Goal: Task Accomplishment & Management: Manage account settings

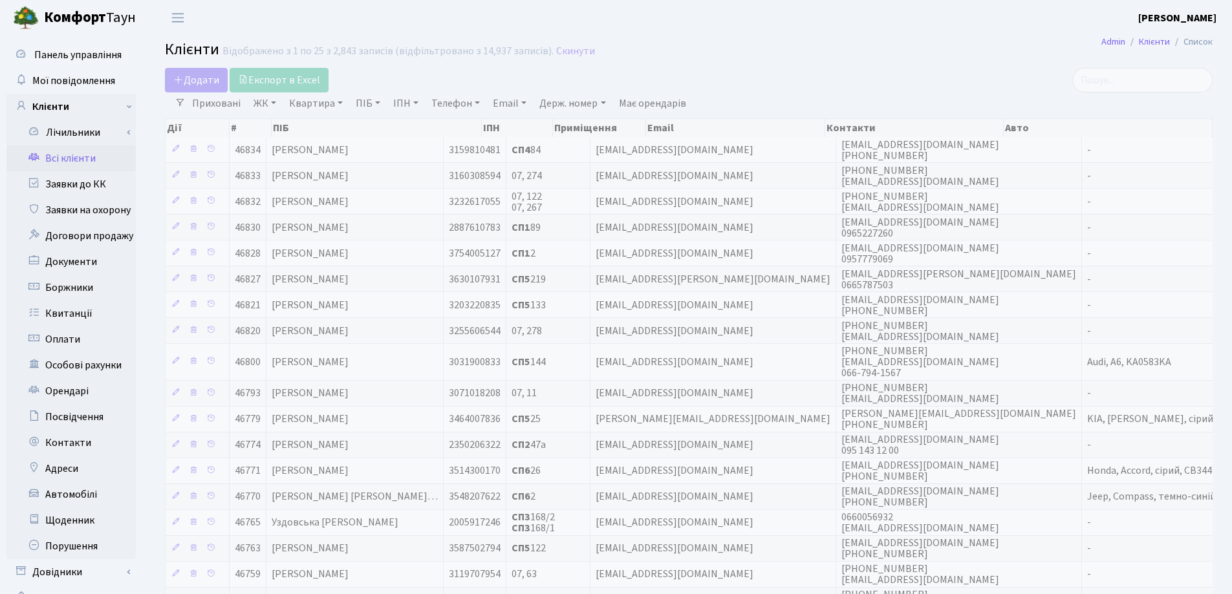
select select "25"
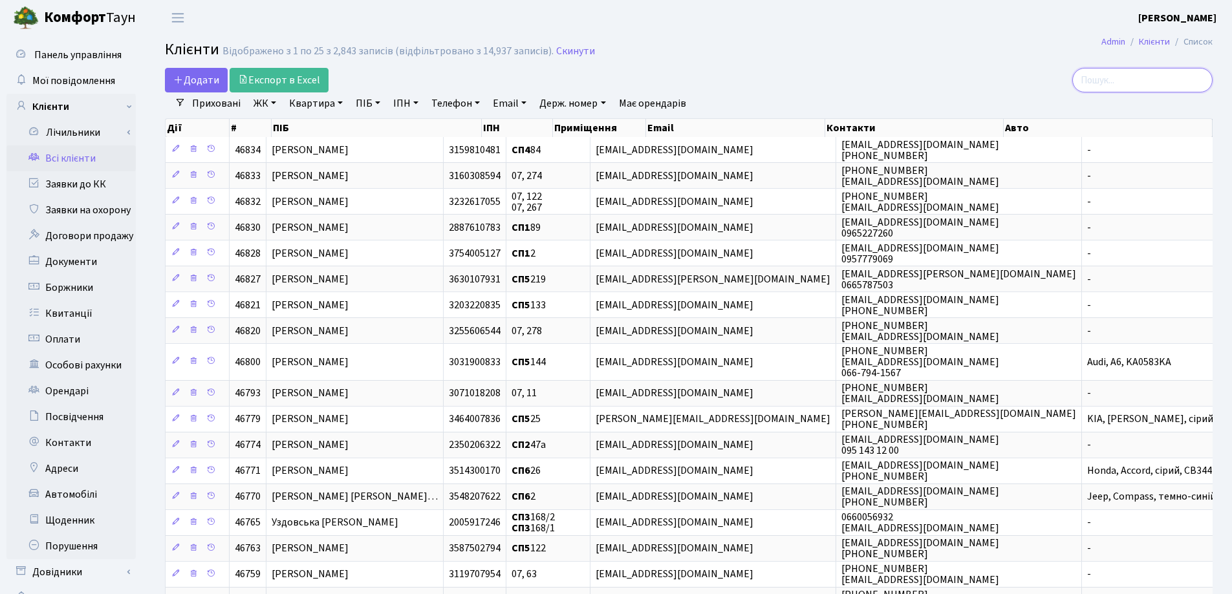
click at [1139, 78] on input "search" at bounding box center [1142, 80] width 140 height 25
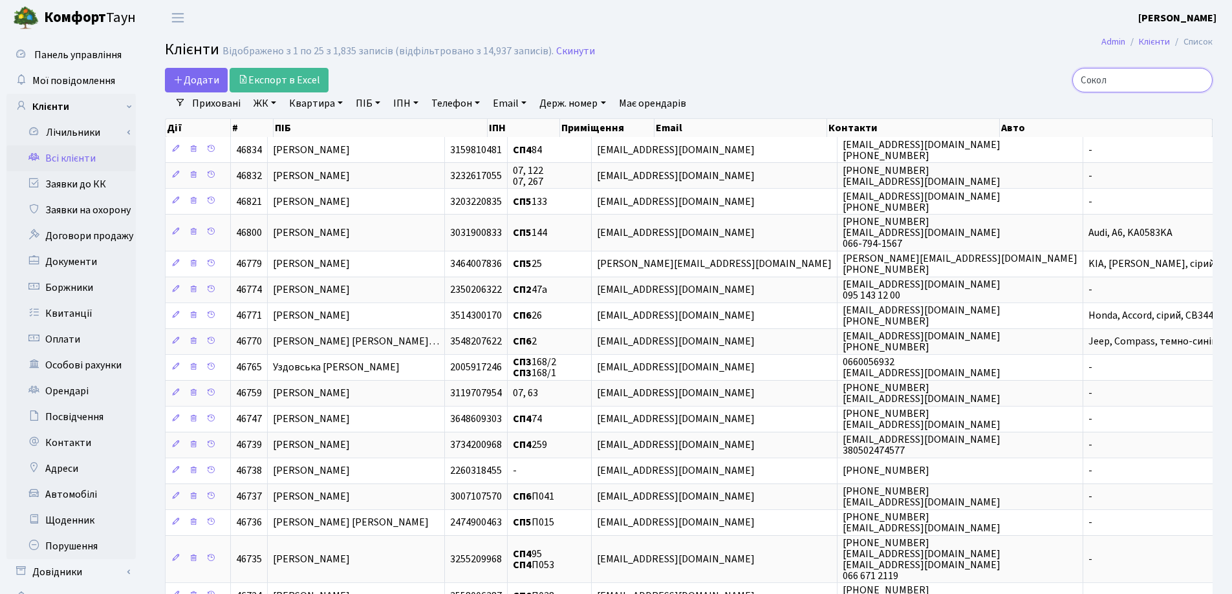
type input "Соколо"
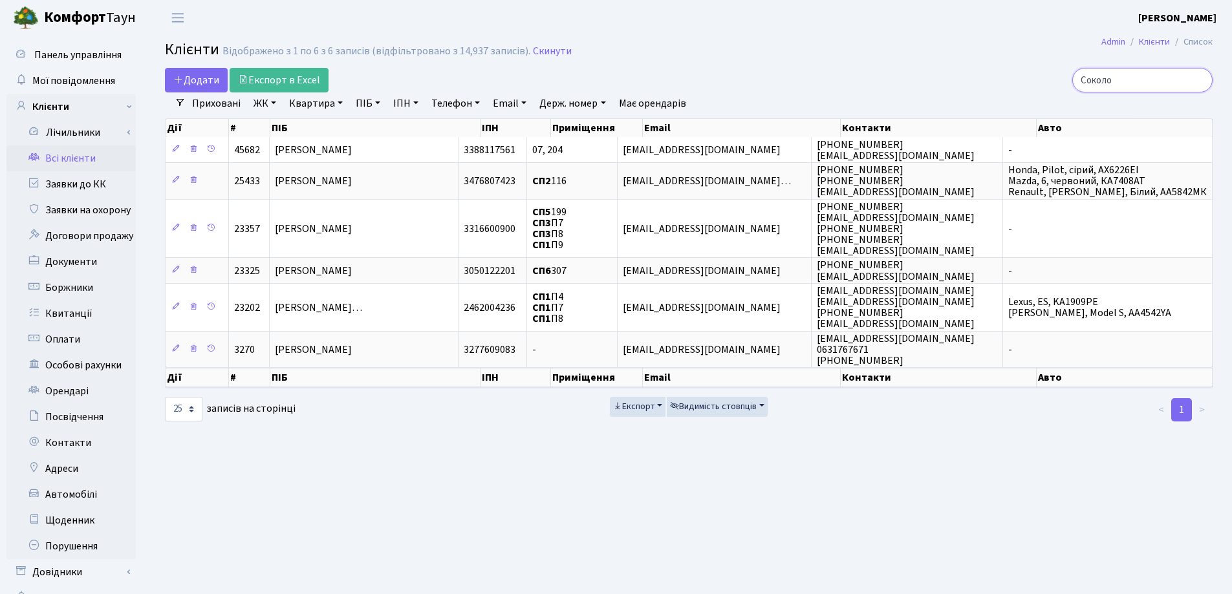
click at [1201, 82] on input "Соколо" at bounding box center [1142, 80] width 140 height 25
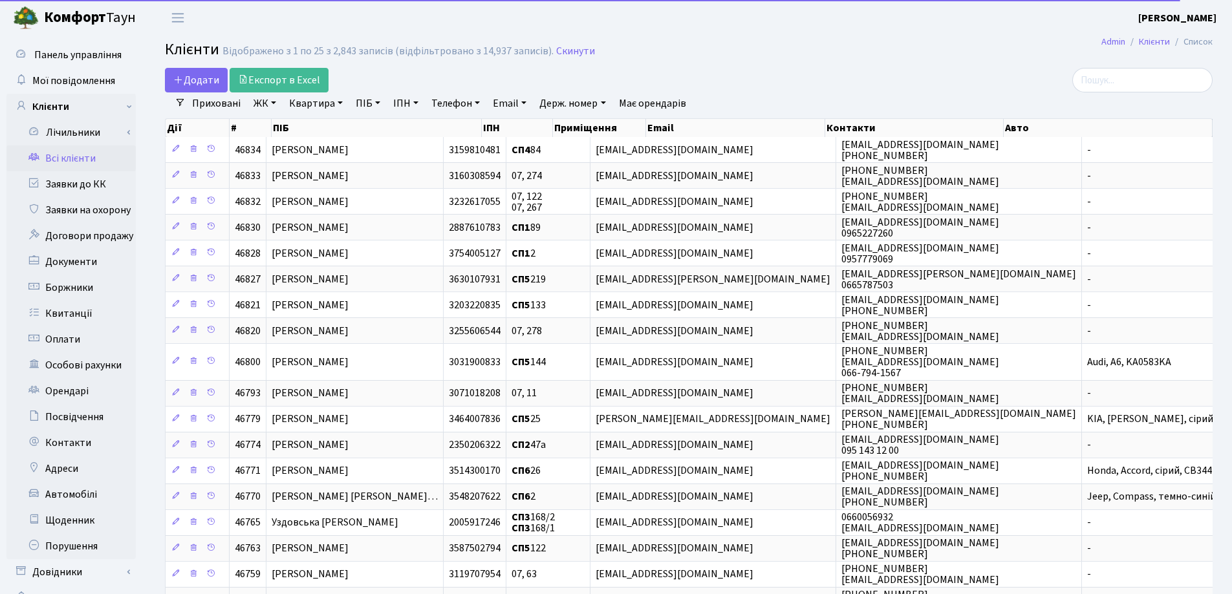
click at [339, 105] on link "Квартира" at bounding box center [316, 103] width 64 height 22
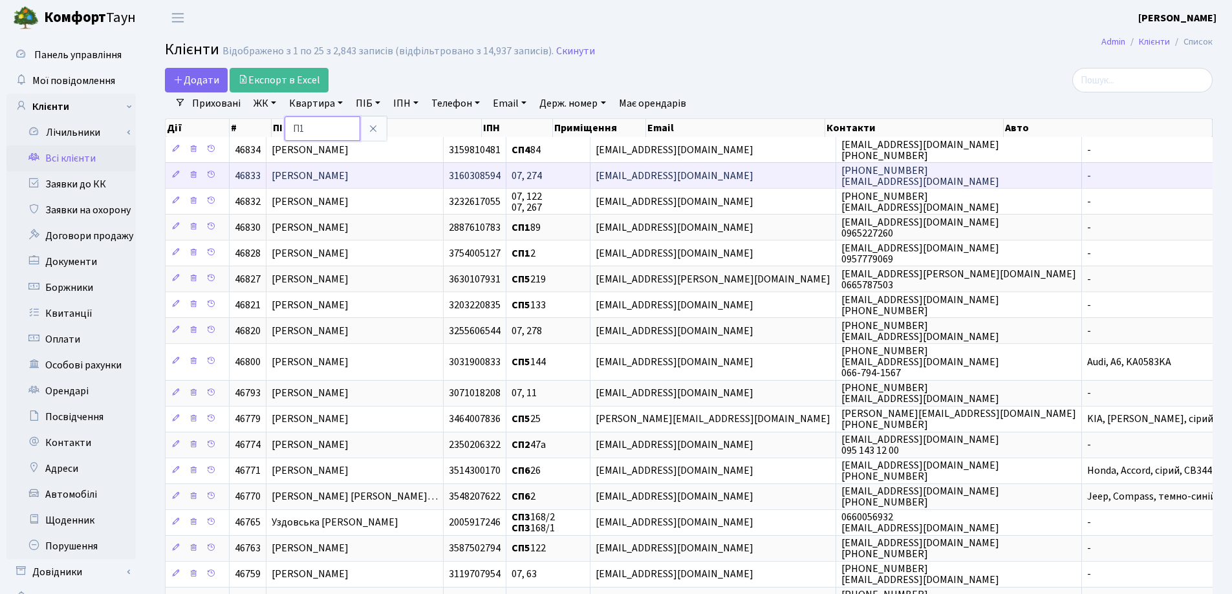
type input "П1"
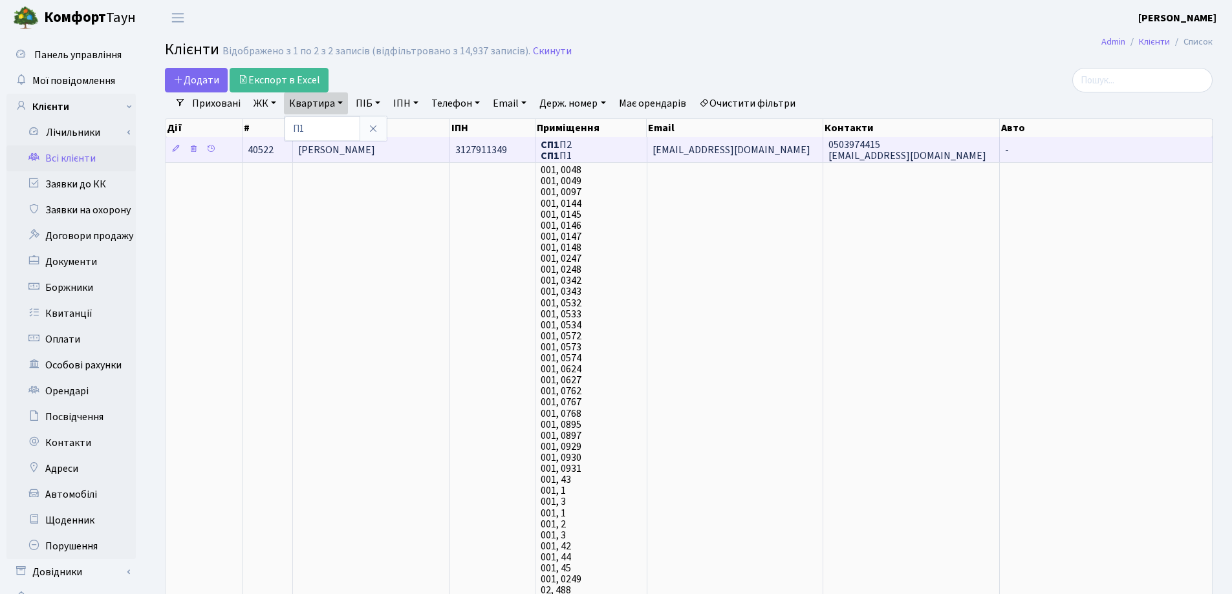
click at [352, 148] on span "[PERSON_NAME]" at bounding box center [336, 150] width 77 height 14
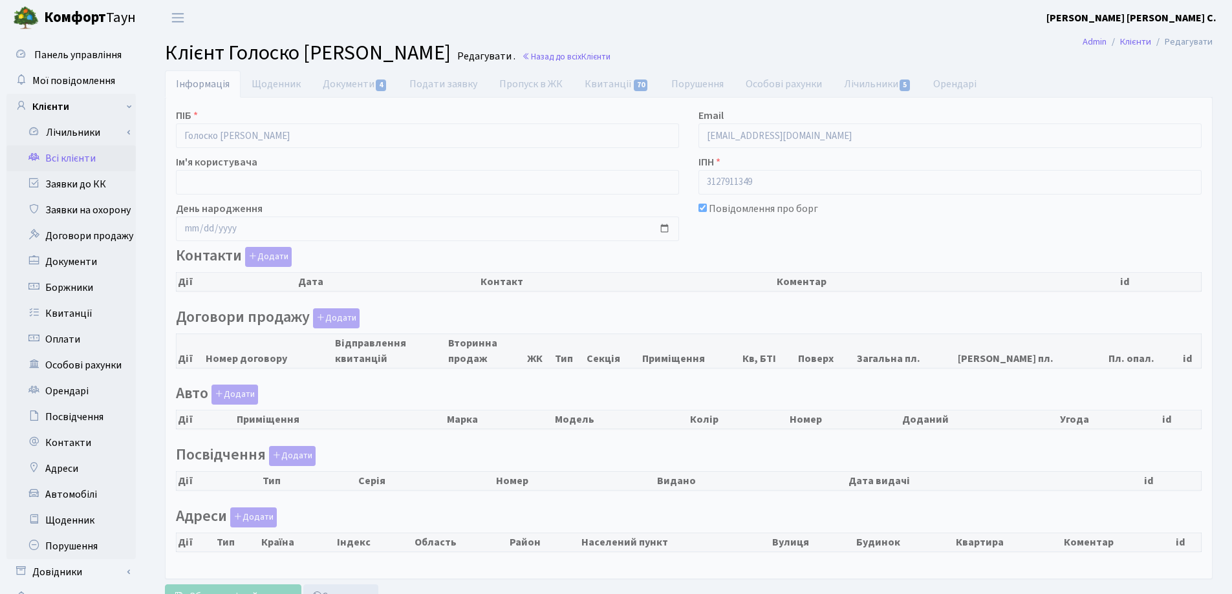
checkbox input "true"
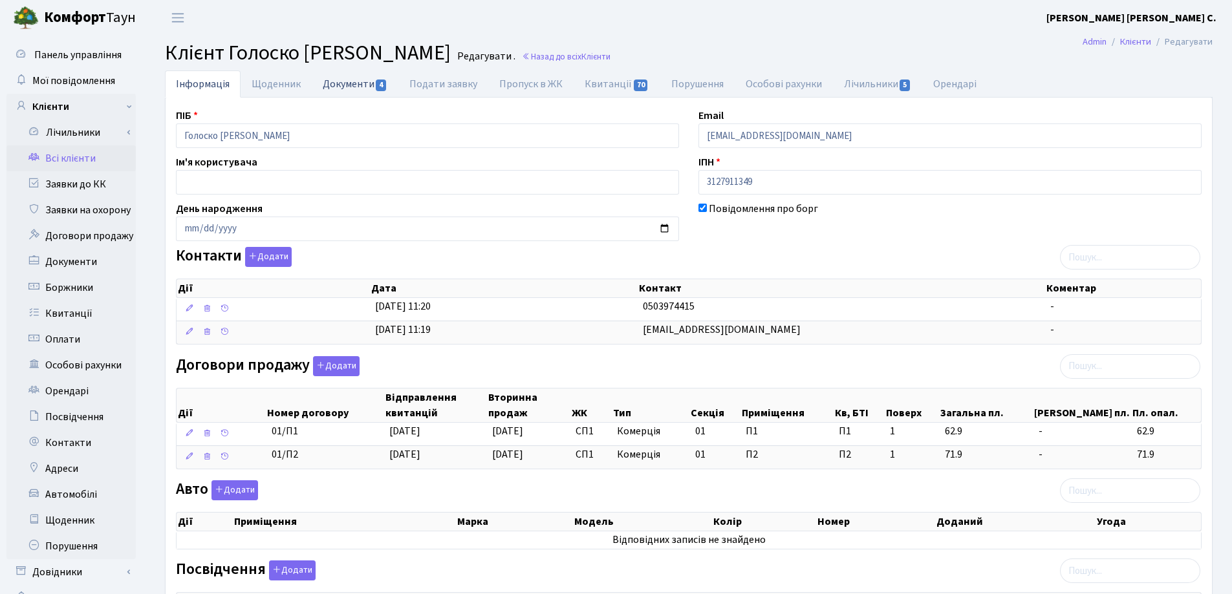
click at [341, 83] on link "Документи 4" at bounding box center [355, 83] width 87 height 27
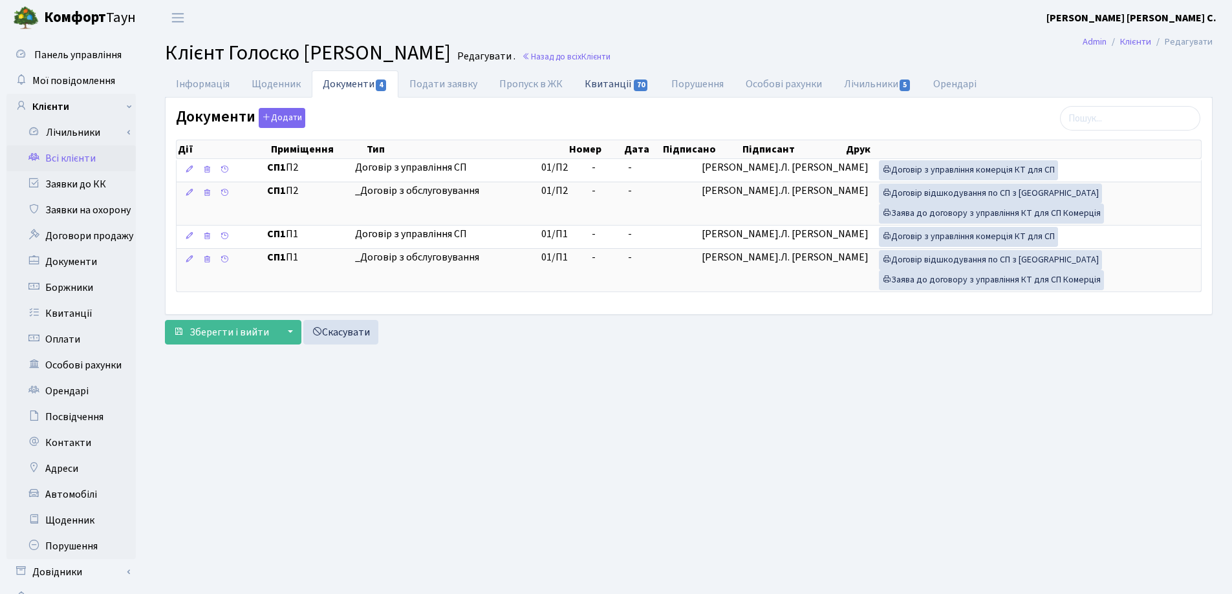
click at [608, 80] on link "Квитанції 70" at bounding box center [617, 83] width 86 height 27
select select "25"
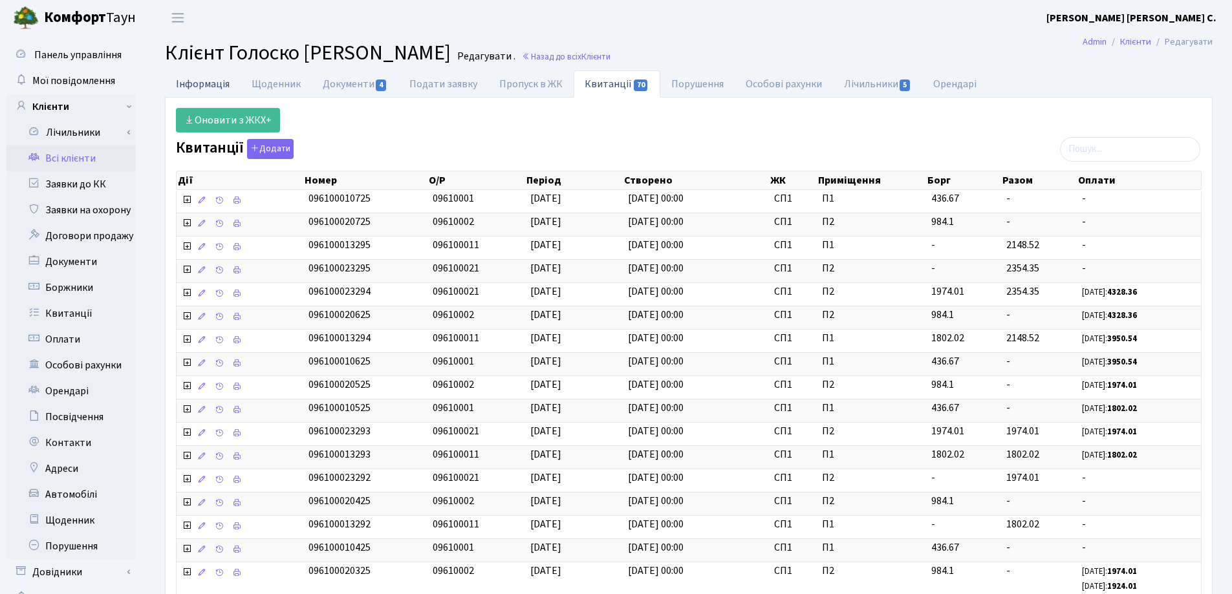
click at [187, 83] on link "Інформація" at bounding box center [203, 83] width 76 height 27
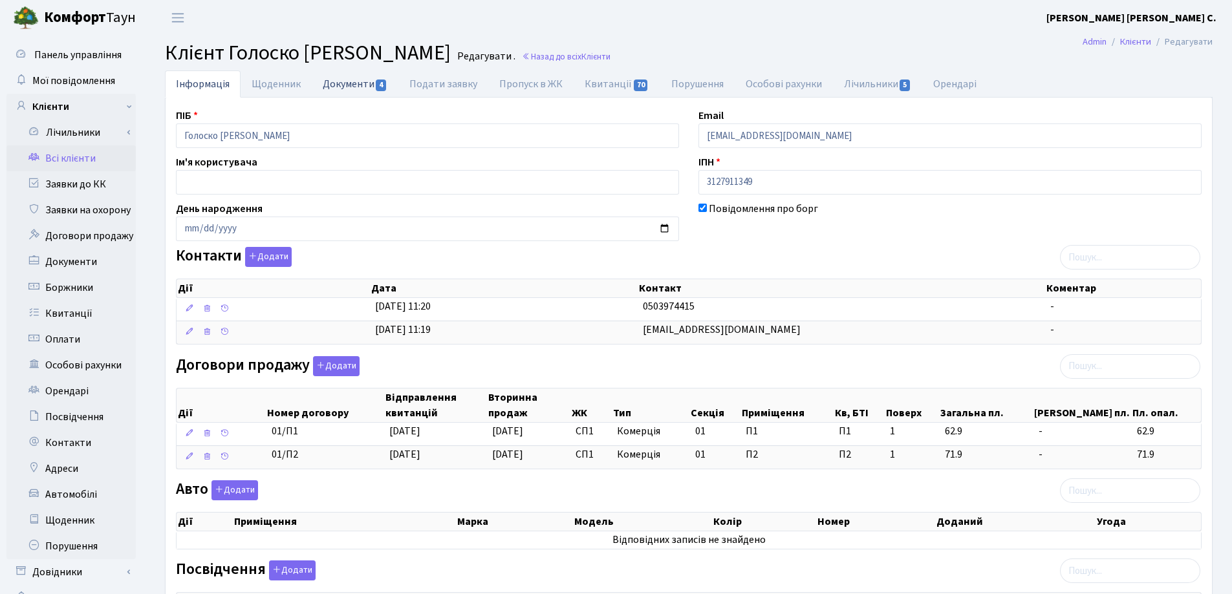
click at [344, 89] on link "Документи 4" at bounding box center [355, 83] width 87 height 27
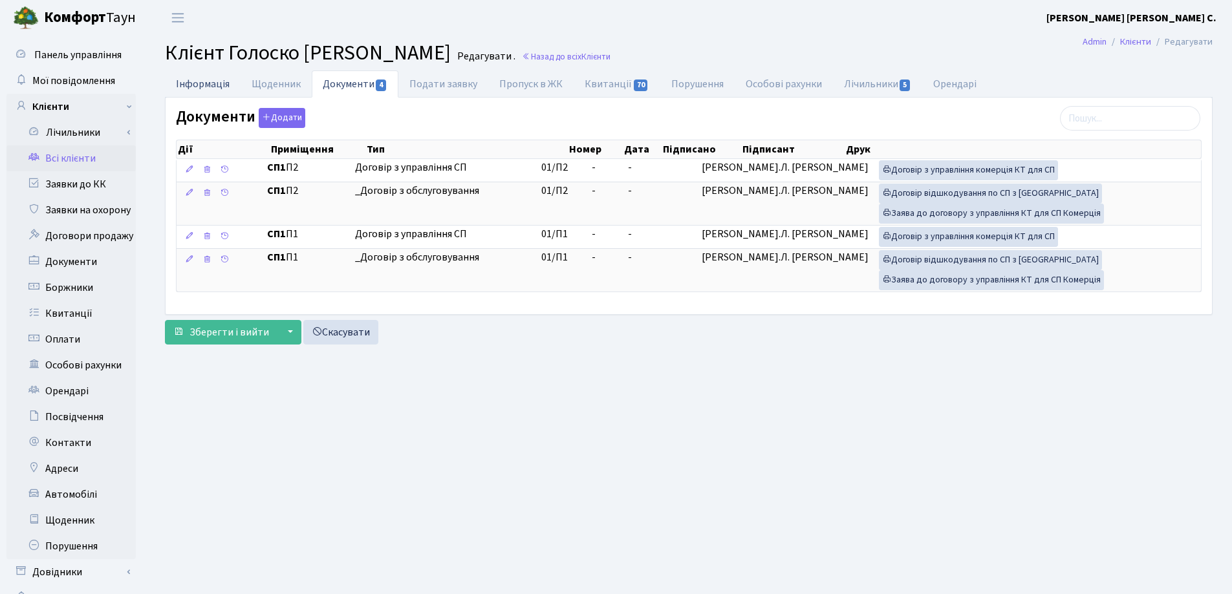
click at [200, 81] on link "Інформація" at bounding box center [203, 83] width 76 height 27
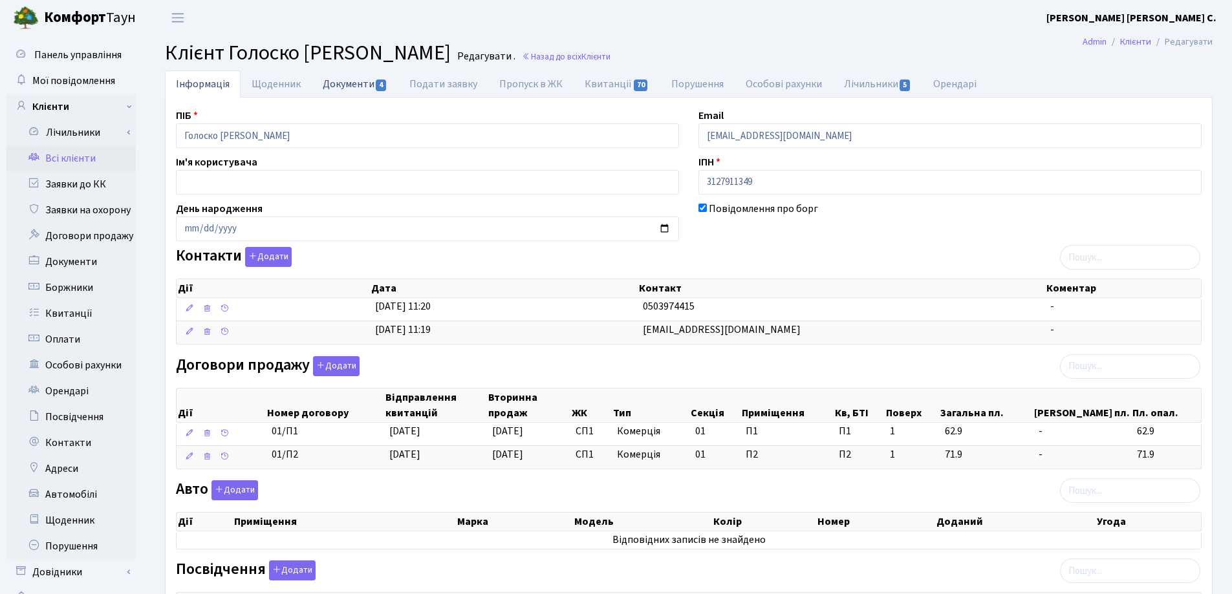
click at [354, 87] on link "Документи 4" at bounding box center [355, 83] width 87 height 27
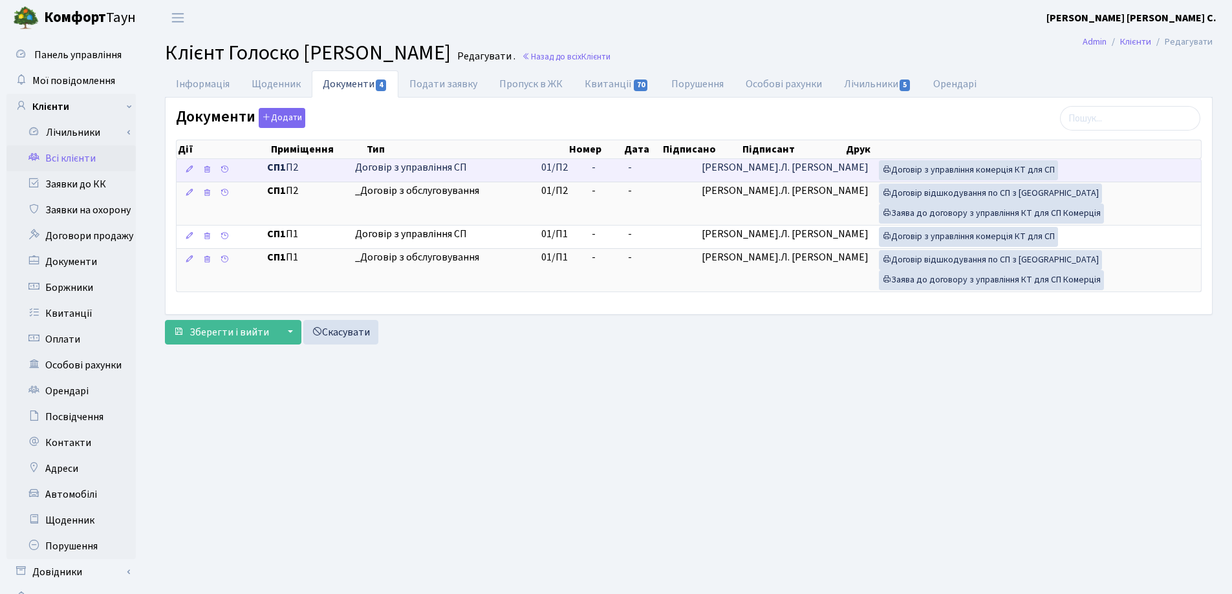
click at [623, 162] on td "-" at bounding box center [605, 170] width 36 height 23
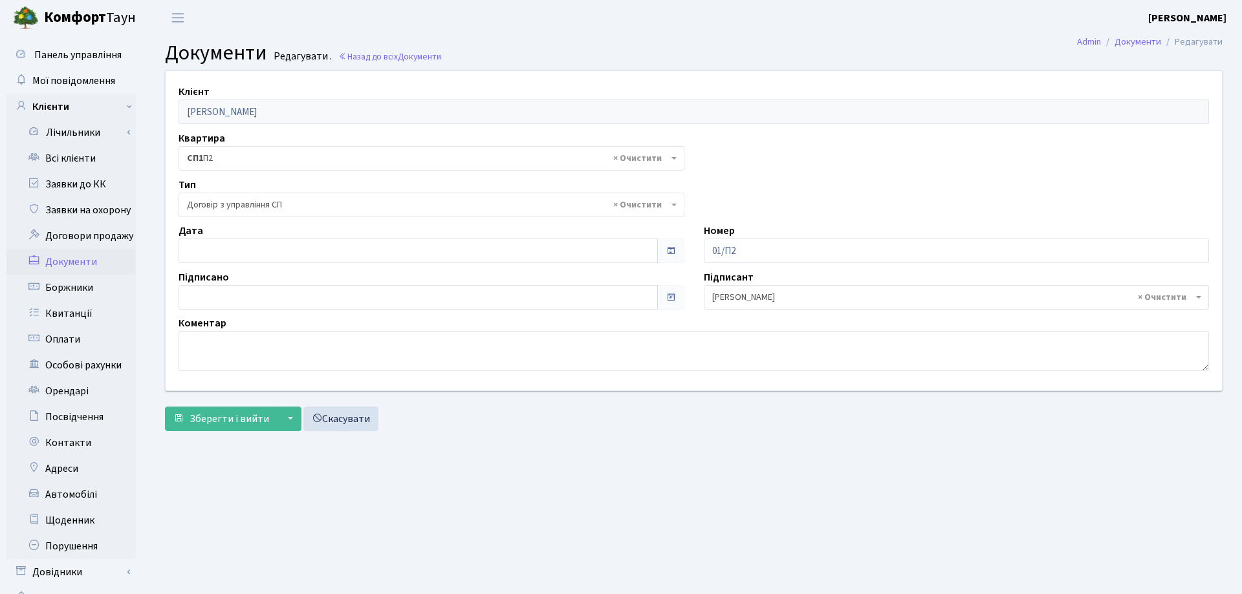
select select "316"
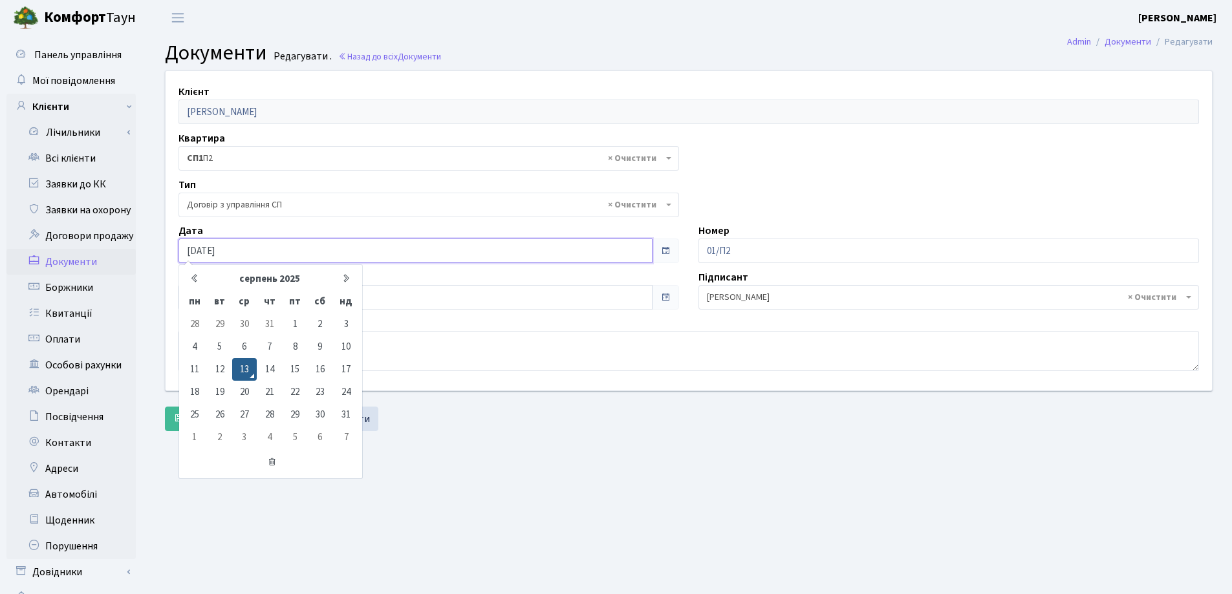
click at [226, 244] on input "[DATE]" at bounding box center [415, 251] width 474 height 25
click at [195, 279] on icon at bounding box center [194, 279] width 10 height 10
click at [246, 257] on input "[DATE]" at bounding box center [415, 251] width 474 height 25
click at [195, 274] on icon at bounding box center [194, 279] width 10 height 10
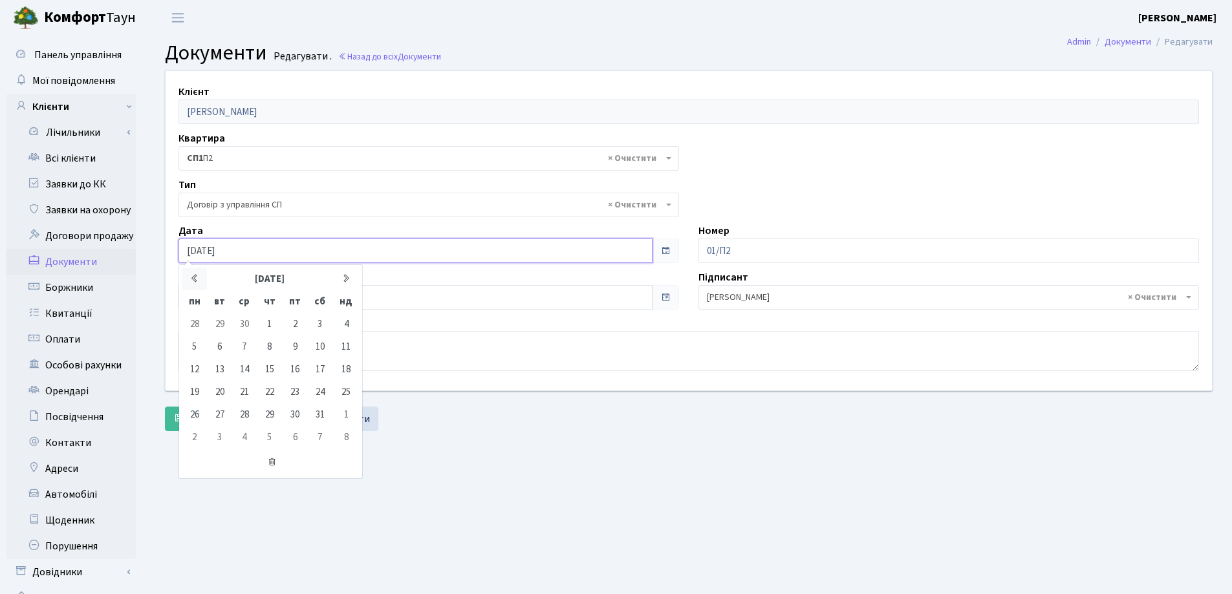
click at [195, 274] on icon at bounding box center [194, 279] width 10 height 10
click at [292, 347] on td "7" at bounding box center [294, 347] width 25 height 23
type input "[DATE]"
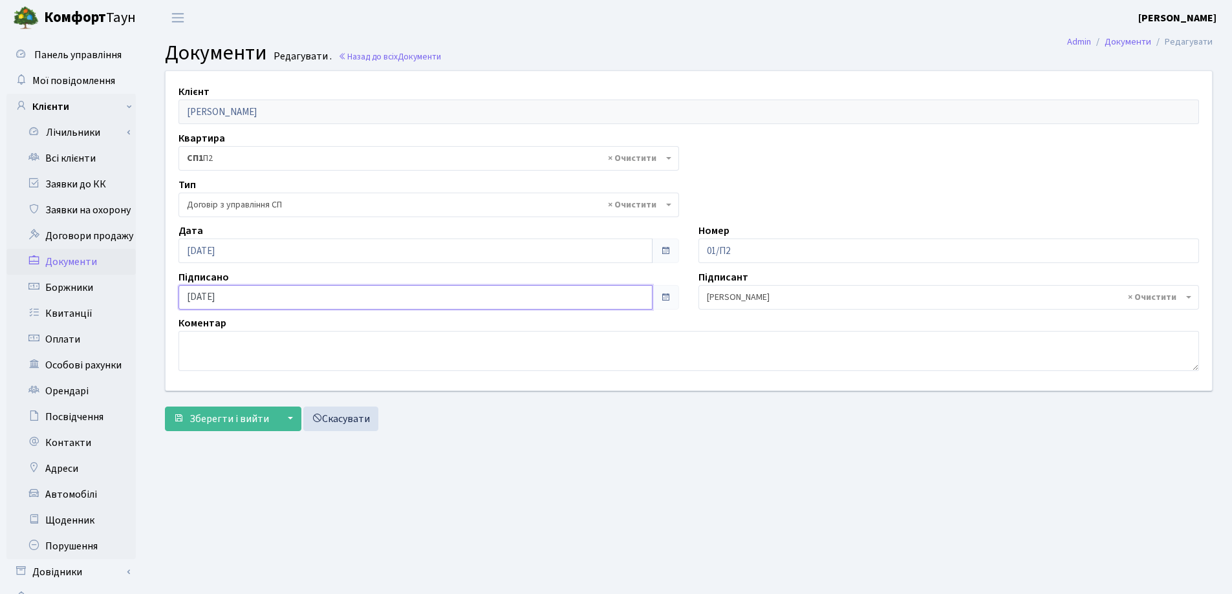
click at [303, 292] on input "13.08.2025" at bounding box center [415, 297] width 474 height 25
click at [195, 80] on icon at bounding box center [194, 83] width 10 height 10
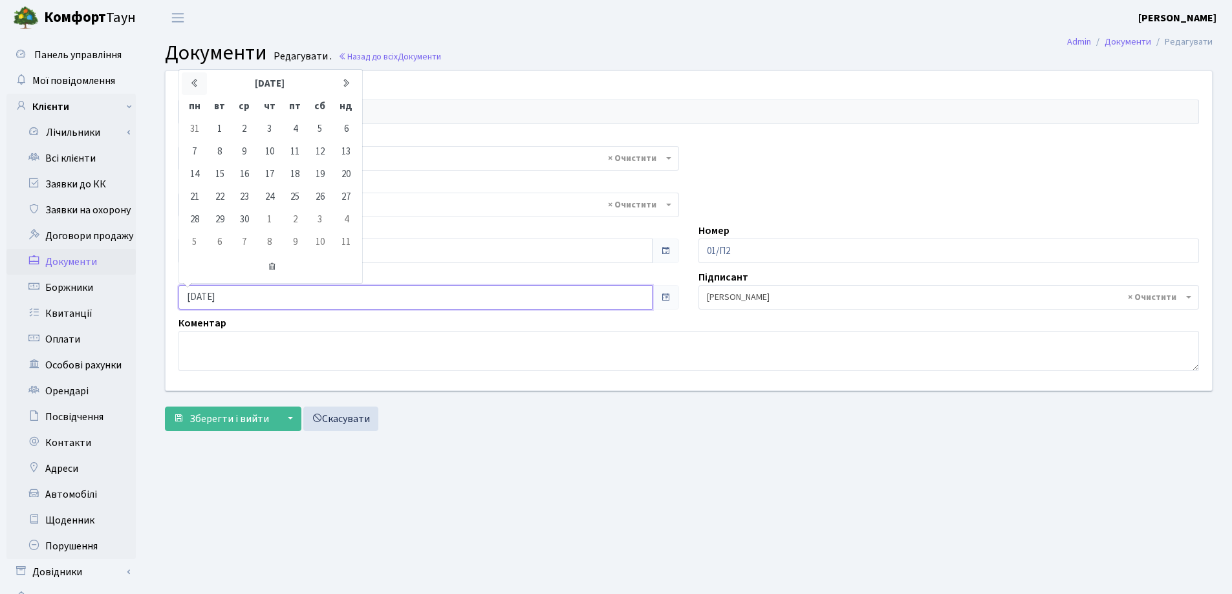
click at [195, 80] on icon at bounding box center [194, 83] width 10 height 10
click at [346, 84] on icon at bounding box center [346, 83] width 10 height 10
click at [294, 149] on td "7" at bounding box center [294, 151] width 25 height 23
type input "[DATE]"
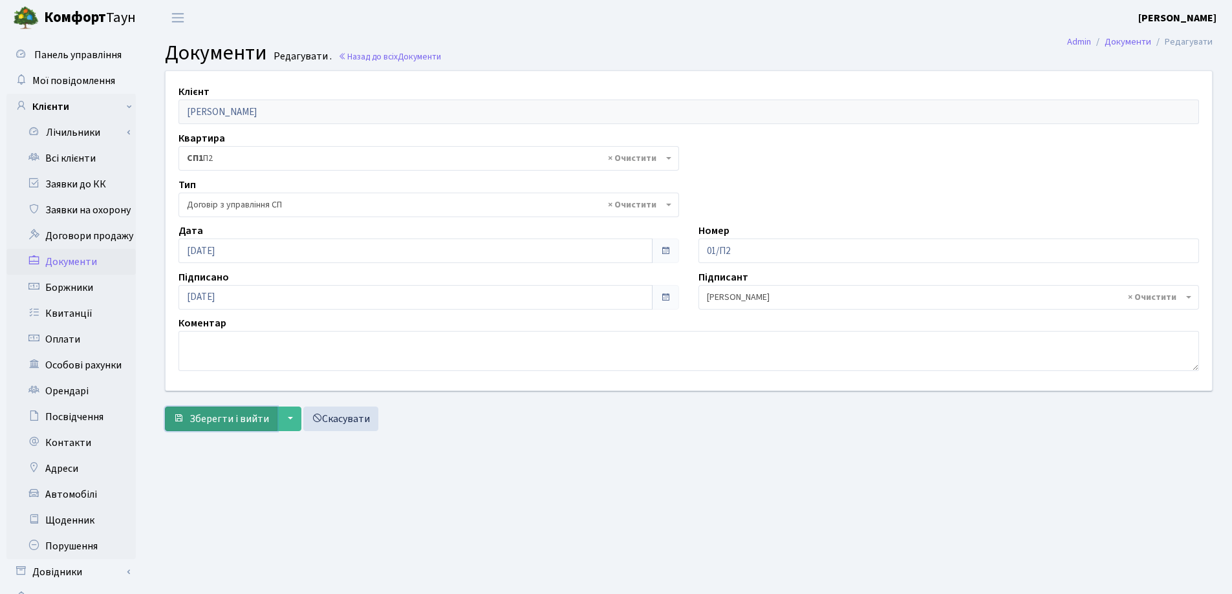
click at [212, 420] on span "Зберегти і вийти" at bounding box center [229, 419] width 80 height 14
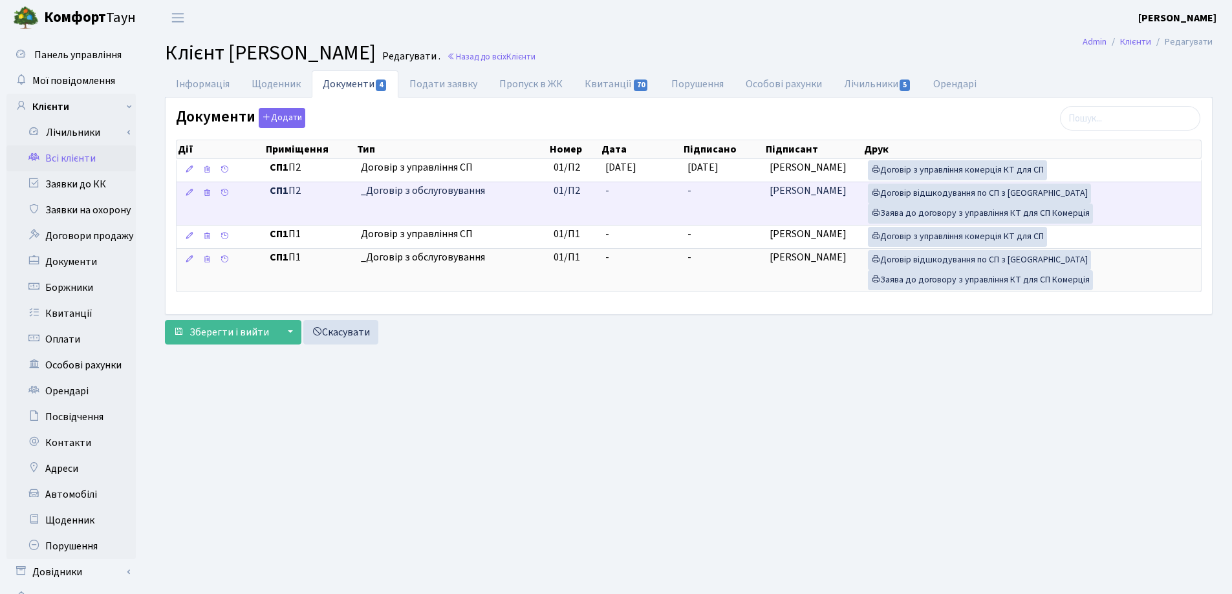
click at [623, 186] on td "-" at bounding box center [641, 203] width 82 height 43
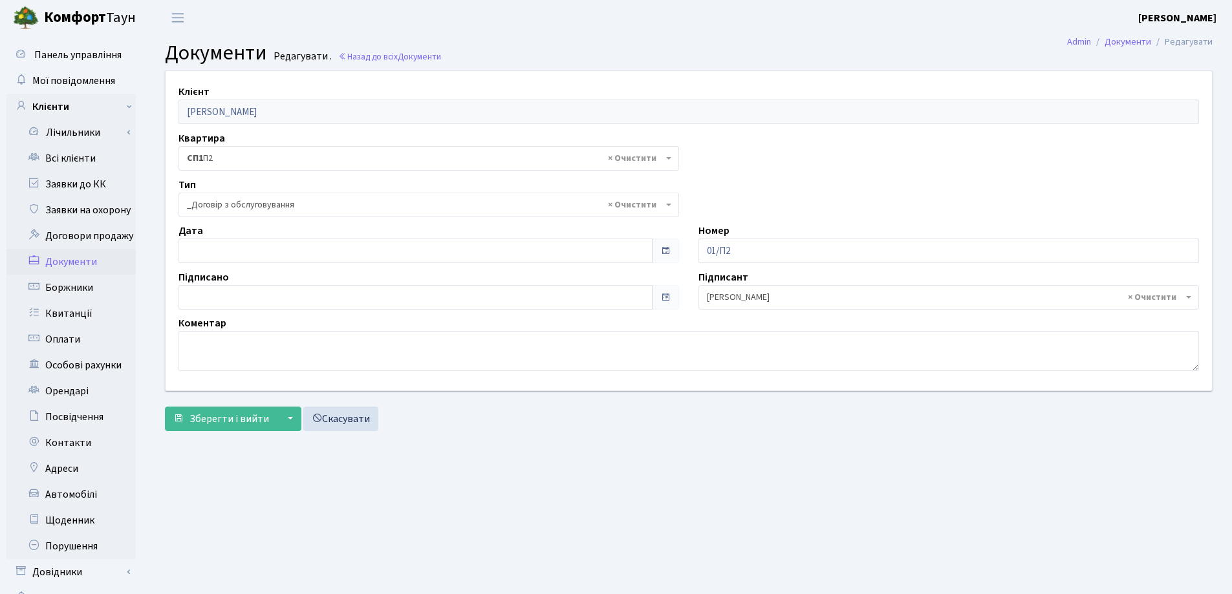
select select "289"
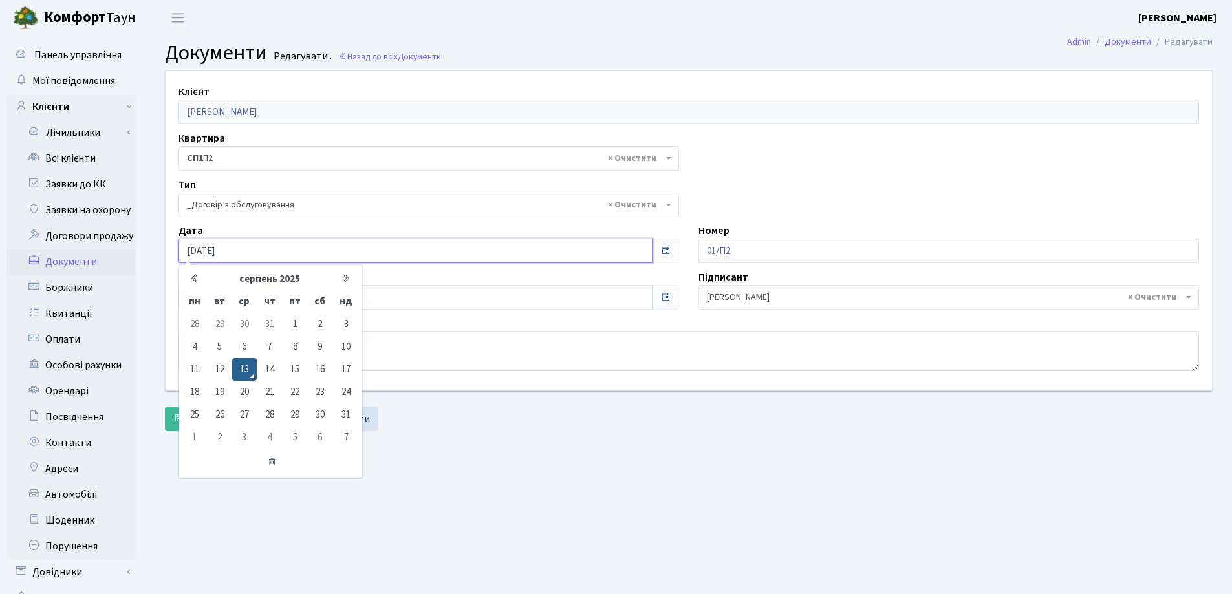
click at [225, 248] on input "[DATE]" at bounding box center [415, 251] width 474 height 25
click at [193, 278] on icon at bounding box center [194, 279] width 10 height 10
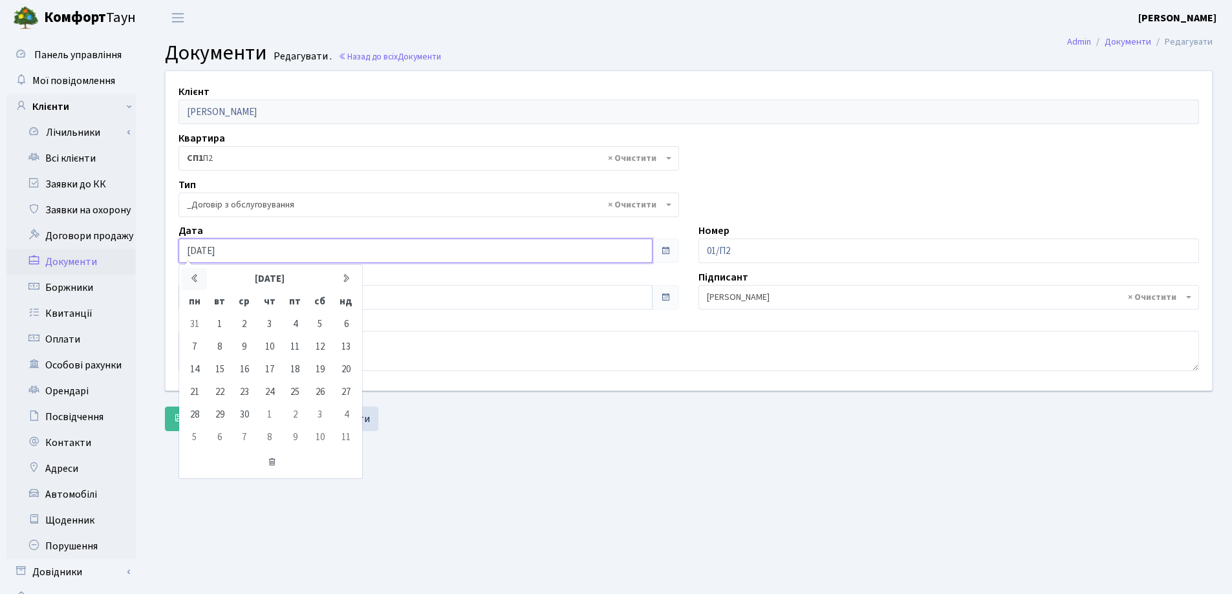
click at [193, 278] on icon at bounding box center [194, 279] width 10 height 10
click at [292, 345] on td "7" at bounding box center [294, 347] width 25 height 23
type input "[DATE]"
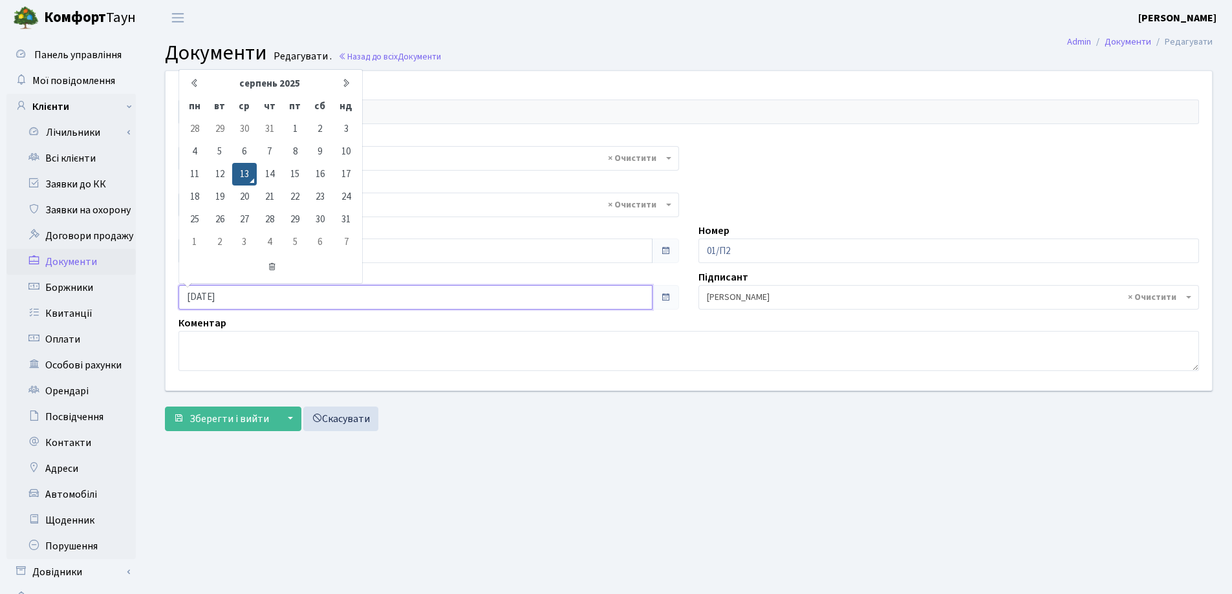
click at [275, 296] on input "13.08.2025" at bounding box center [415, 297] width 474 height 25
click at [197, 84] on icon at bounding box center [194, 83] width 10 height 10
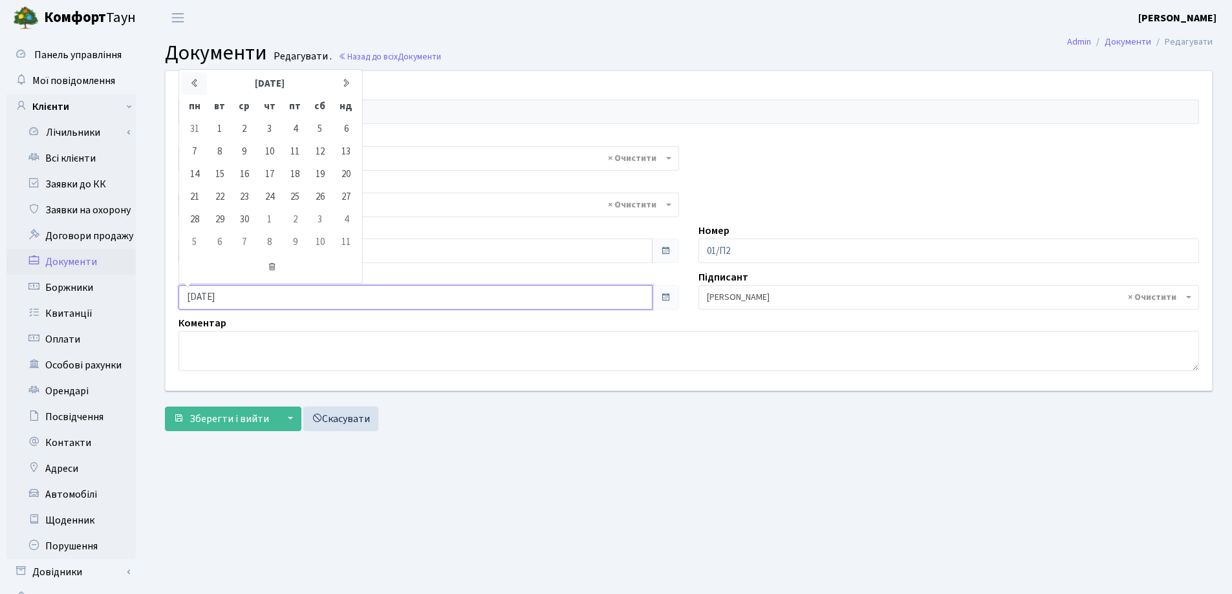
click at [197, 84] on icon at bounding box center [194, 83] width 10 height 10
click at [293, 151] on td "7" at bounding box center [294, 151] width 25 height 23
type input "[DATE]"
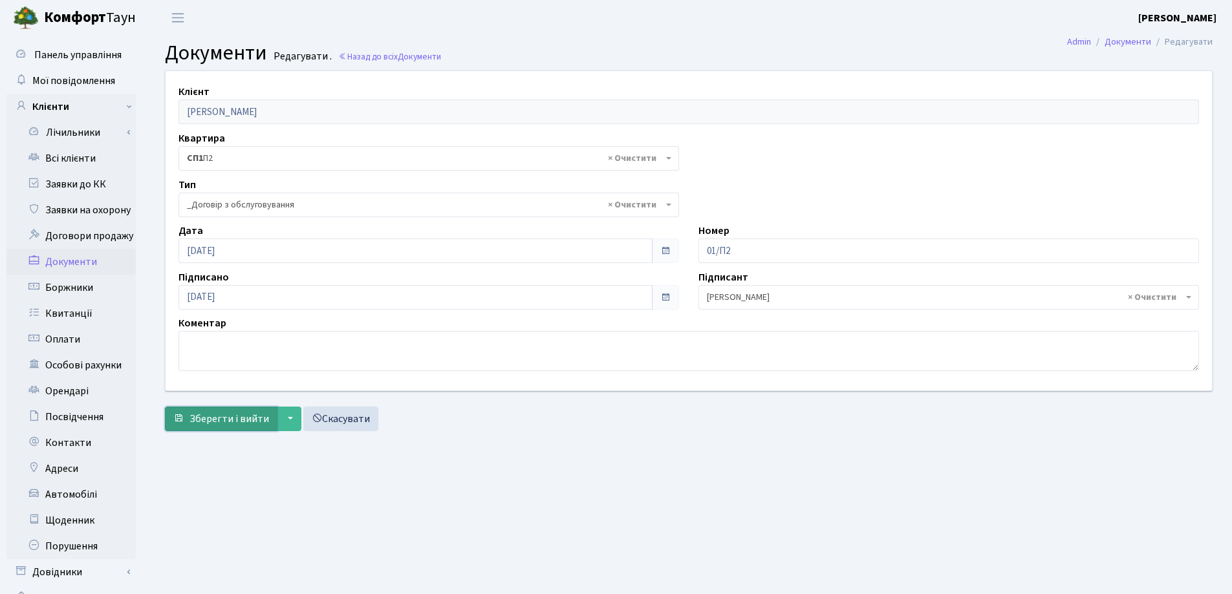
click at [230, 420] on span "Зберегти і вийти" at bounding box center [229, 419] width 80 height 14
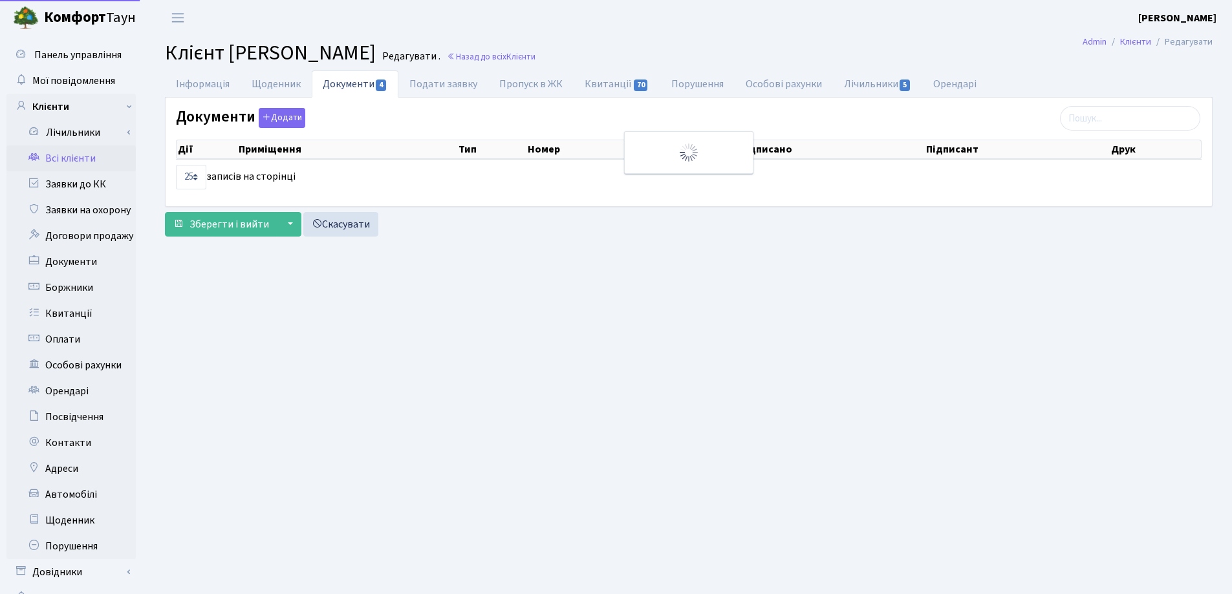
select select "25"
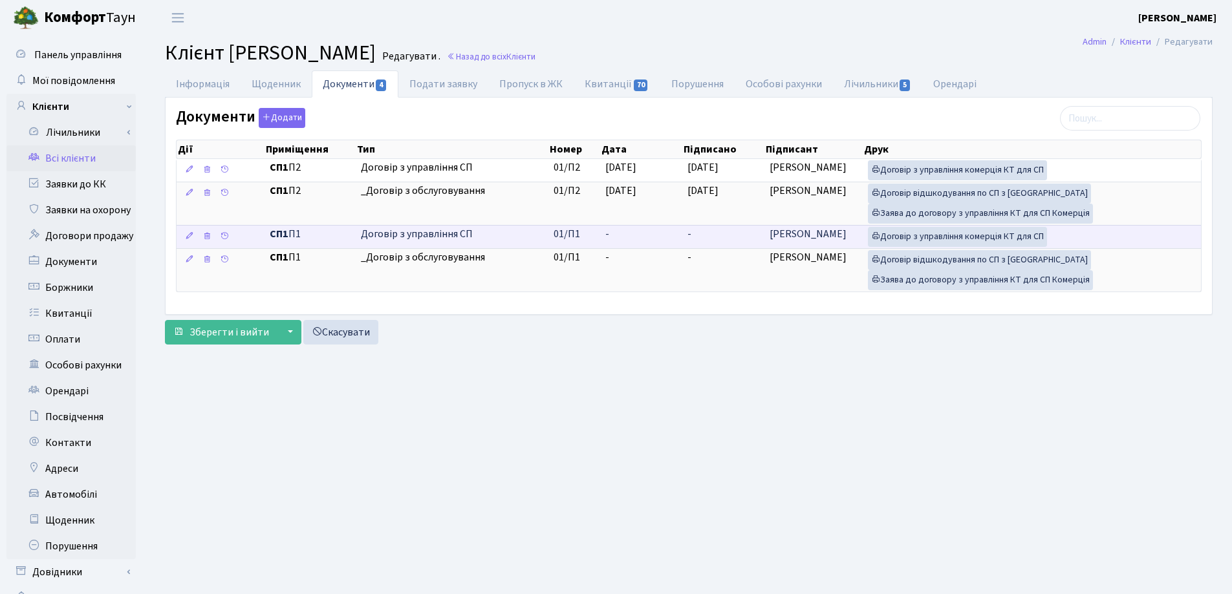
click at [629, 237] on td "-" at bounding box center [641, 236] width 82 height 23
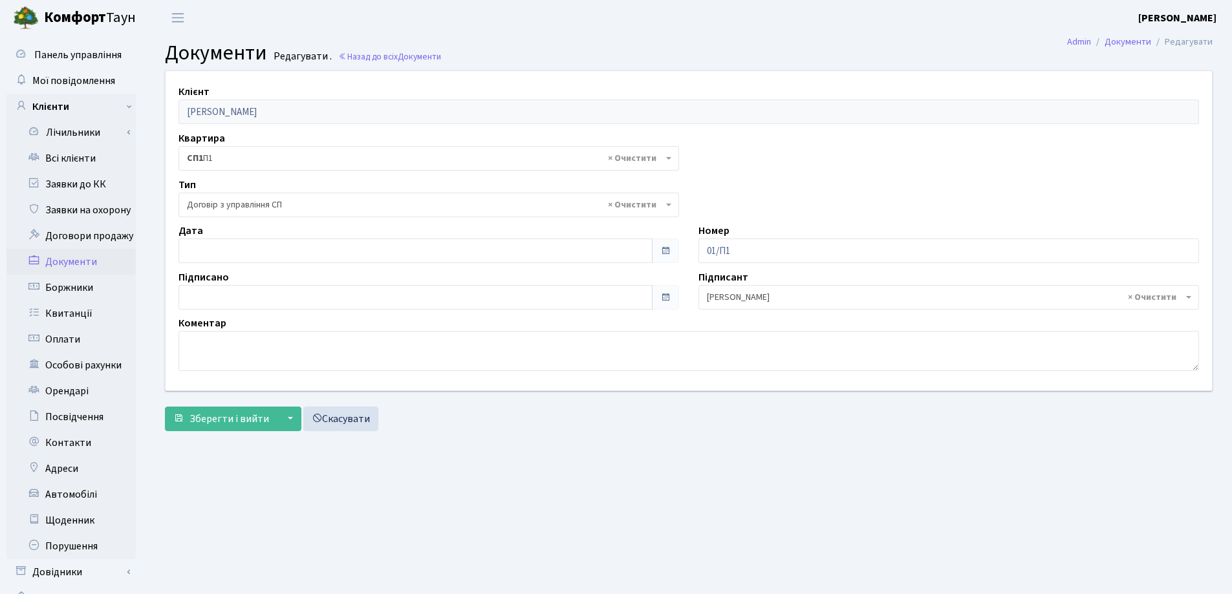
select select "316"
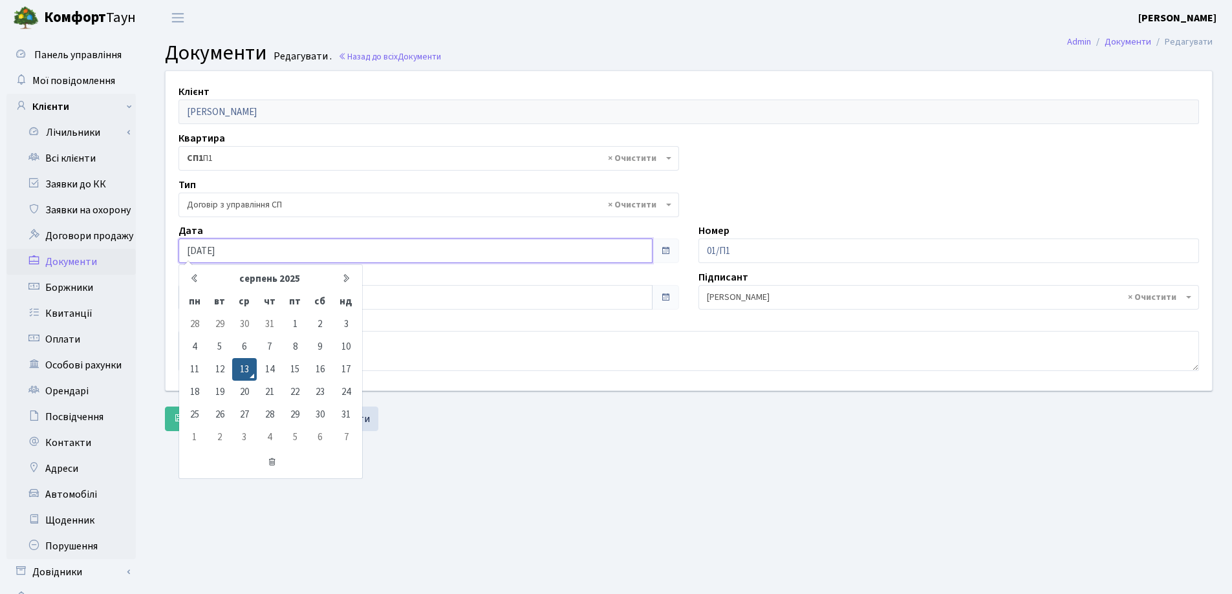
click at [230, 246] on input "[DATE]" at bounding box center [415, 251] width 474 height 25
click at [195, 277] on icon at bounding box center [194, 279] width 10 height 10
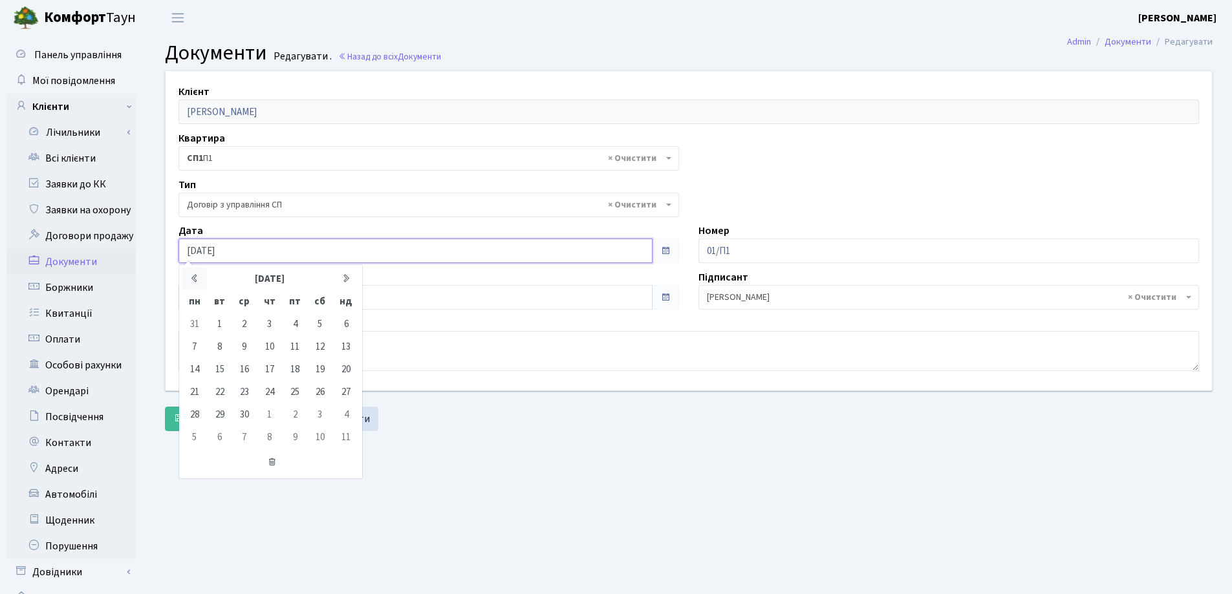
click at [195, 277] on icon at bounding box center [194, 279] width 10 height 10
click at [294, 349] on td "7" at bounding box center [294, 347] width 25 height 23
type input "[DATE]"
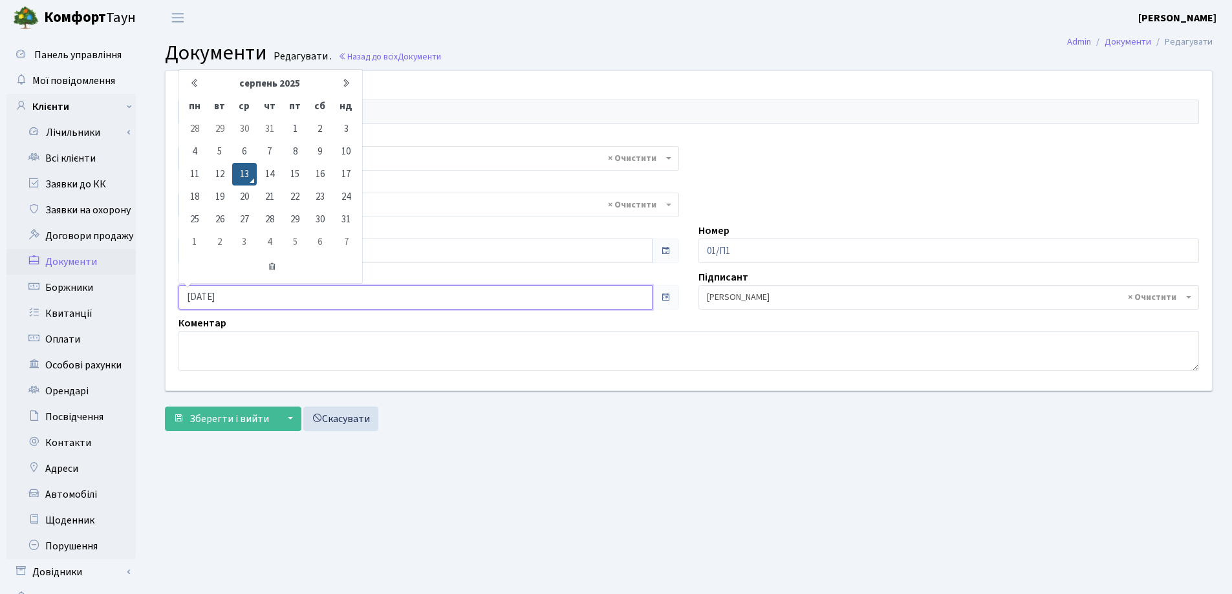
click at [257, 294] on input "13.08.2025" at bounding box center [415, 297] width 474 height 25
click at [193, 82] on icon at bounding box center [194, 83] width 10 height 10
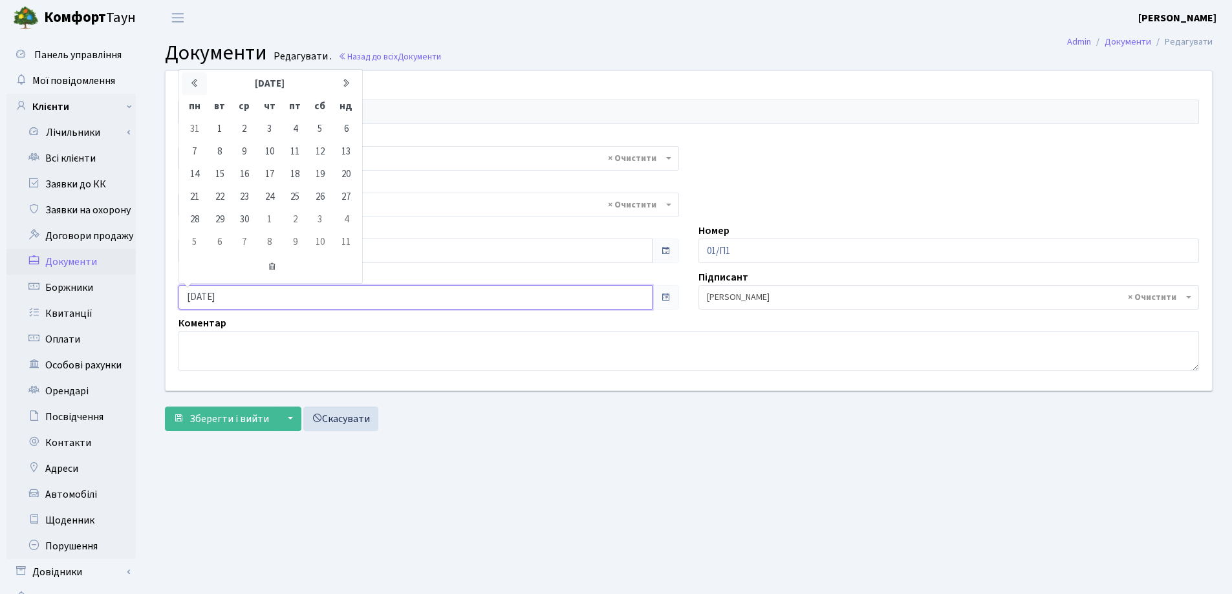
click at [193, 82] on icon at bounding box center [194, 83] width 10 height 10
click at [347, 80] on icon at bounding box center [346, 83] width 10 height 10
click at [297, 155] on td "7" at bounding box center [294, 151] width 25 height 23
type input "[DATE]"
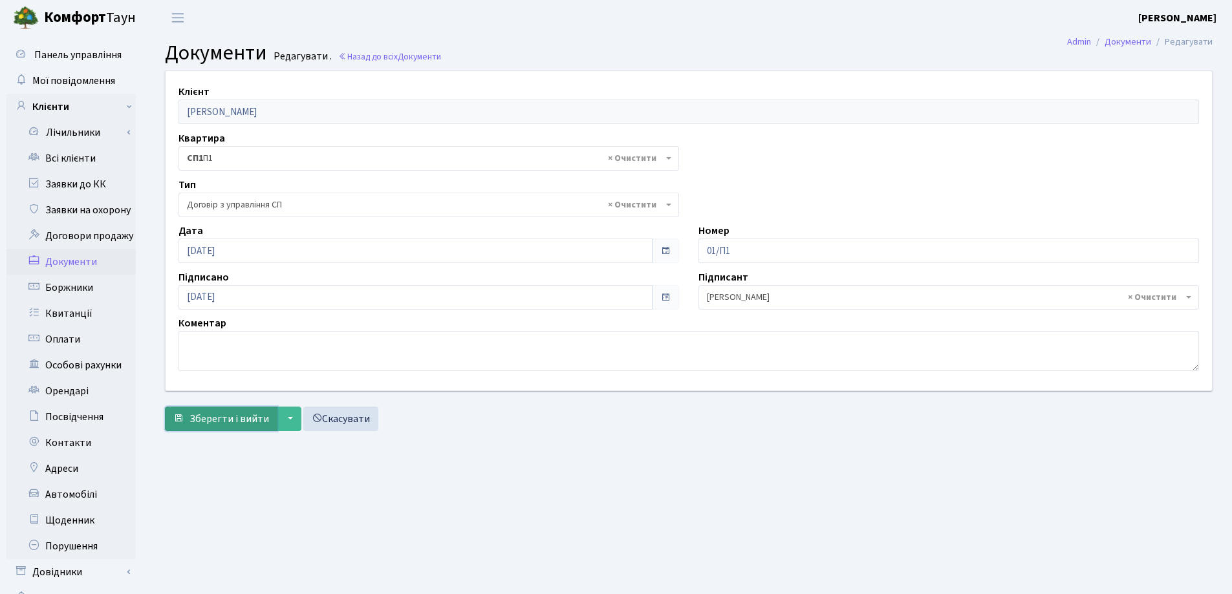
click at [211, 417] on span "Зберегти і вийти" at bounding box center [229, 419] width 80 height 14
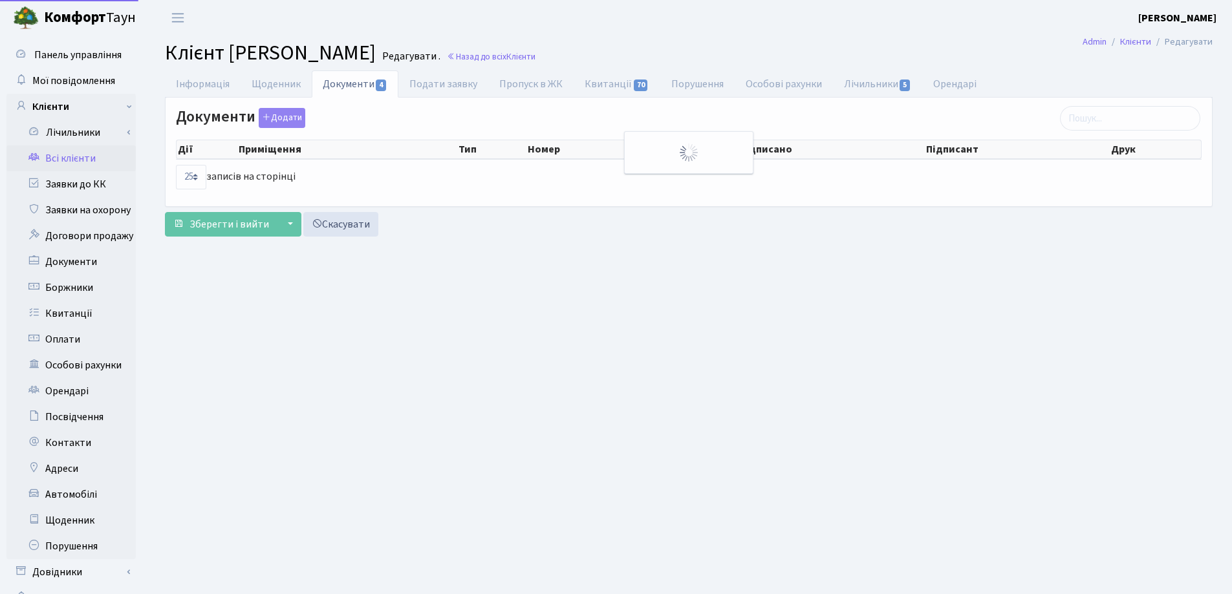
select select "25"
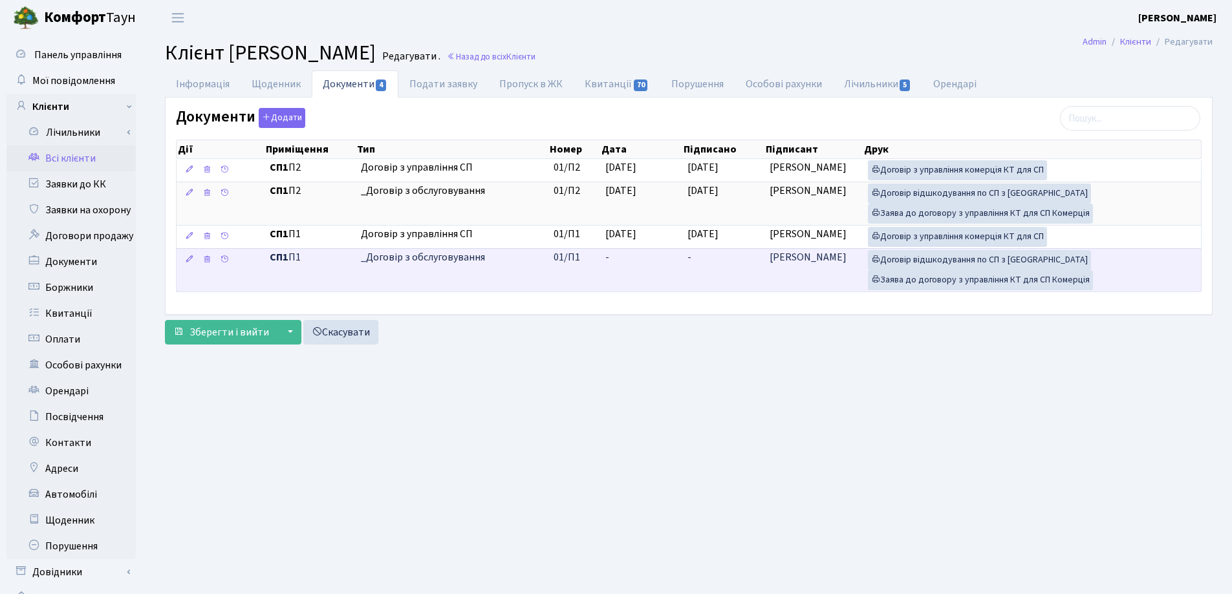
click at [613, 252] on td "-" at bounding box center [641, 269] width 82 height 43
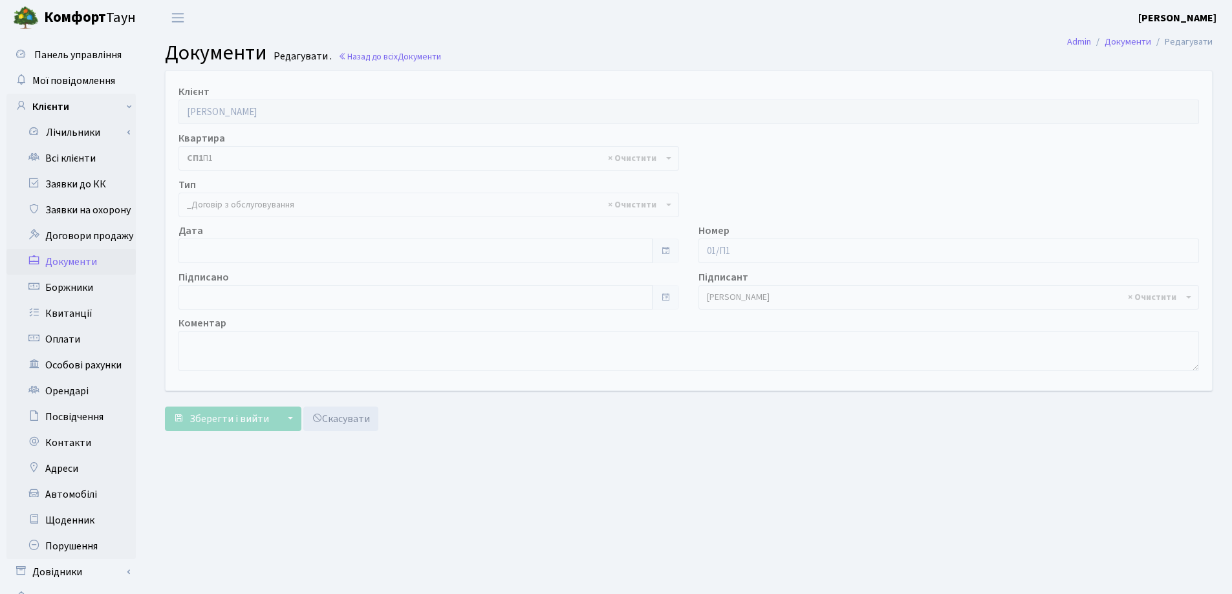
select select "289"
click at [231, 247] on input "[DATE]" at bounding box center [415, 251] width 474 height 25
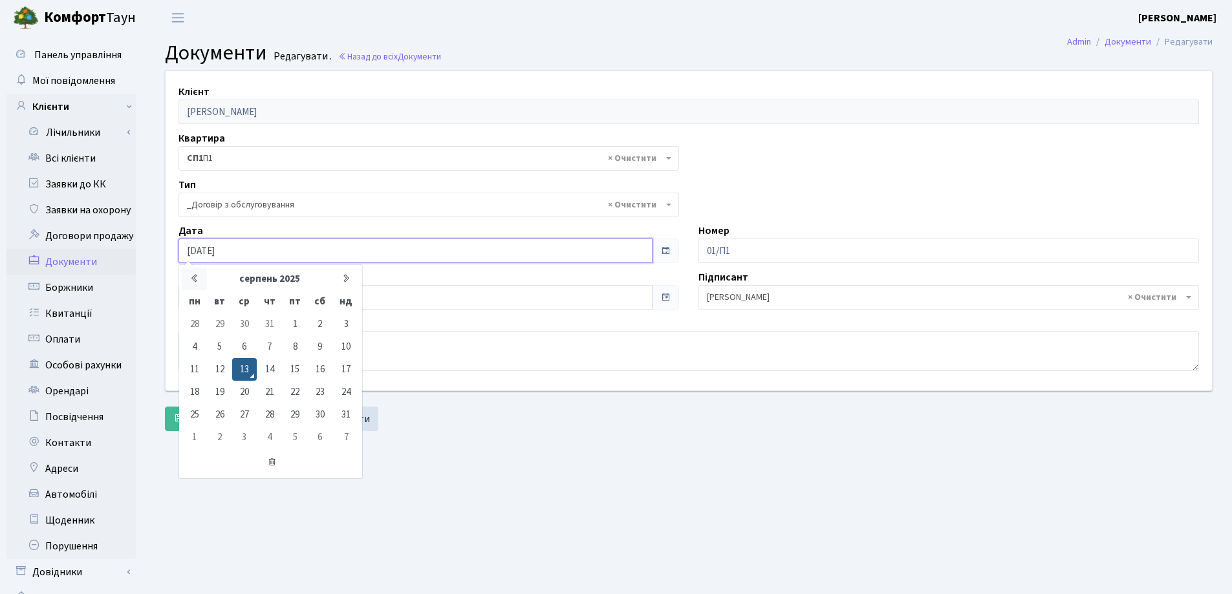
click at [196, 277] on icon at bounding box center [194, 279] width 10 height 10
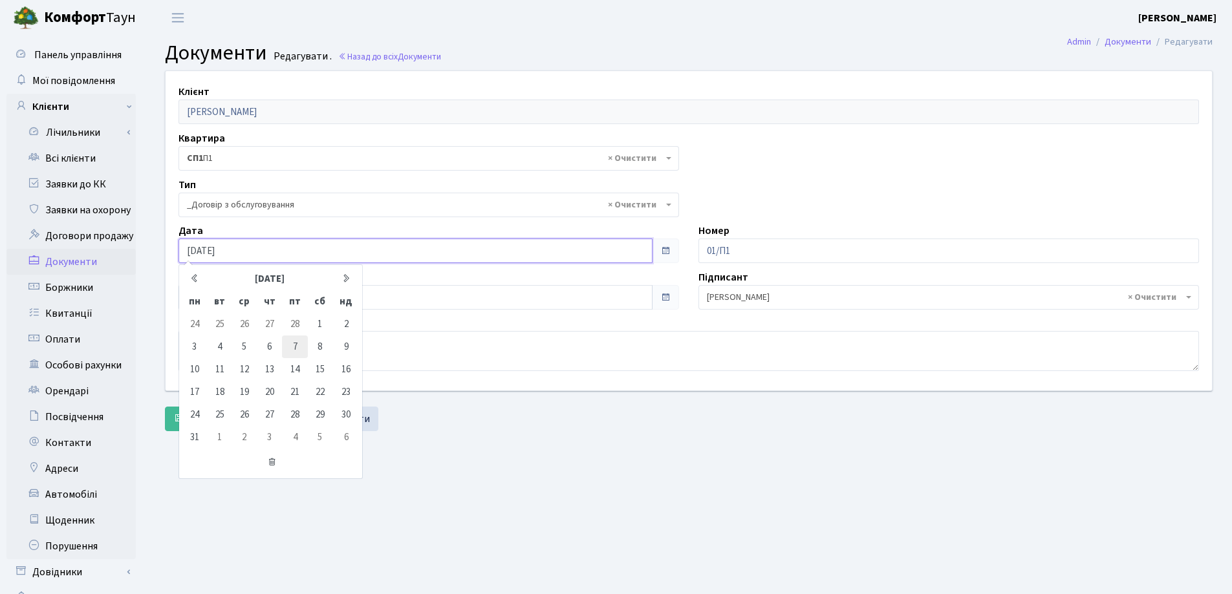
click at [294, 350] on td "7" at bounding box center [294, 347] width 25 height 23
type input "[DATE]"
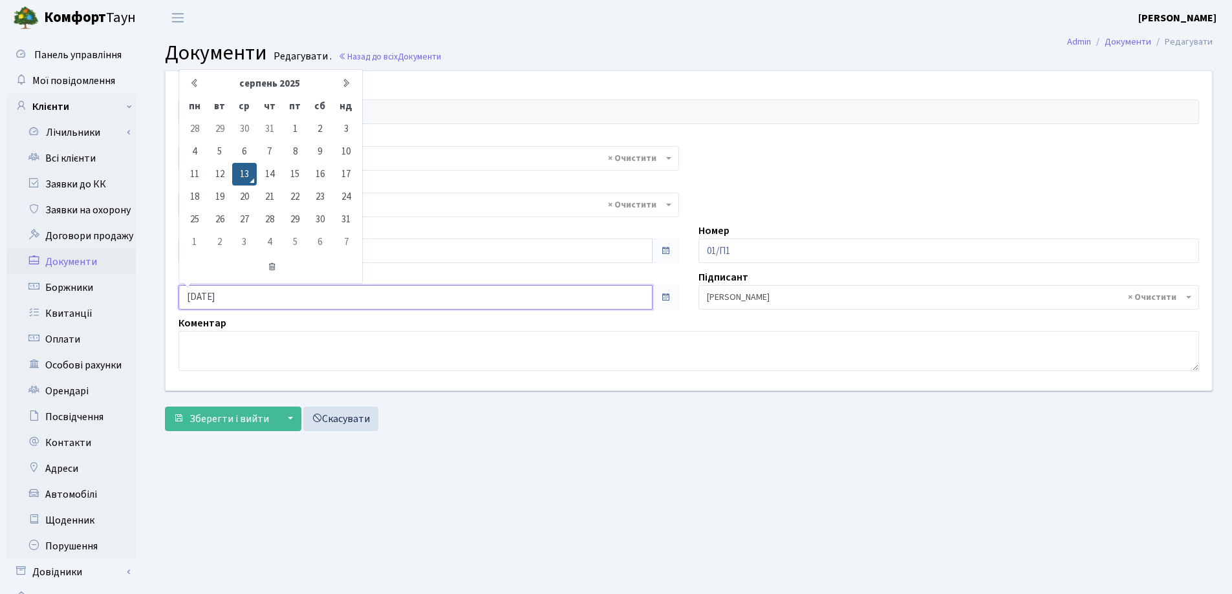
click at [297, 297] on input "13.08.2025" at bounding box center [415, 297] width 474 height 25
click at [198, 78] on icon at bounding box center [194, 83] width 10 height 10
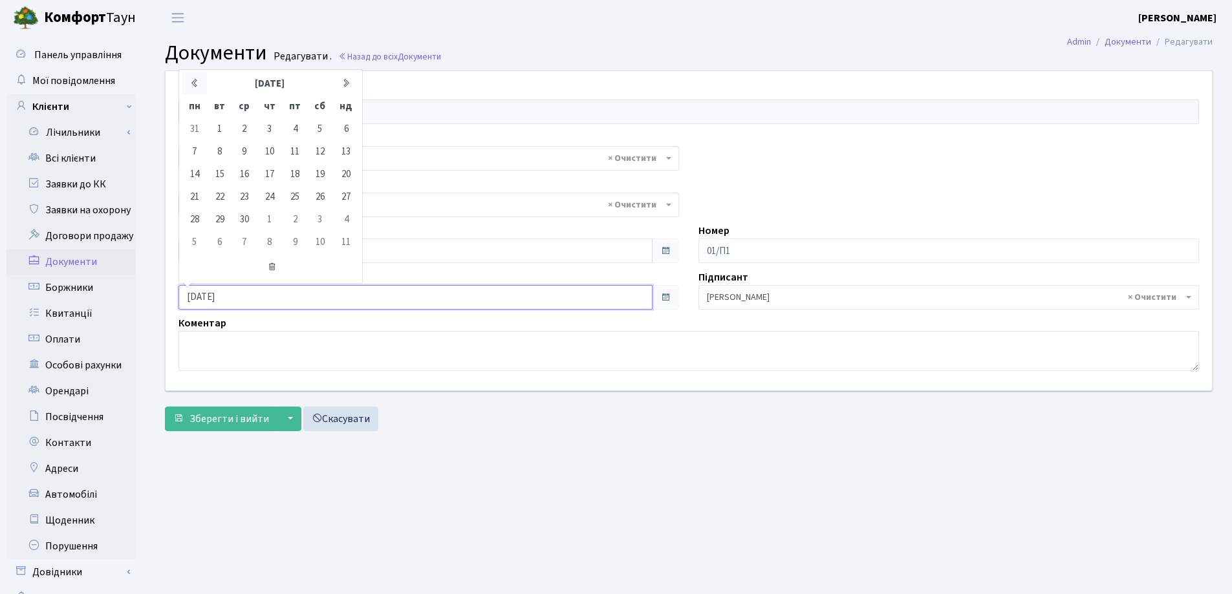
click at [198, 79] on icon at bounding box center [194, 83] width 10 height 10
click at [292, 150] on td "7" at bounding box center [294, 151] width 25 height 23
type input "[DATE]"
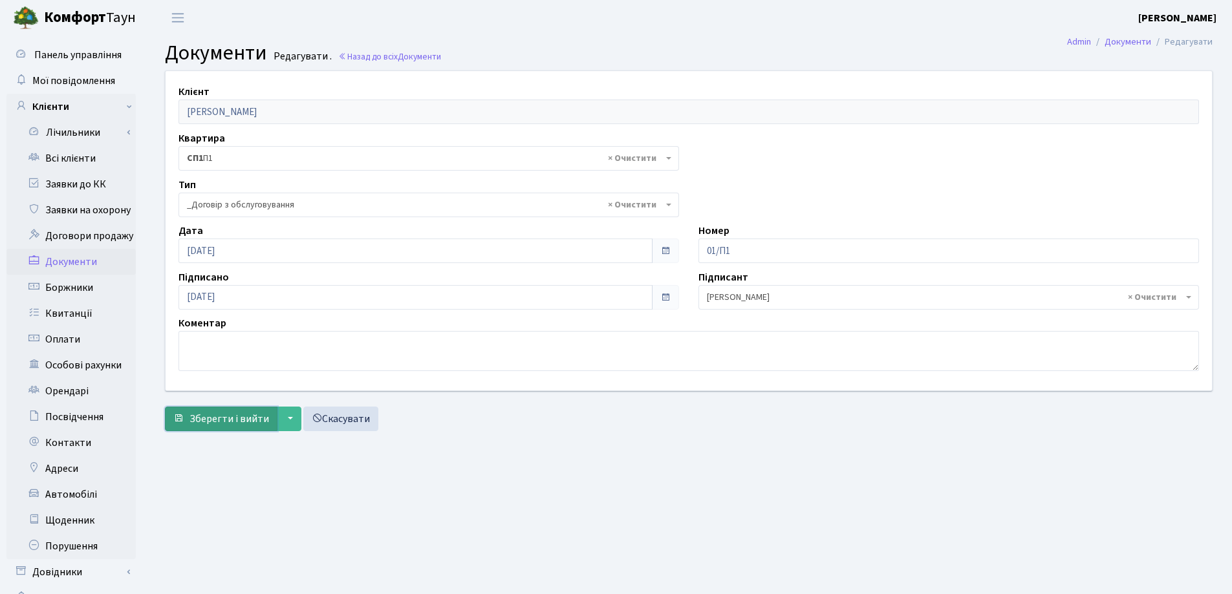
click at [231, 418] on span "Зберегти і вийти" at bounding box center [229, 419] width 80 height 14
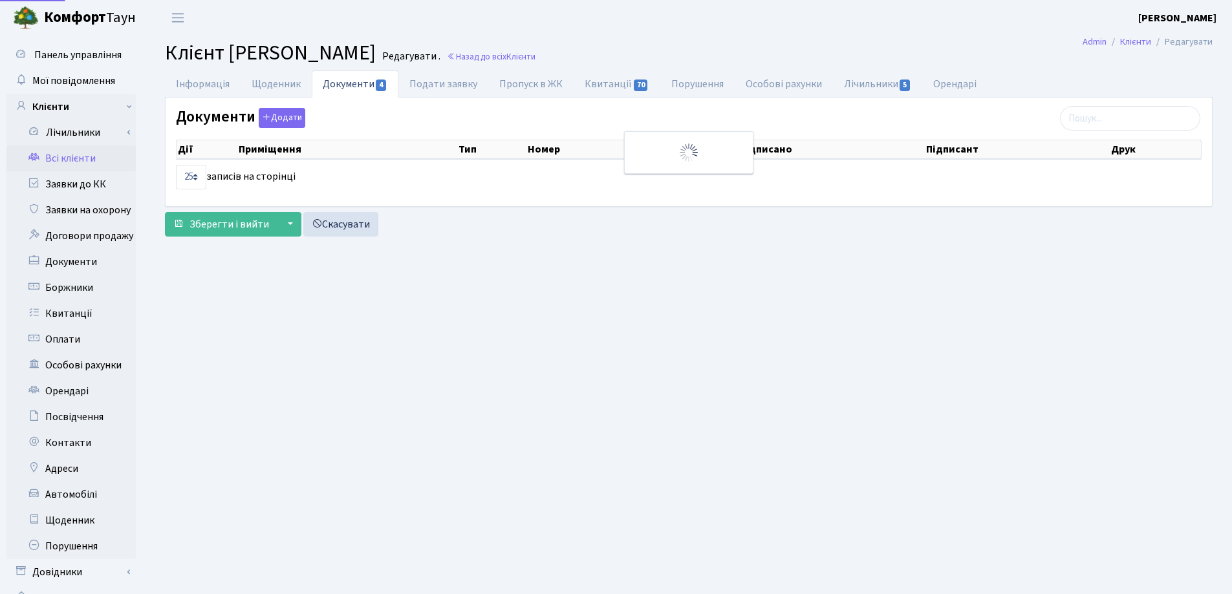
select select "25"
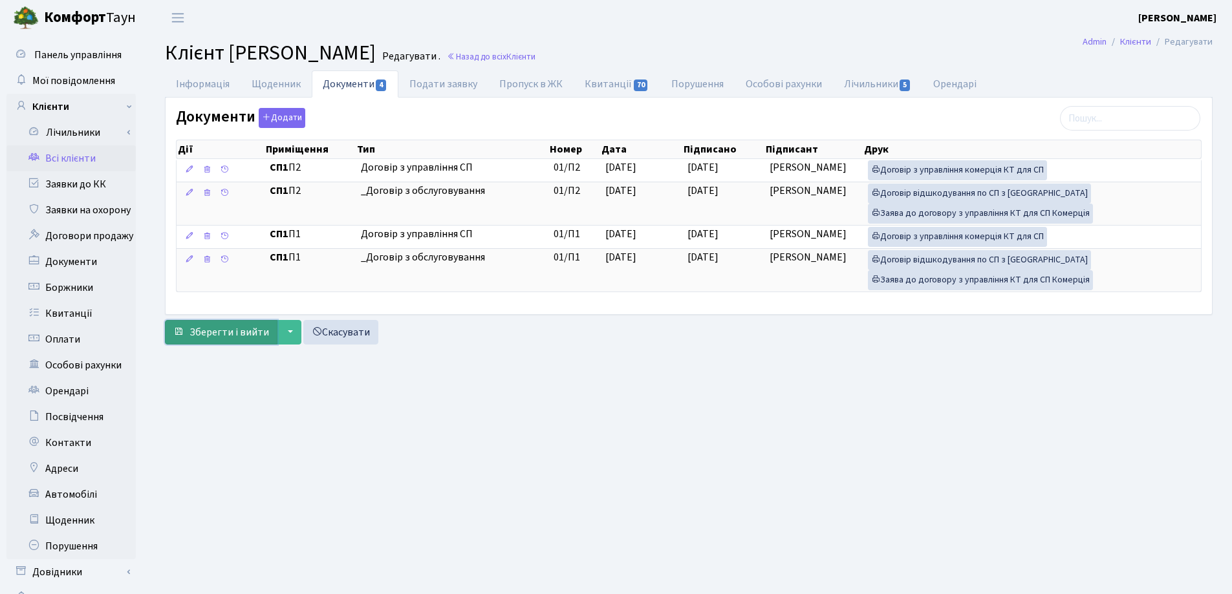
click at [219, 332] on span "Зберегти і вийти" at bounding box center [229, 332] width 80 height 14
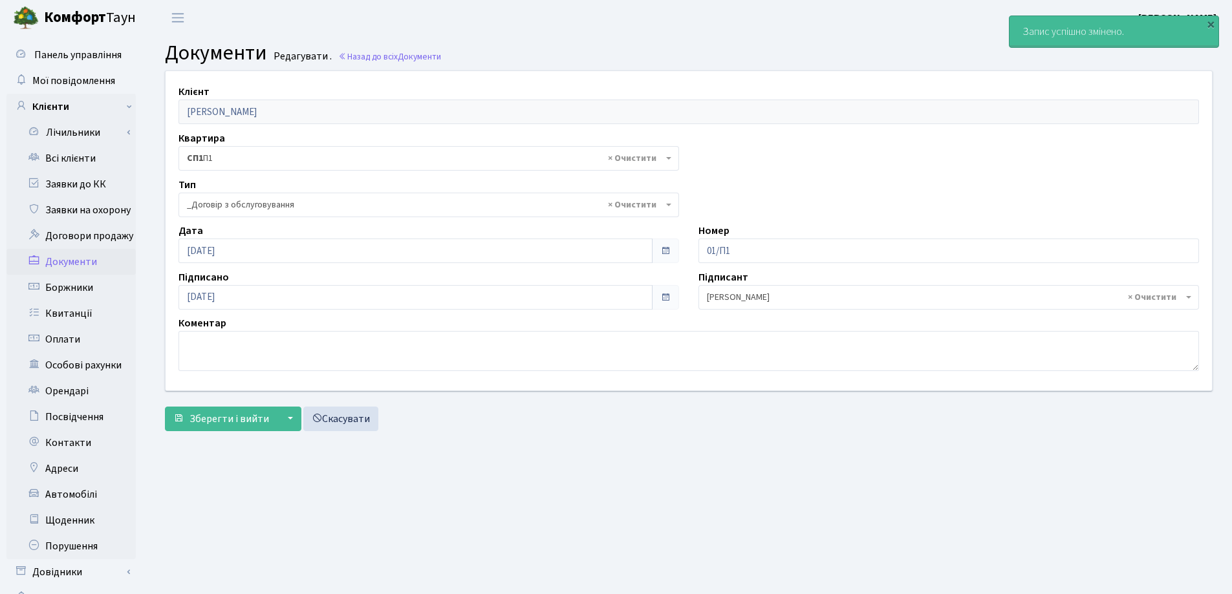
select select "289"
click at [77, 160] on link "Всі клієнти" at bounding box center [70, 159] width 129 height 26
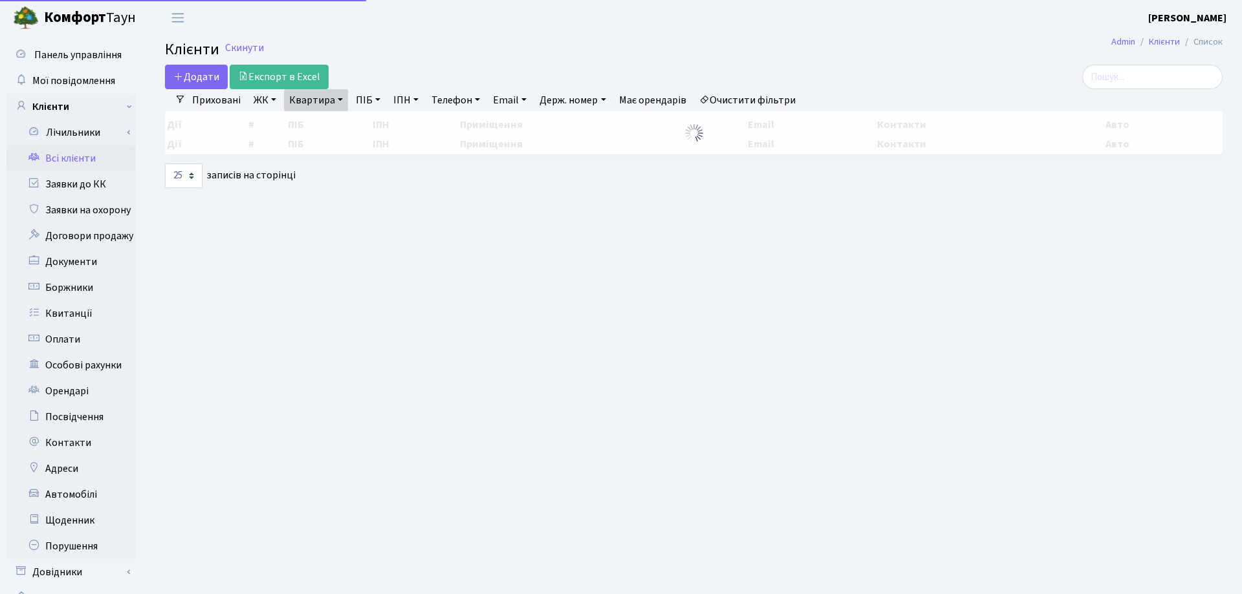
select select "25"
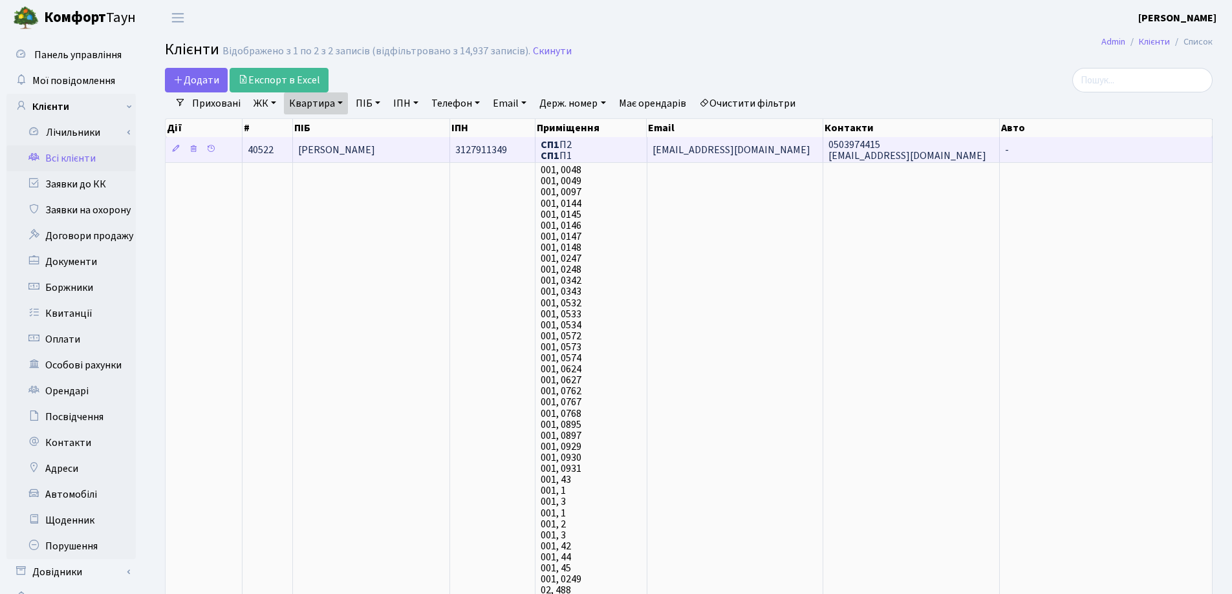
click at [371, 148] on span "[PERSON_NAME]" at bounding box center [336, 150] width 77 height 14
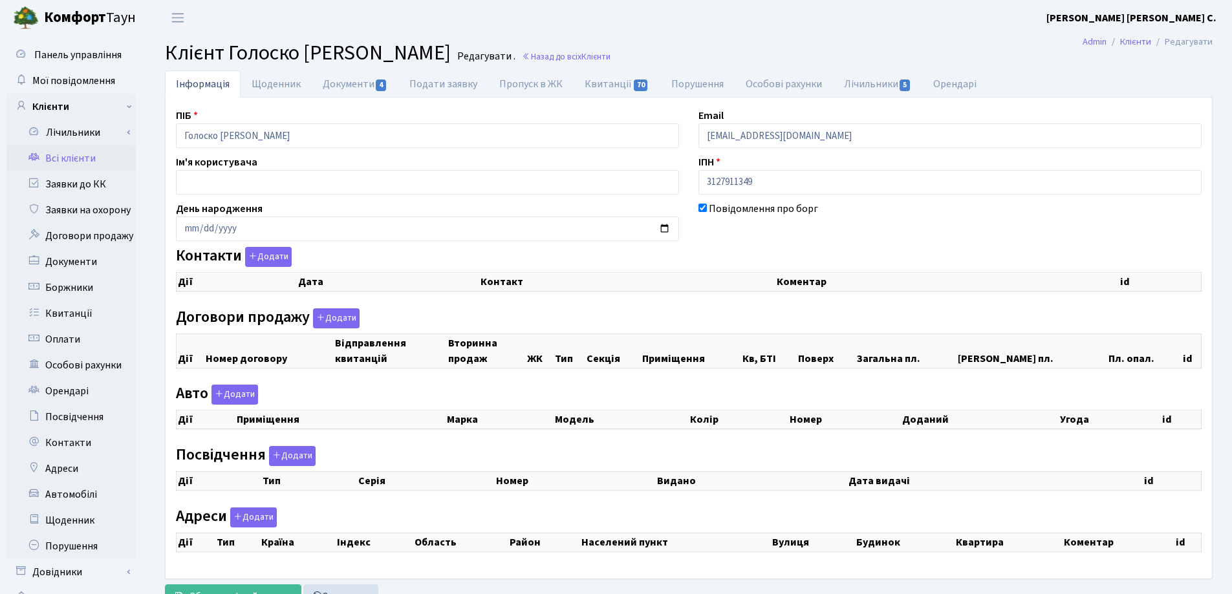
checkbox input "true"
select select "25"
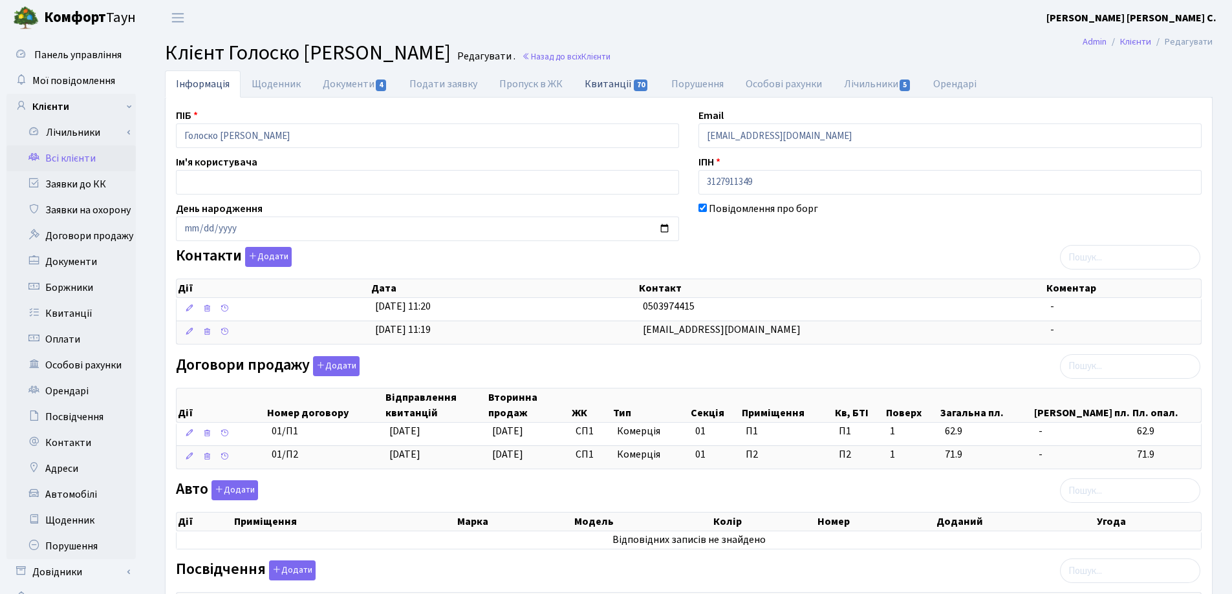
click at [609, 85] on link "Квитанції 70" at bounding box center [617, 83] width 86 height 27
select select "25"
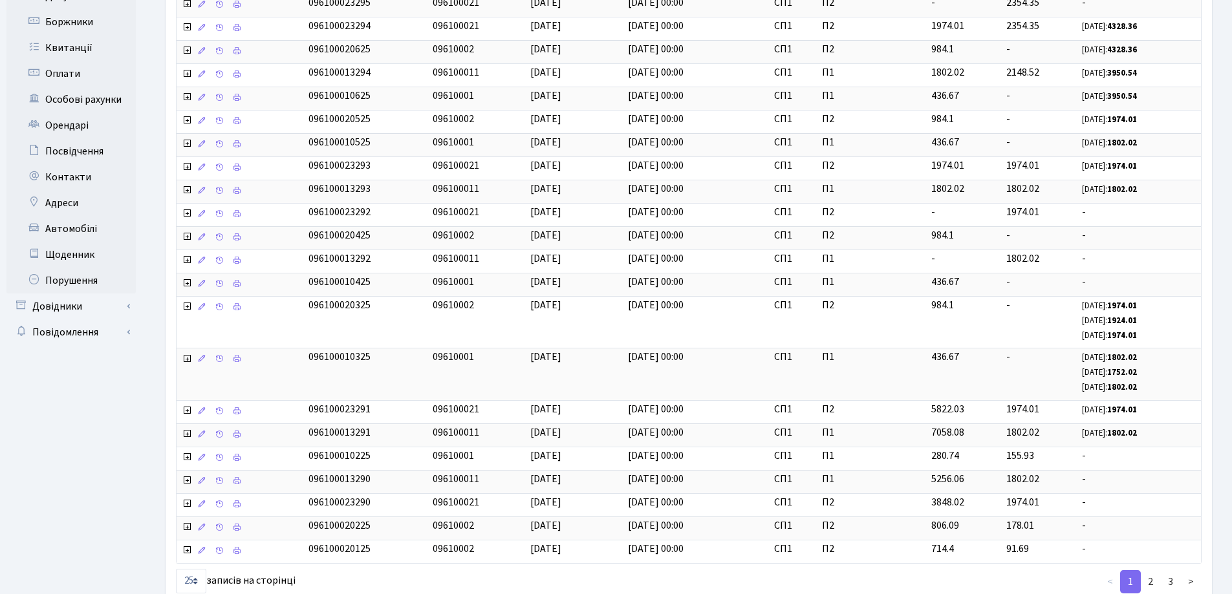
scroll to position [352, 0]
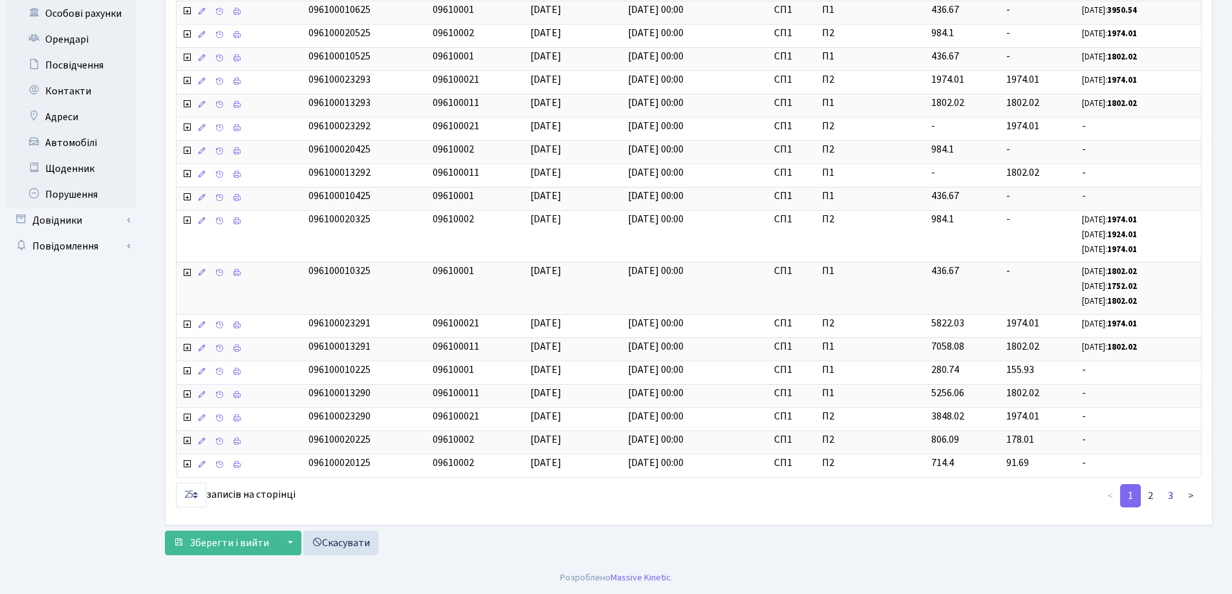
click at [1169, 494] on link "3" at bounding box center [1170, 495] width 21 height 23
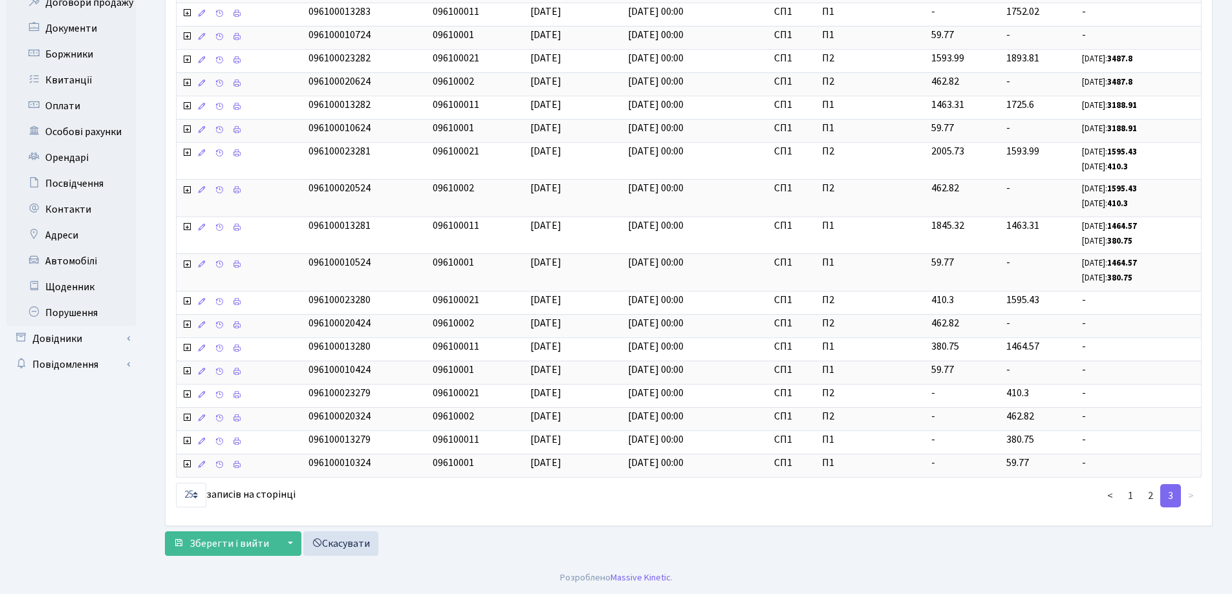
scroll to position [233, 0]
click at [228, 538] on span "Зберегти і вийти" at bounding box center [229, 544] width 80 height 14
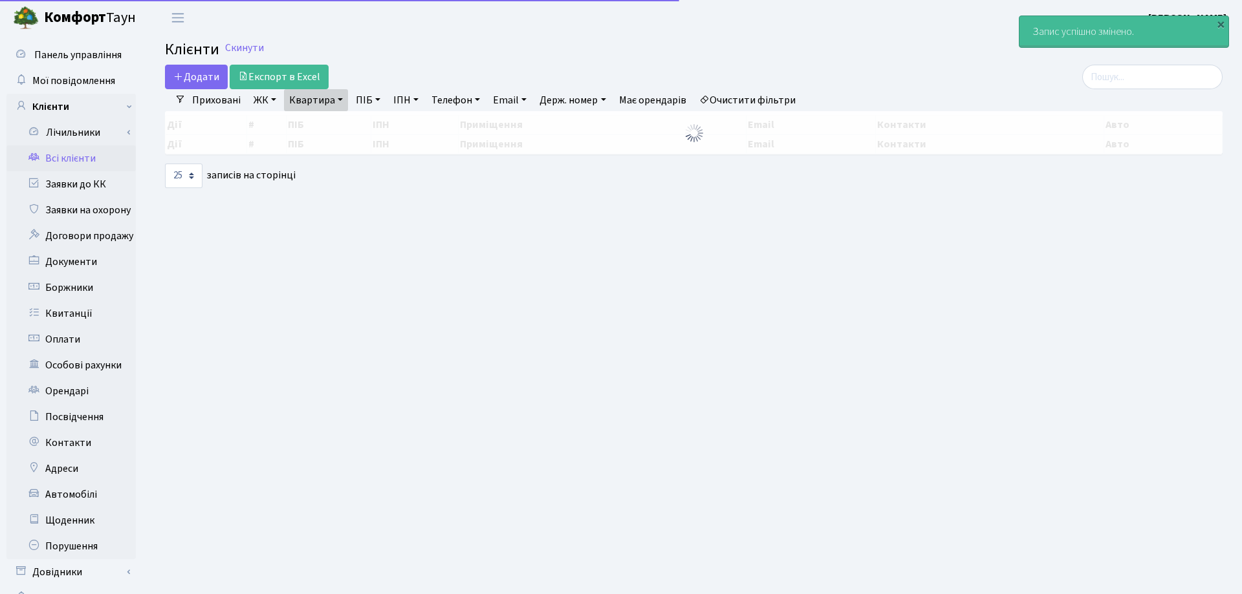
select select "25"
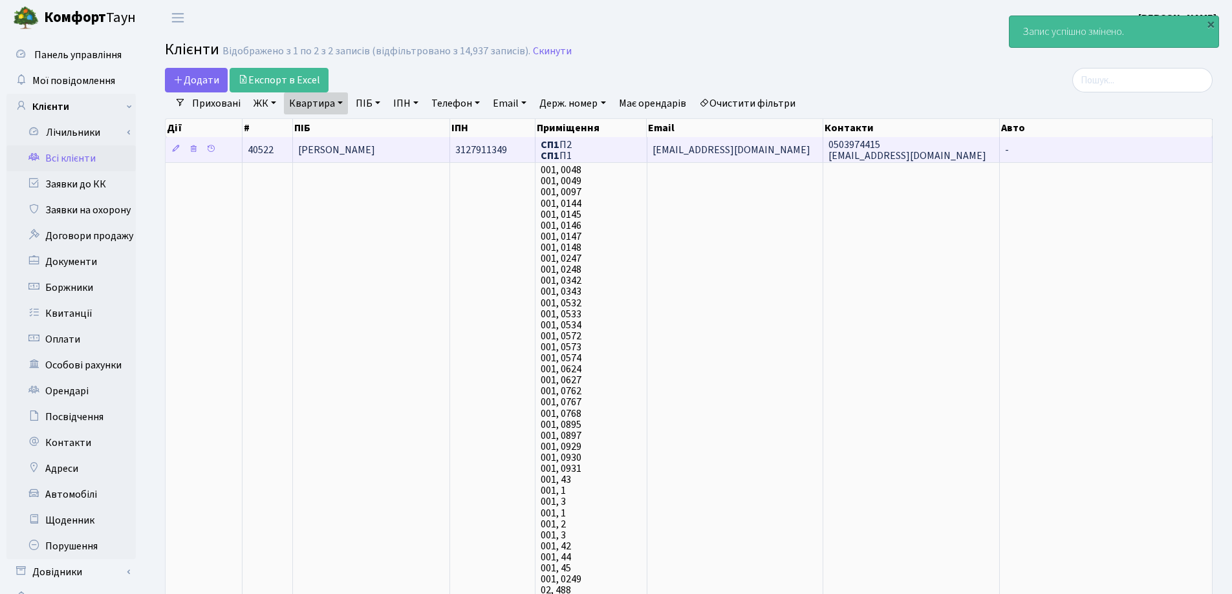
click at [336, 156] on span "[PERSON_NAME]" at bounding box center [336, 150] width 77 height 14
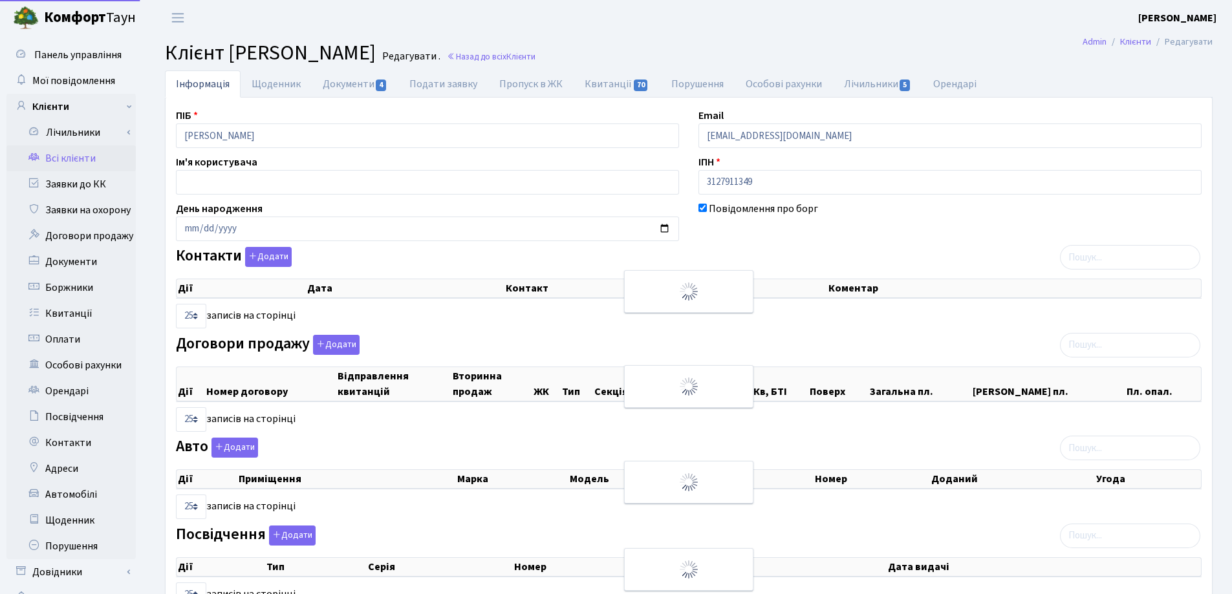
select select "25"
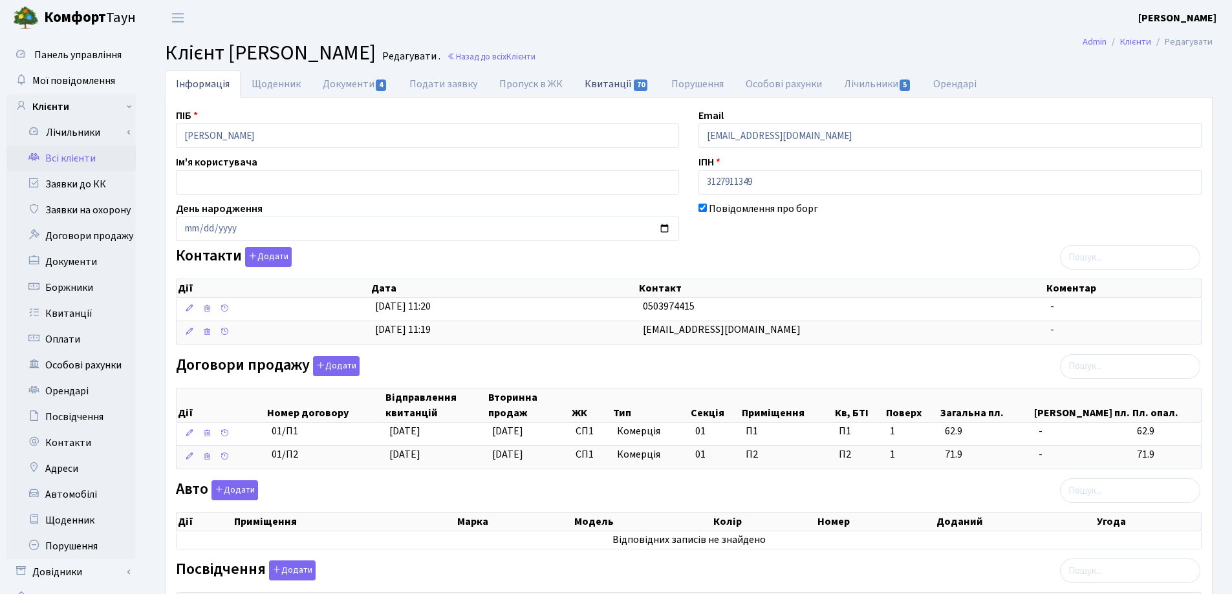
click at [612, 82] on link "Квитанції 70" at bounding box center [617, 83] width 86 height 27
select select "25"
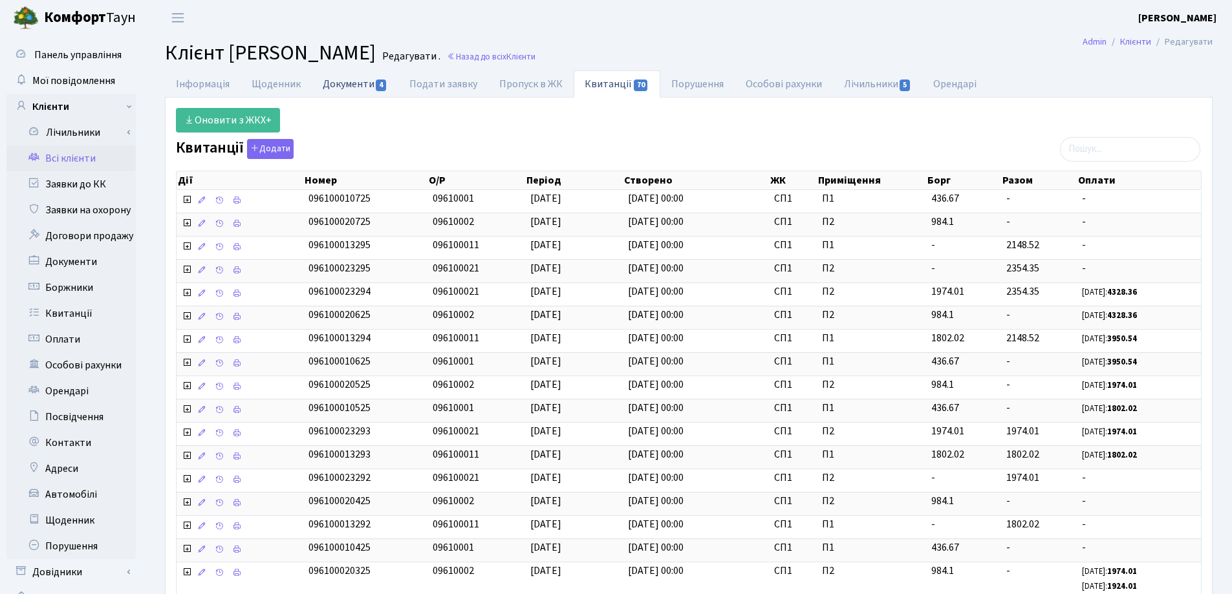
click at [351, 83] on link "Документи 4" at bounding box center [355, 83] width 87 height 27
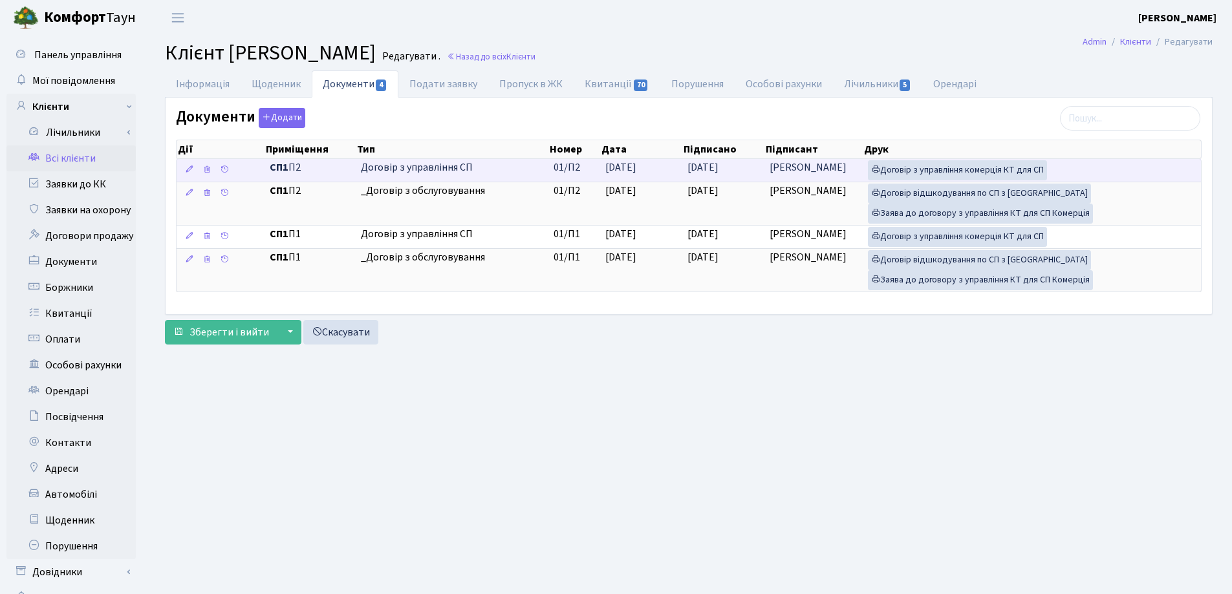
click at [619, 166] on span "[DATE]" at bounding box center [620, 167] width 31 height 14
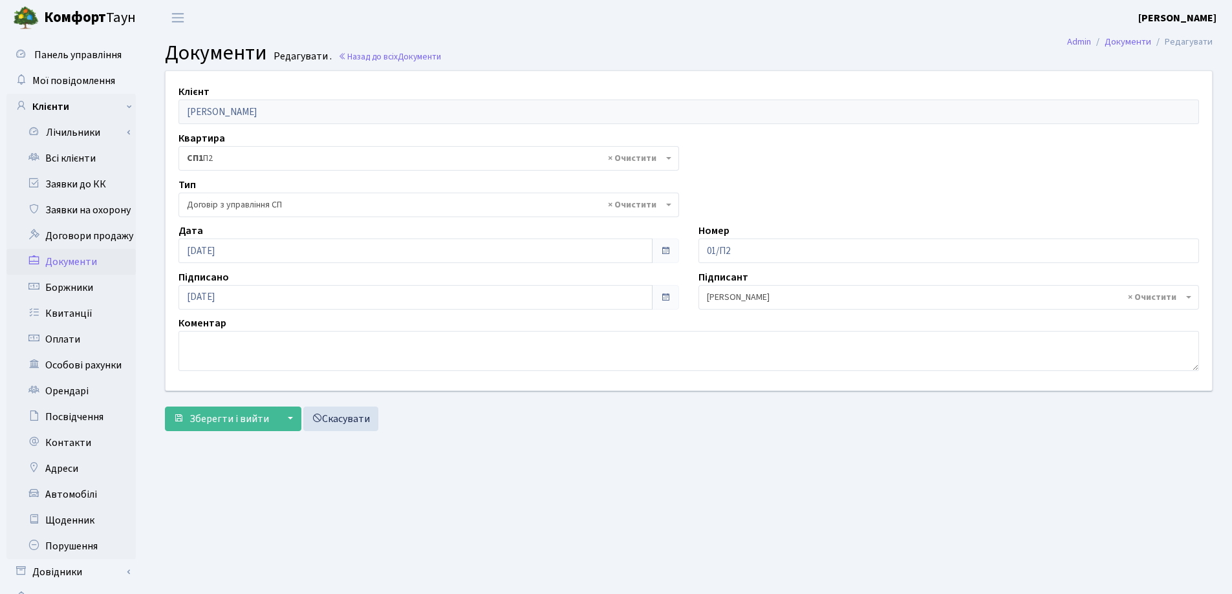
select select "316"
click at [240, 252] on input "07.03.2025" at bounding box center [415, 251] width 474 height 25
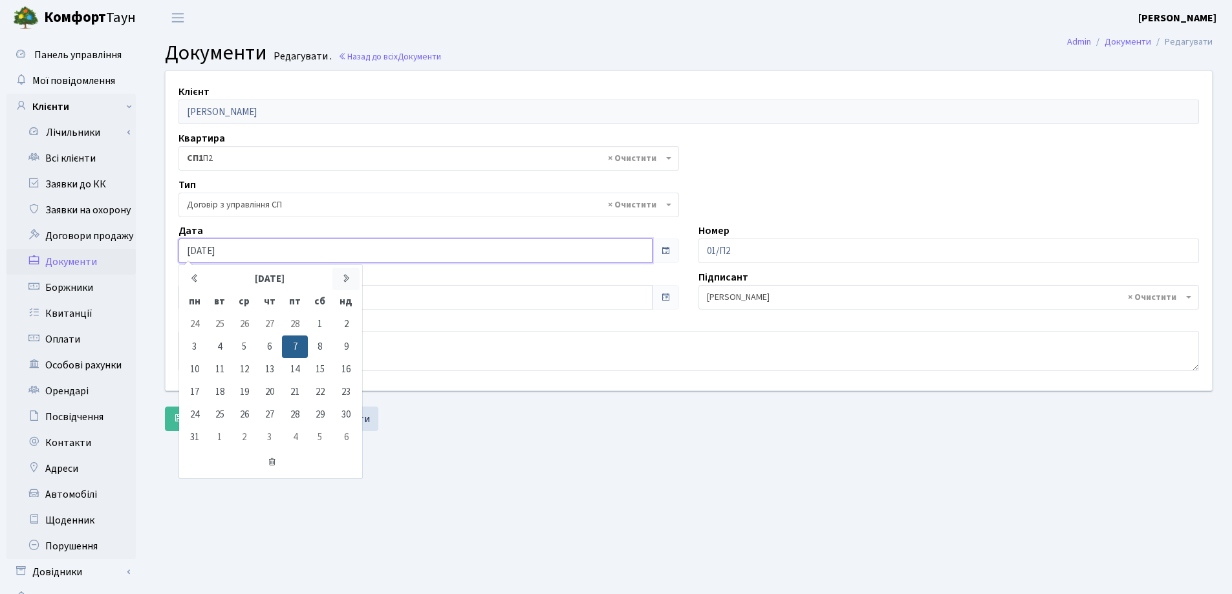
click at [344, 276] on icon at bounding box center [346, 279] width 10 height 10
click at [269, 323] on td "3" at bounding box center [269, 324] width 25 height 23
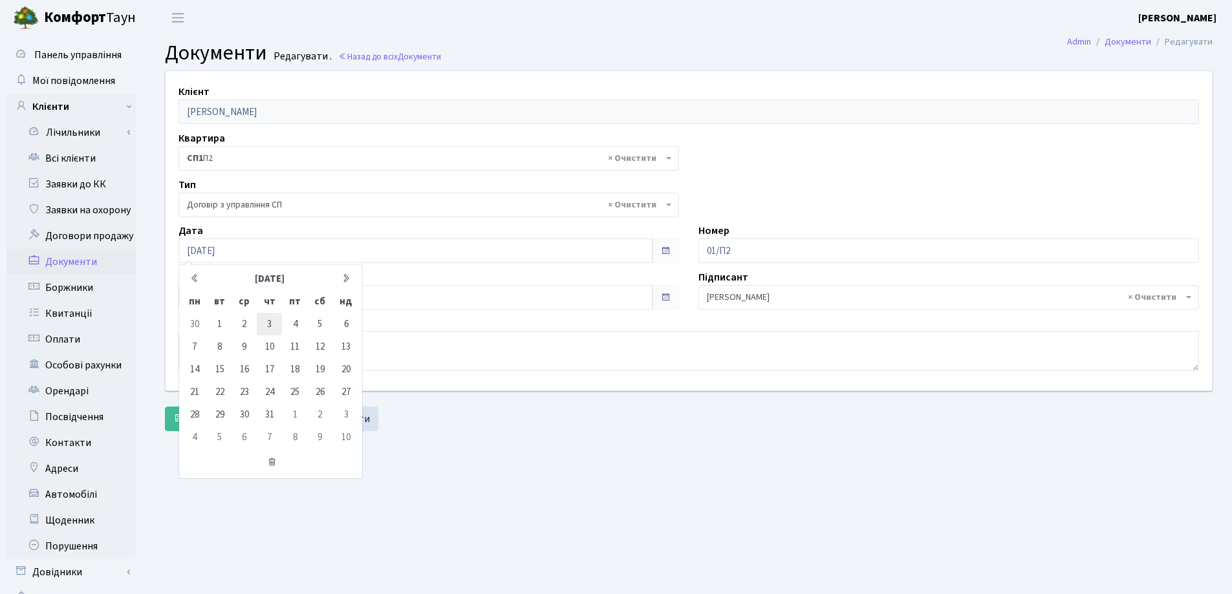
type input "03.07.2025"
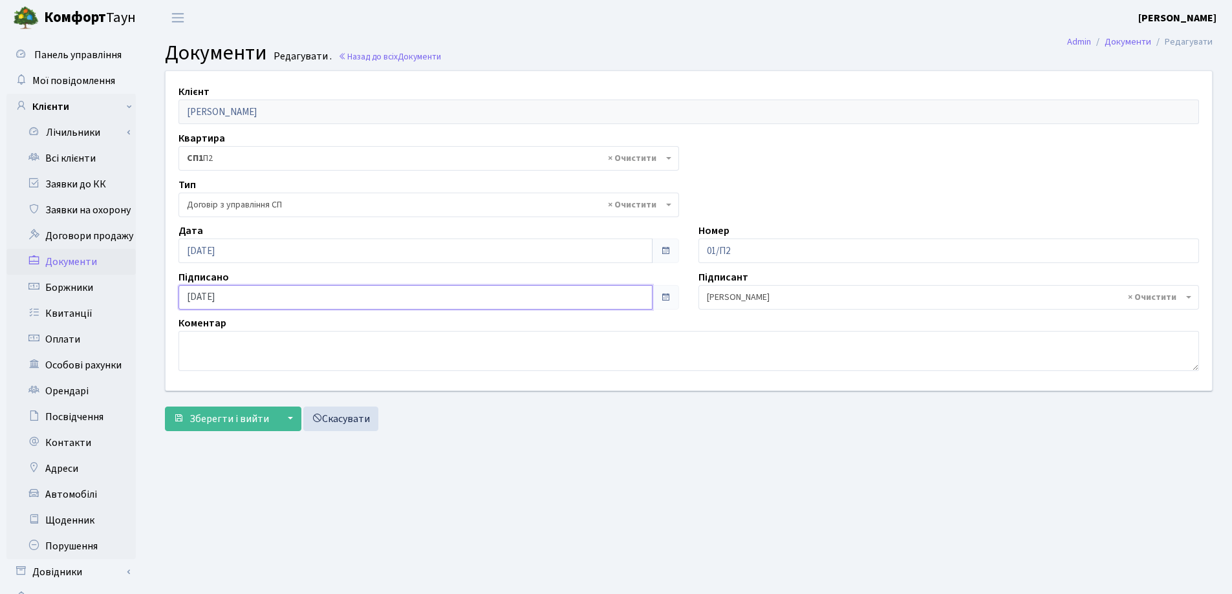
click at [270, 301] on input "07.03.2025" at bounding box center [415, 297] width 474 height 25
click at [344, 83] on icon at bounding box center [346, 83] width 10 height 10
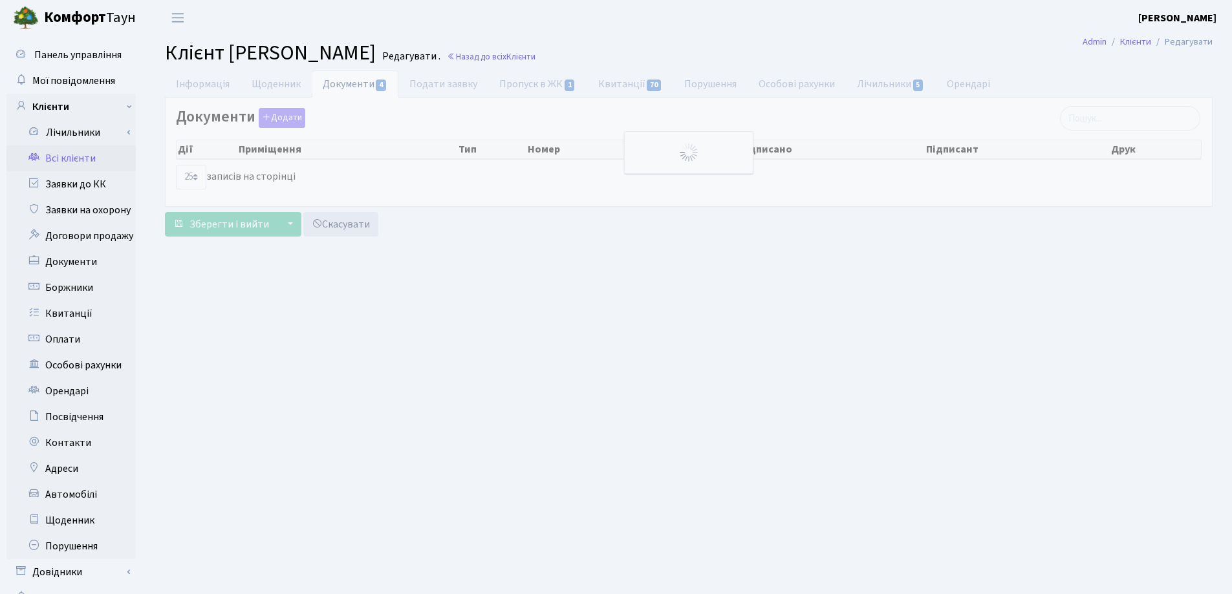
select select "25"
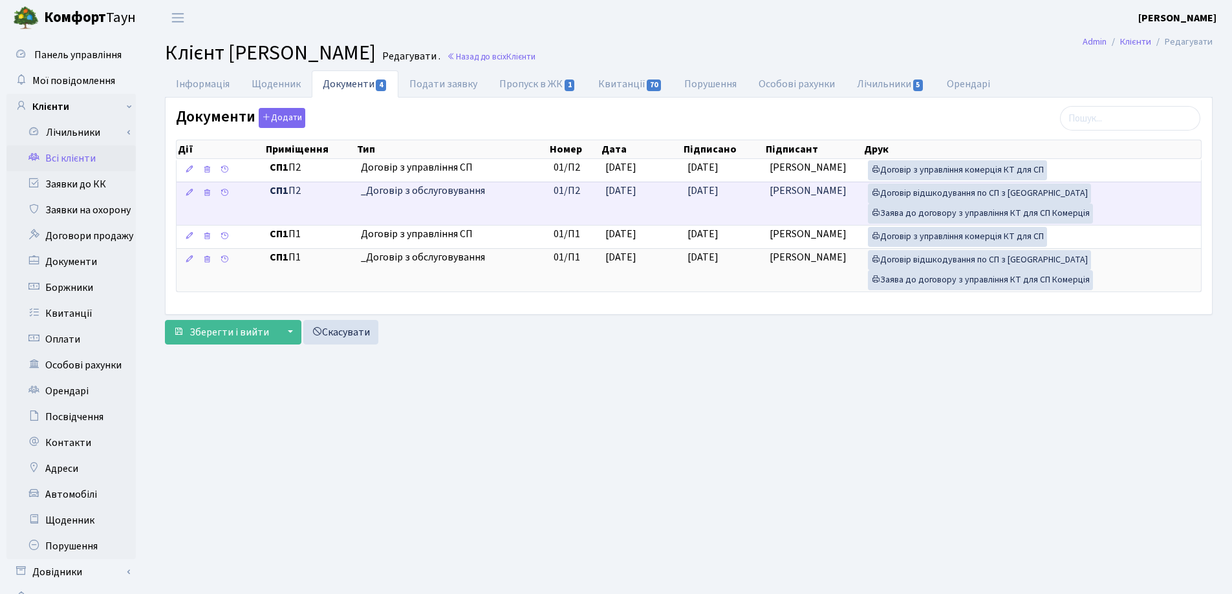
click at [618, 191] on span "[DATE]" at bounding box center [620, 191] width 31 height 14
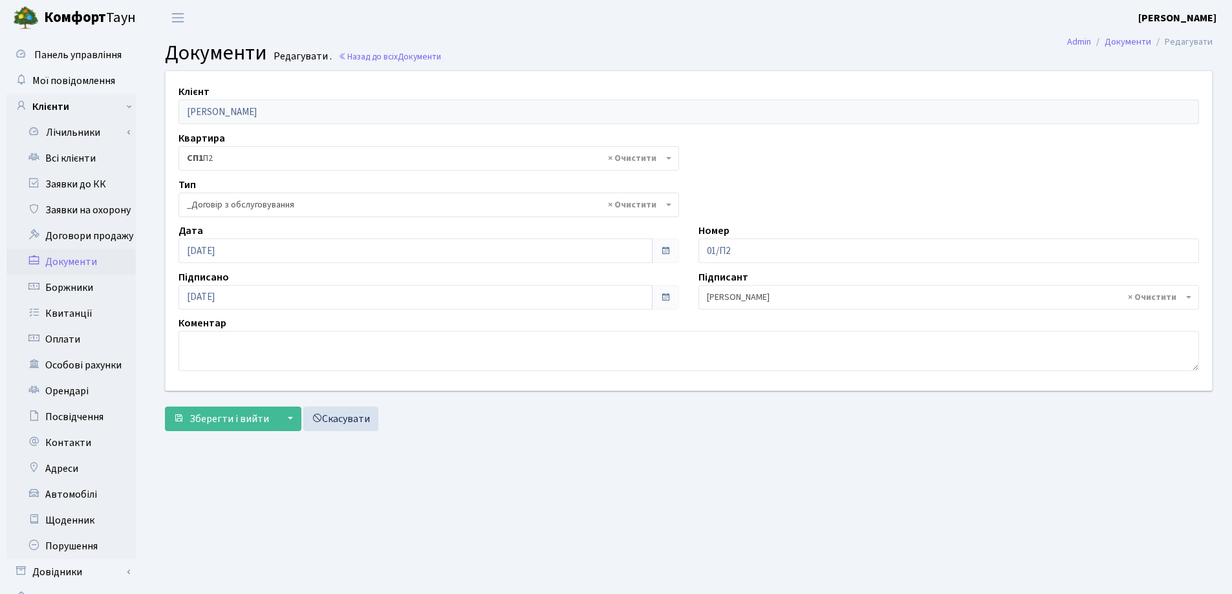
select select "289"
click at [269, 254] on input "[DATE]" at bounding box center [415, 251] width 474 height 25
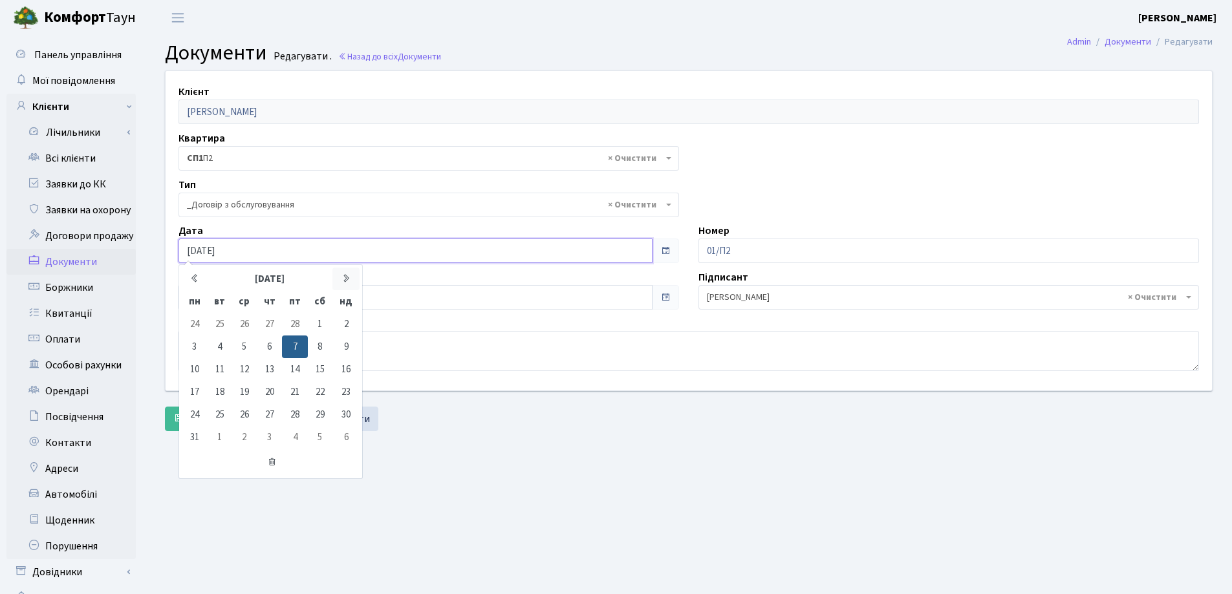
click at [347, 276] on icon at bounding box center [346, 279] width 10 height 10
click at [268, 326] on td "3" at bounding box center [269, 324] width 25 height 23
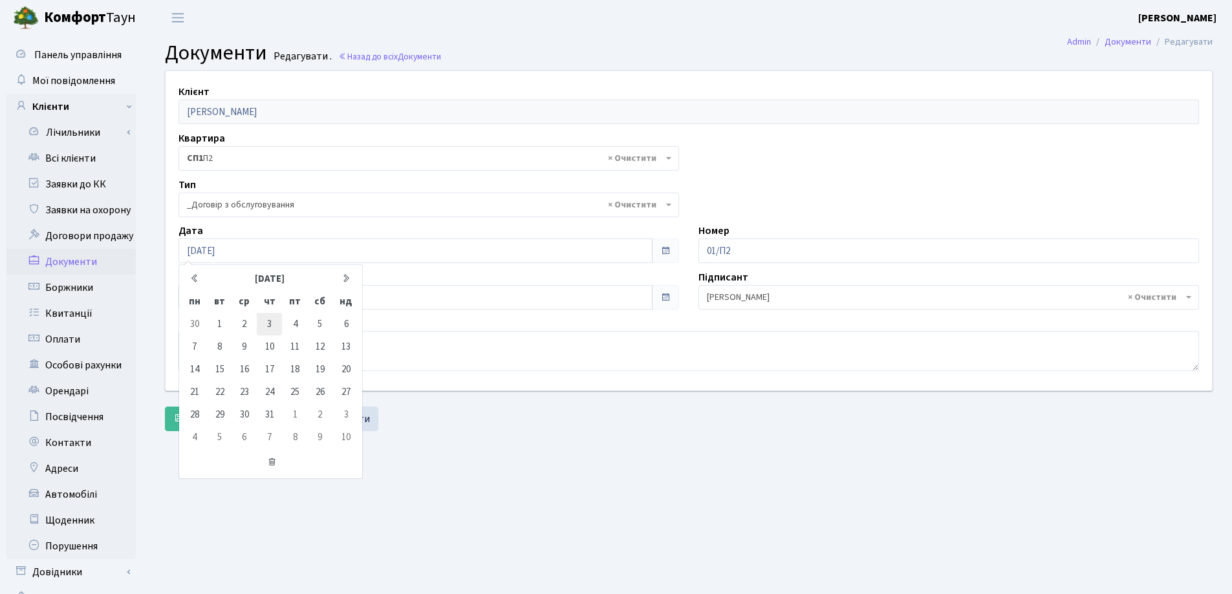
type input "[DATE]"
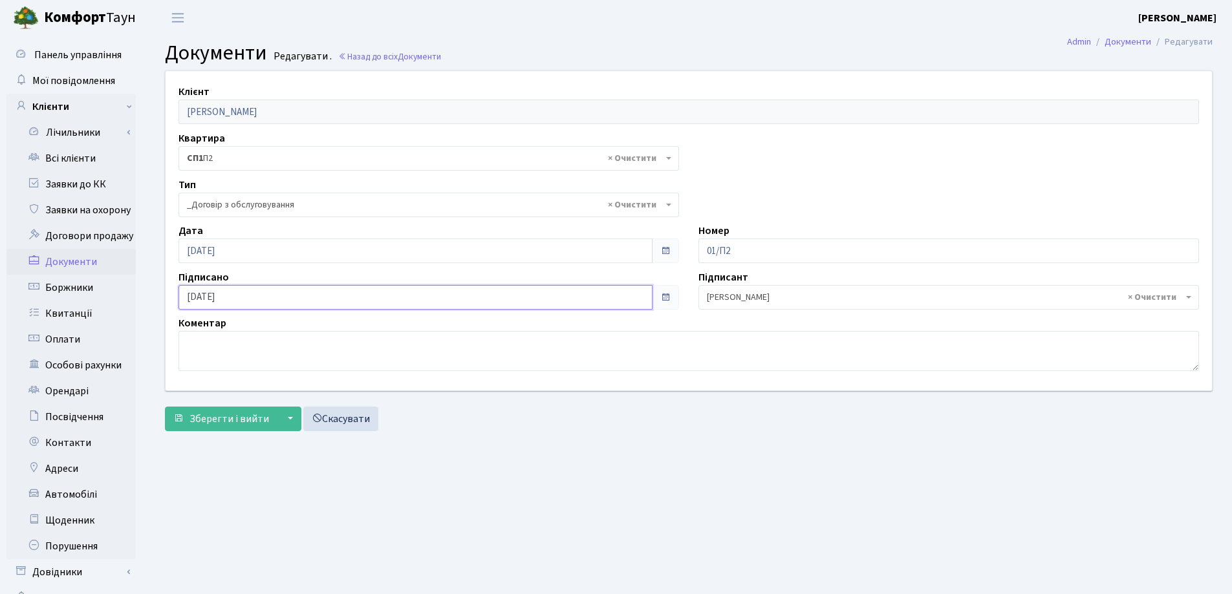
click at [272, 293] on input "[DATE]" at bounding box center [415, 297] width 474 height 25
click at [350, 81] on icon at bounding box center [346, 83] width 10 height 10
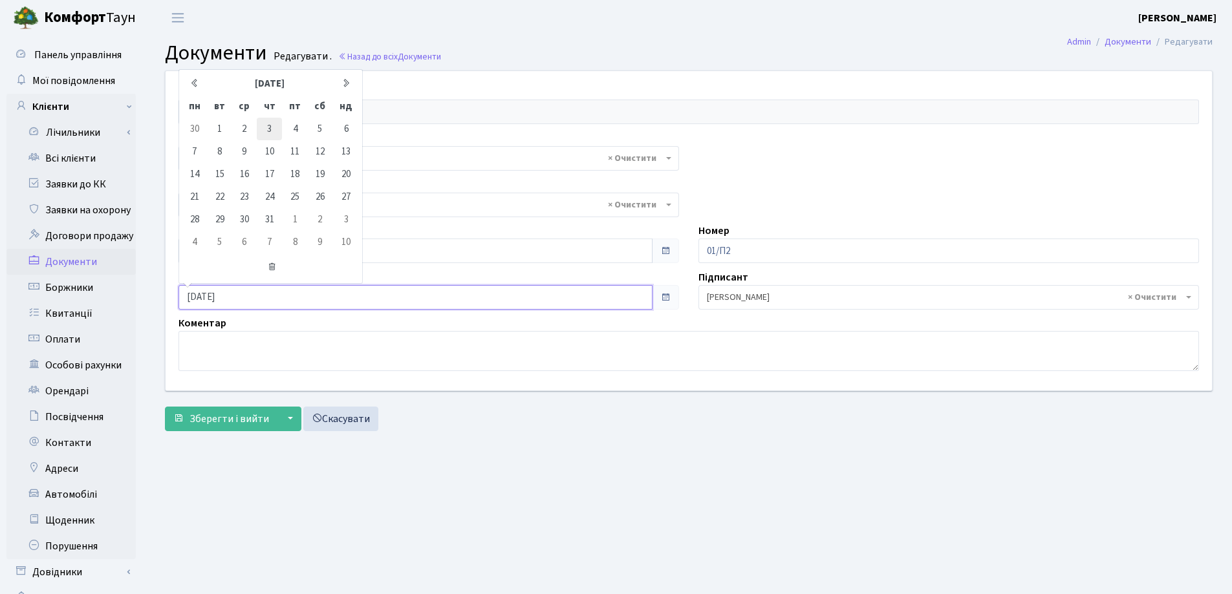
click at [269, 127] on td "3" at bounding box center [269, 129] width 25 height 23
type input "[DATE]"
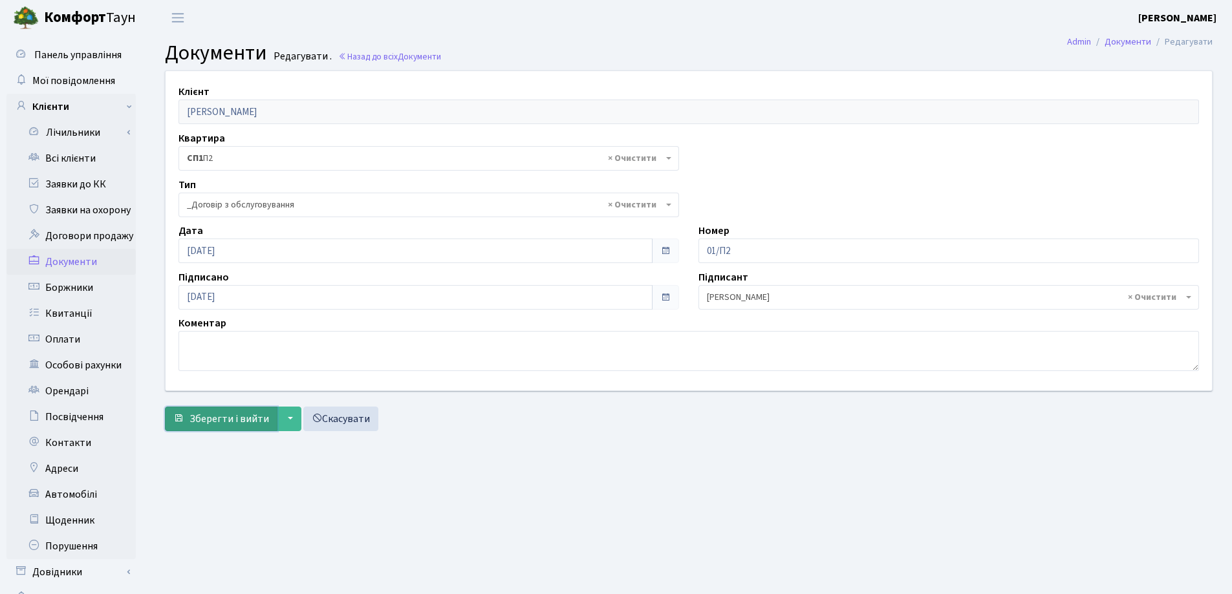
click at [222, 412] on span "Зберегти і вийти" at bounding box center [229, 419] width 80 height 14
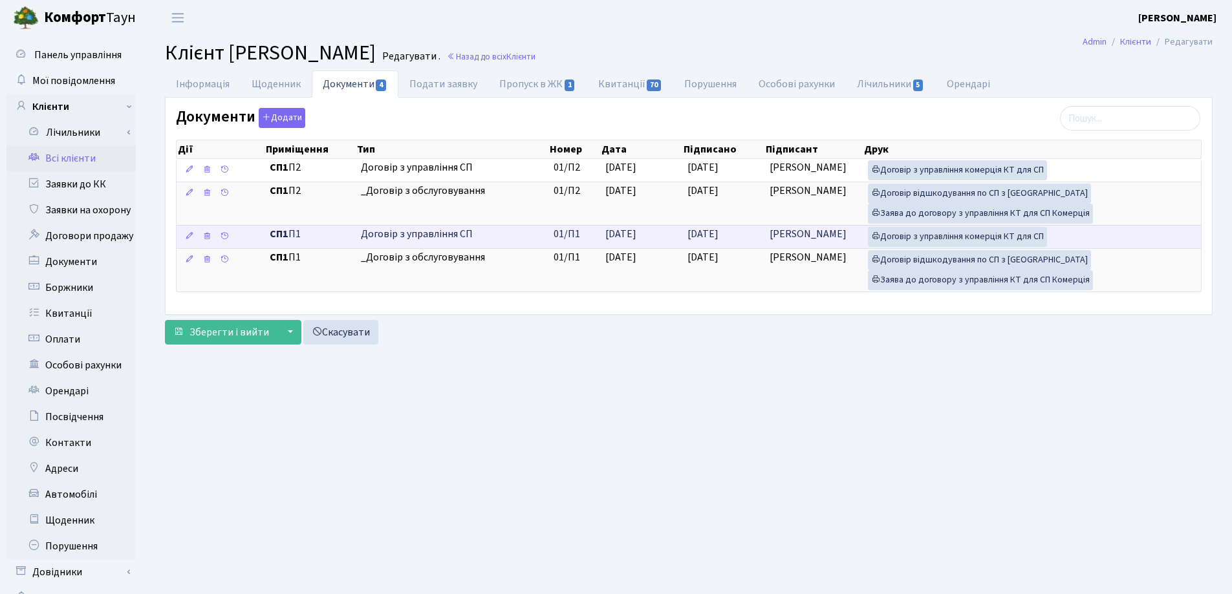
click at [616, 236] on span "[DATE]" at bounding box center [620, 234] width 31 height 14
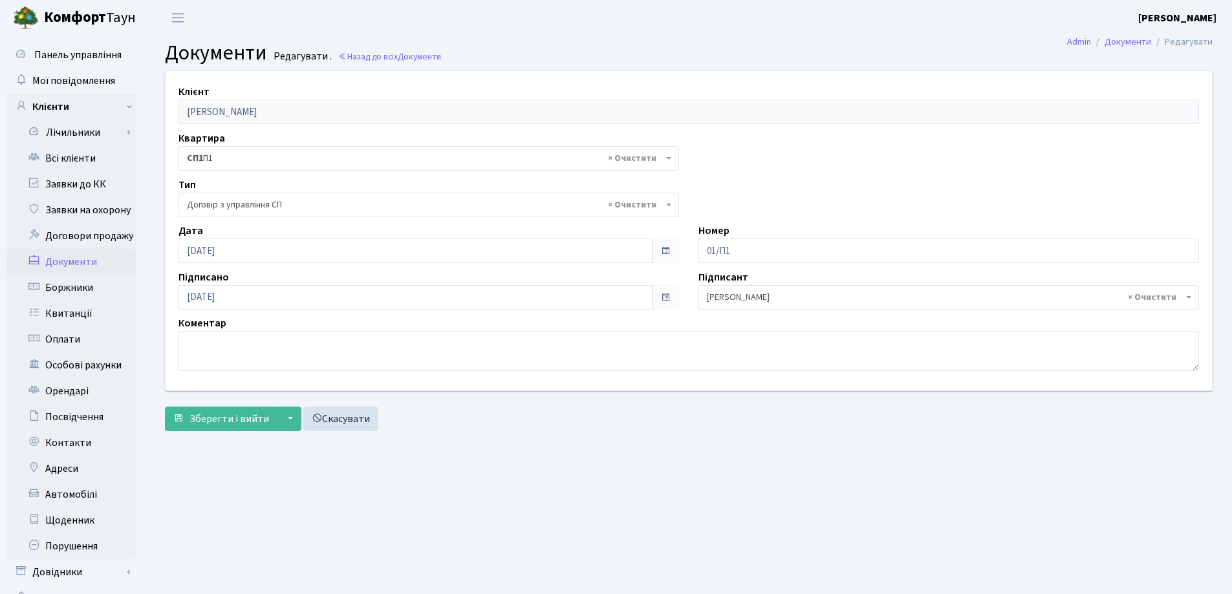
select select "316"
click at [259, 249] on input "[DATE]" at bounding box center [415, 251] width 474 height 25
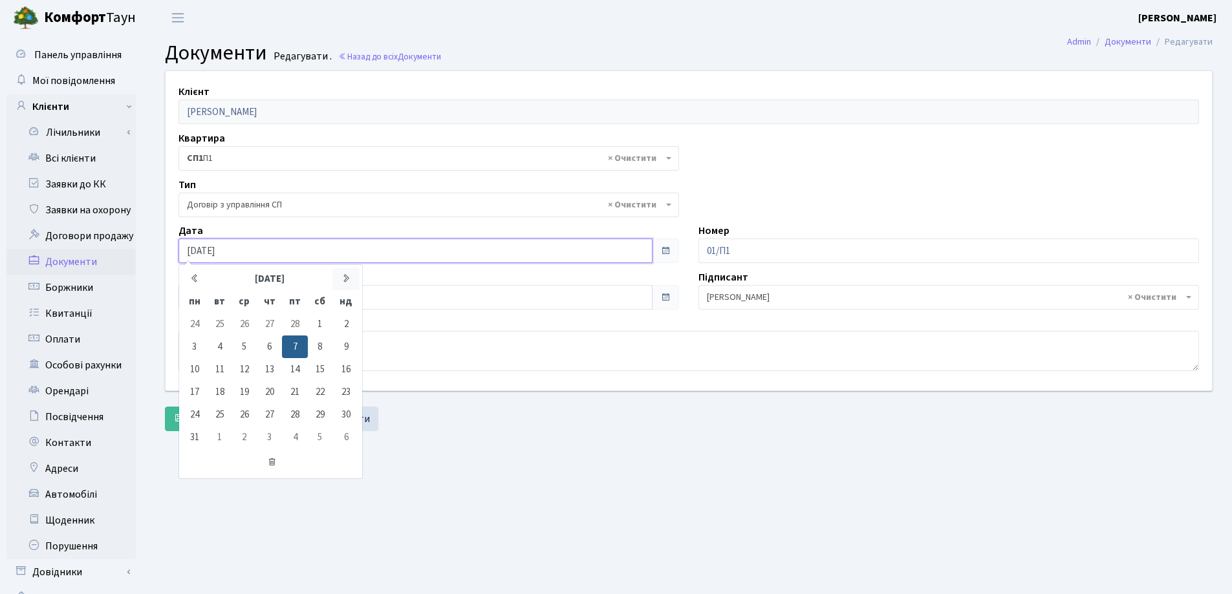
click at [345, 276] on icon at bounding box center [346, 279] width 10 height 10
click at [270, 327] on td "3" at bounding box center [269, 324] width 25 height 23
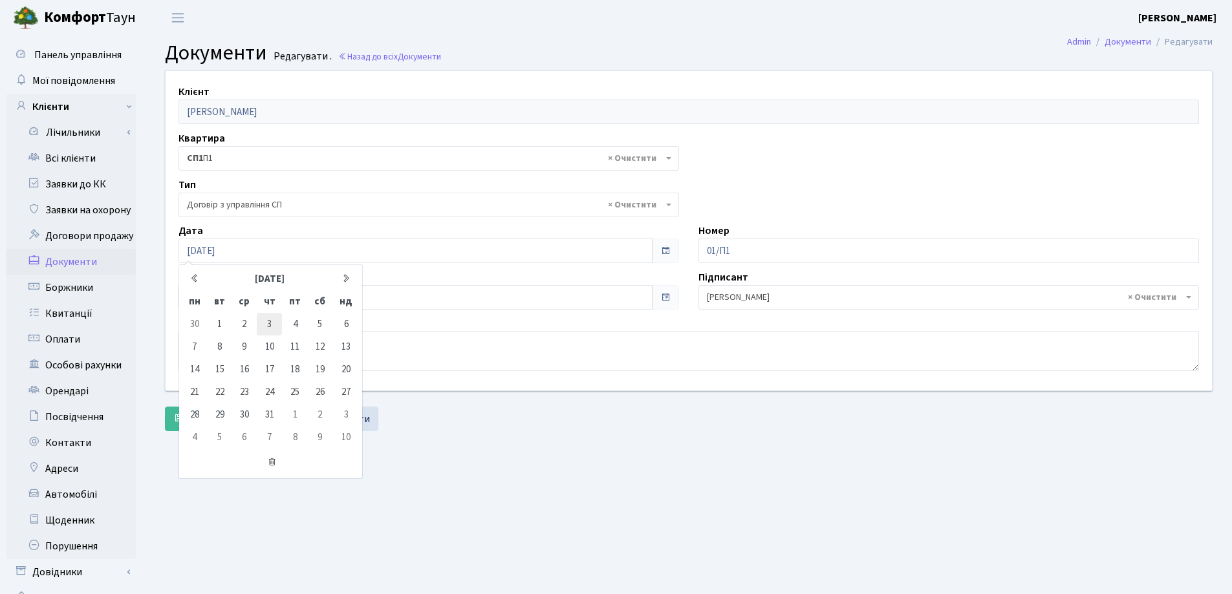
type input "[DATE]"
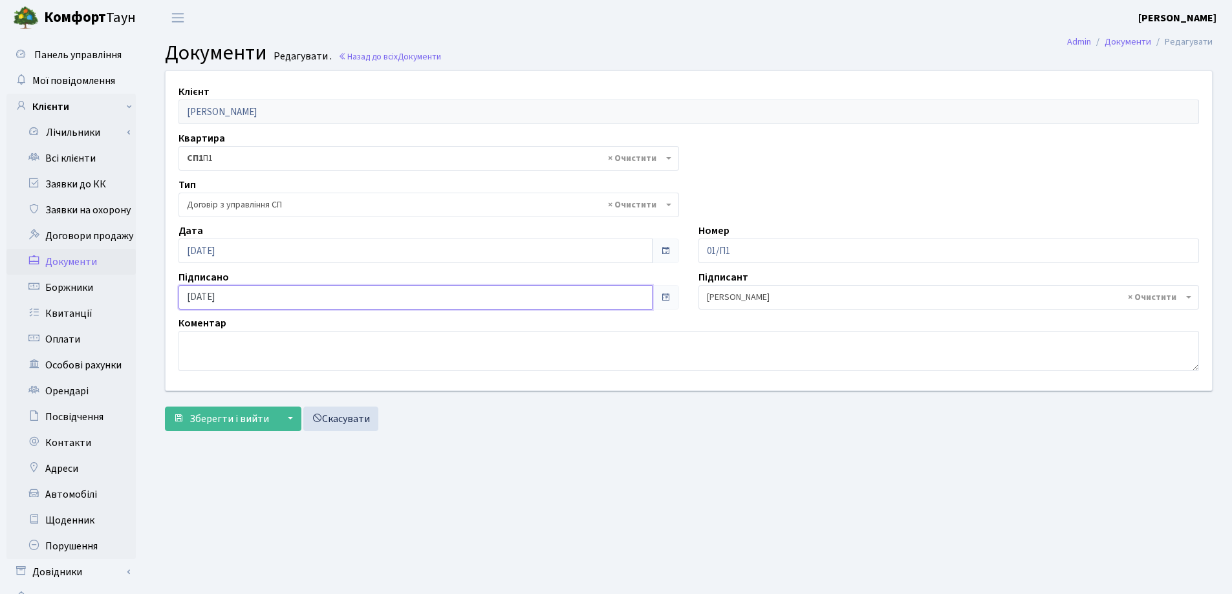
click at [255, 298] on input "[DATE]" at bounding box center [415, 297] width 474 height 25
click at [343, 81] on icon at bounding box center [346, 83] width 10 height 10
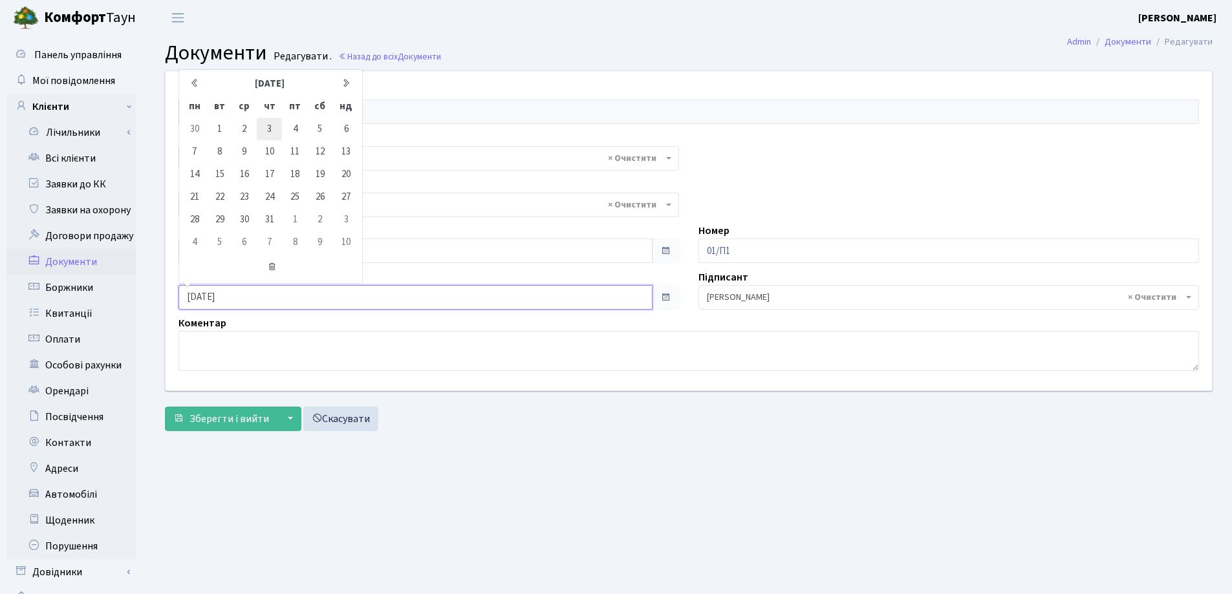
click at [266, 124] on td "3" at bounding box center [269, 129] width 25 height 23
type input "[DATE]"
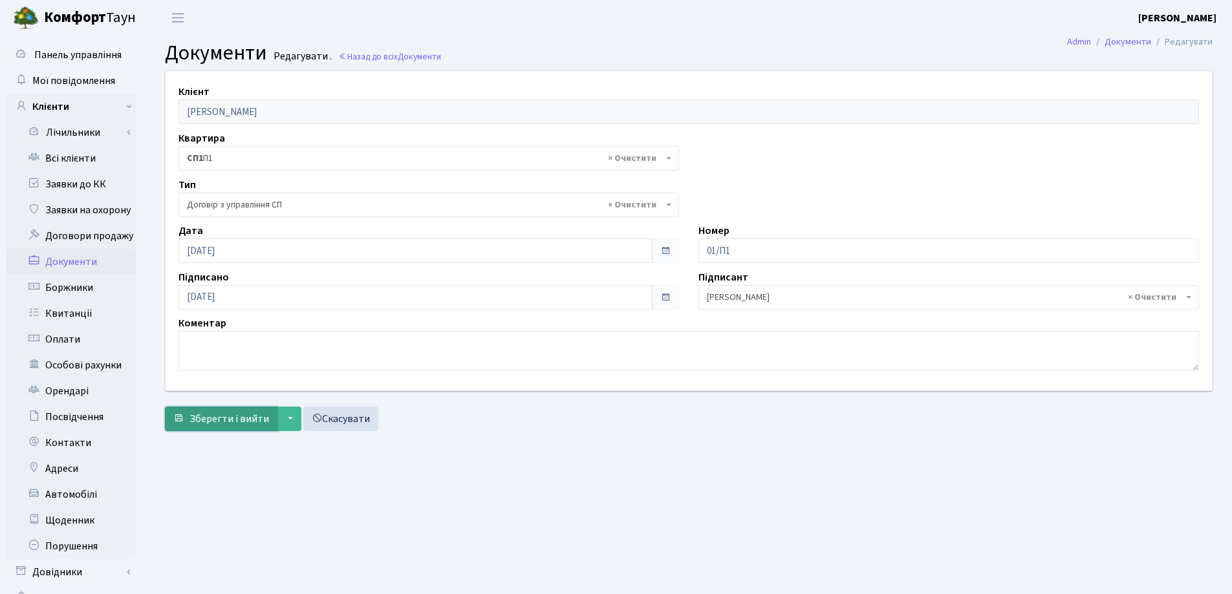
click at [228, 407] on button "Зберегти і вийти" at bounding box center [221, 419] width 113 height 25
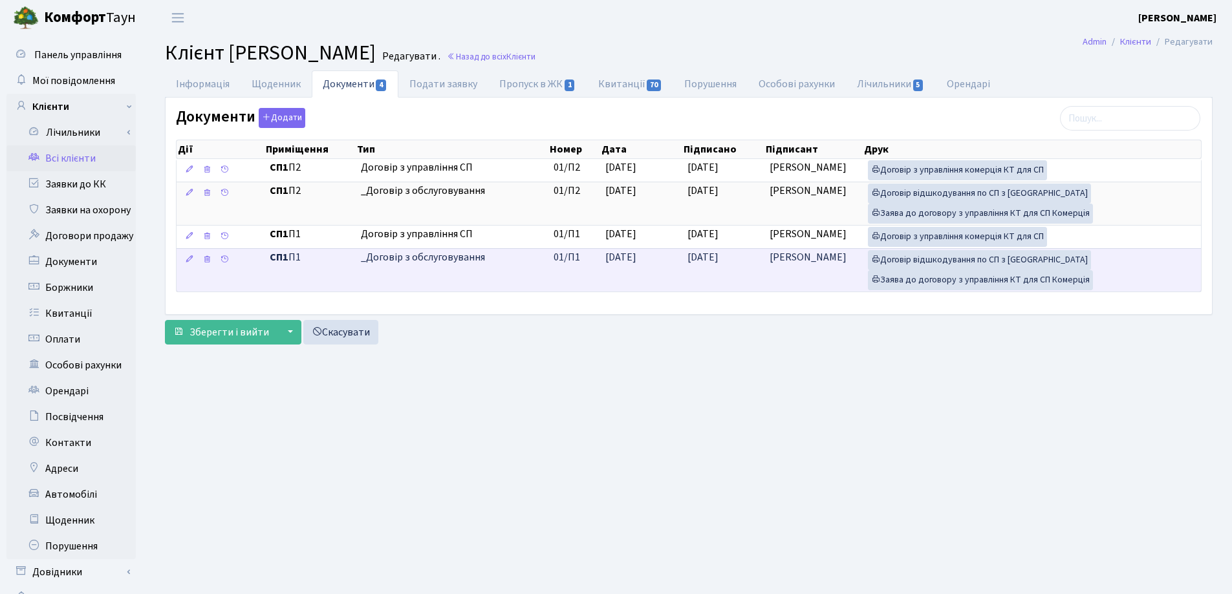
click at [626, 261] on span "[DATE]" at bounding box center [620, 257] width 31 height 14
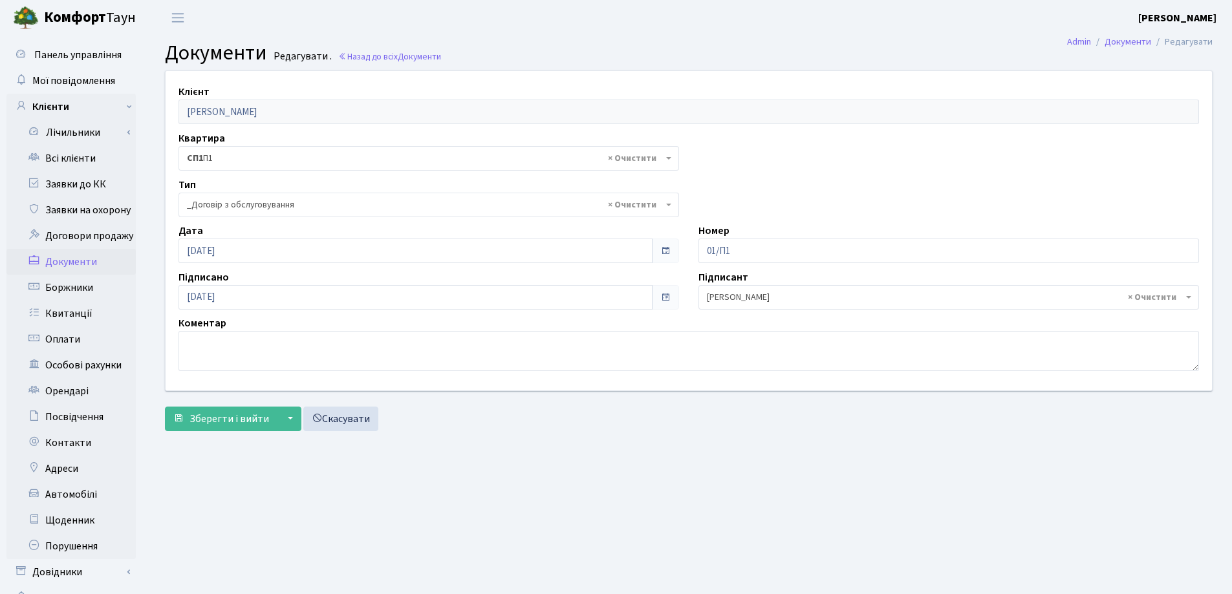
select select "289"
click at [260, 259] on input "[DATE]" at bounding box center [415, 251] width 474 height 25
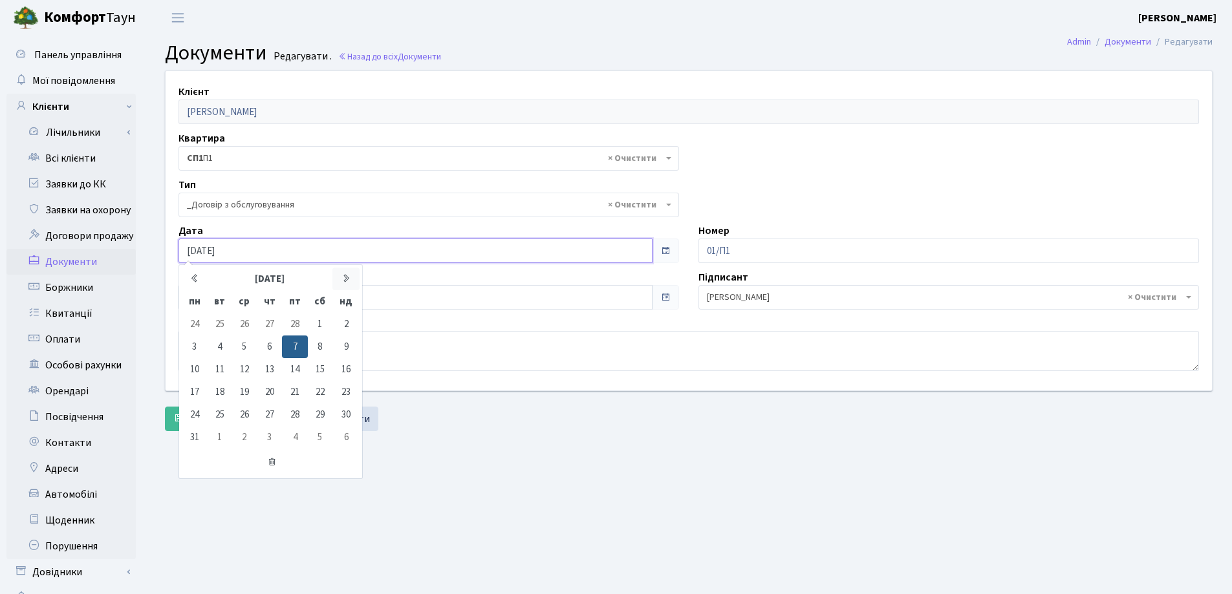
click at [350, 279] on icon at bounding box center [346, 279] width 10 height 10
click at [272, 324] on td "3" at bounding box center [269, 324] width 25 height 23
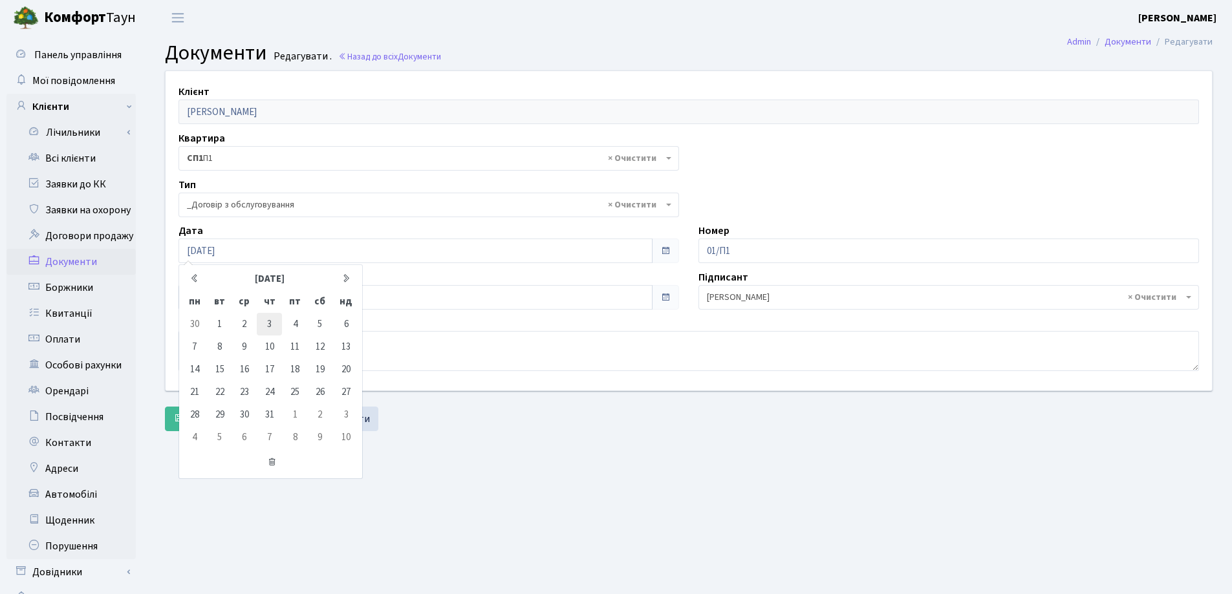
type input "[DATE]"
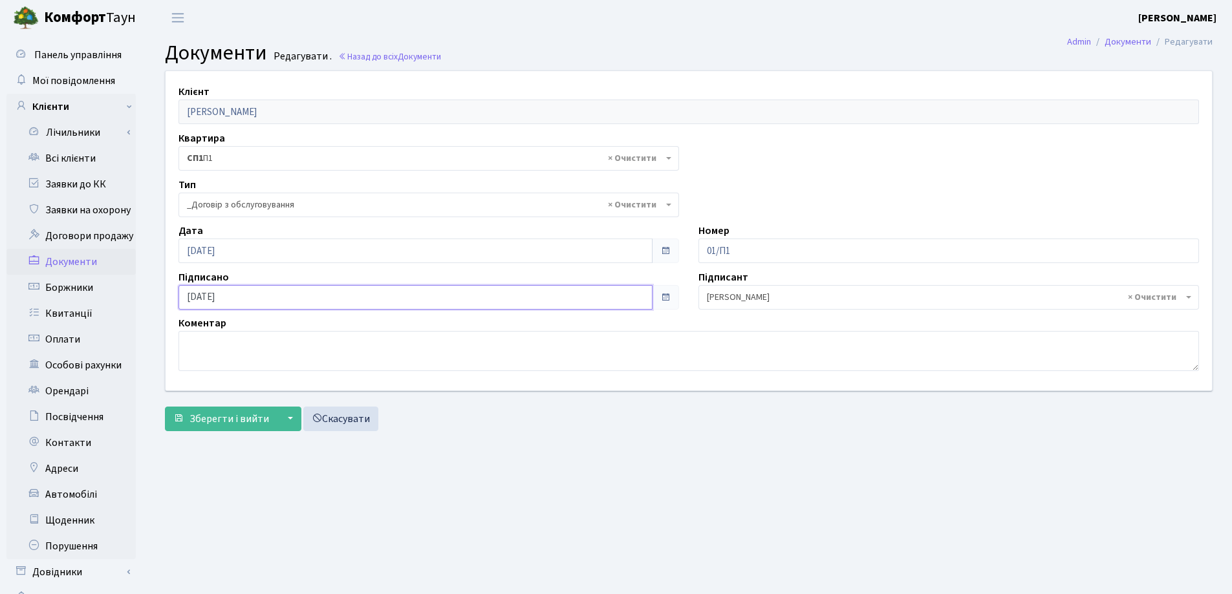
click at [272, 300] on input "07.03.2025" at bounding box center [415, 297] width 474 height 25
click at [345, 81] on icon at bounding box center [346, 83] width 10 height 10
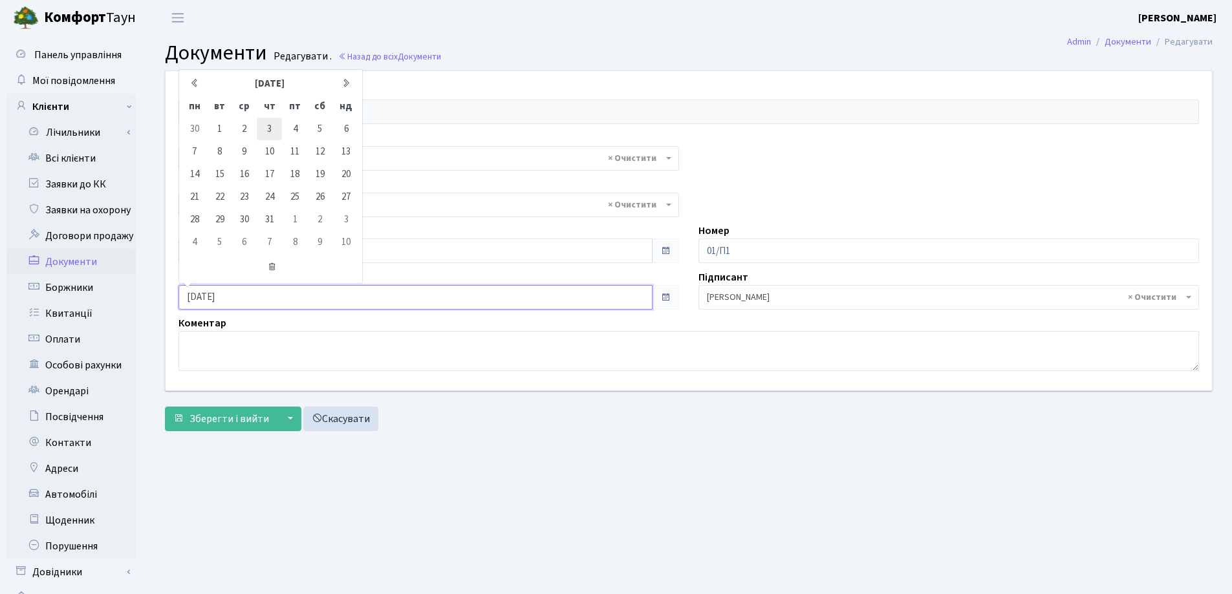
click at [274, 127] on td "3" at bounding box center [269, 129] width 25 height 23
type input "[DATE]"
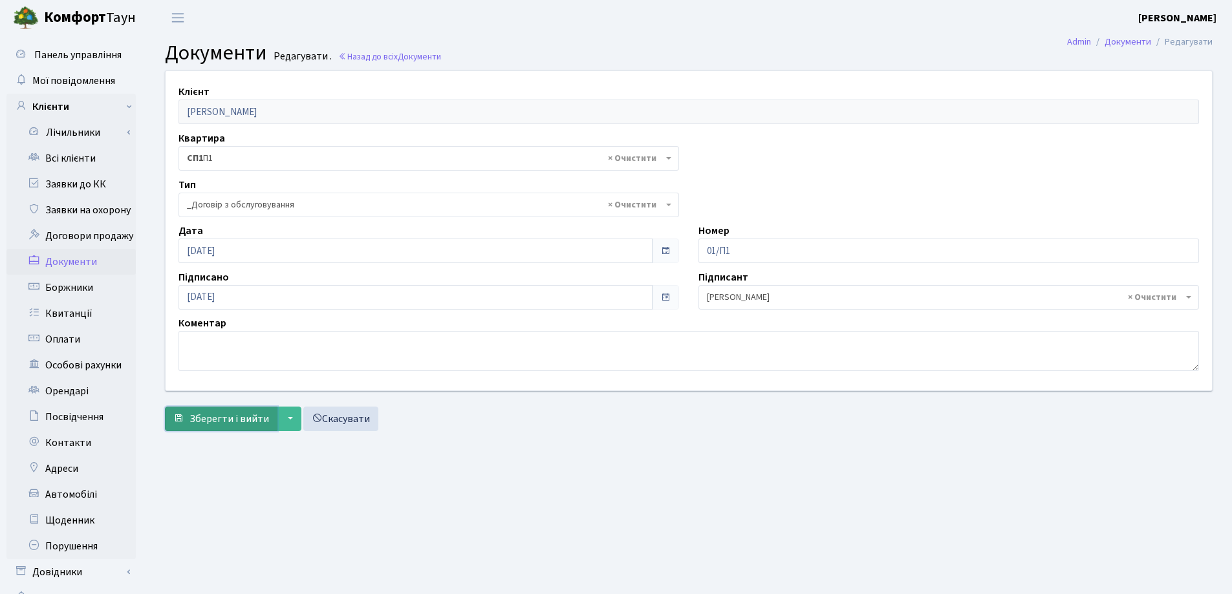
click at [214, 416] on span "Зберегти і вийти" at bounding box center [229, 419] width 80 height 14
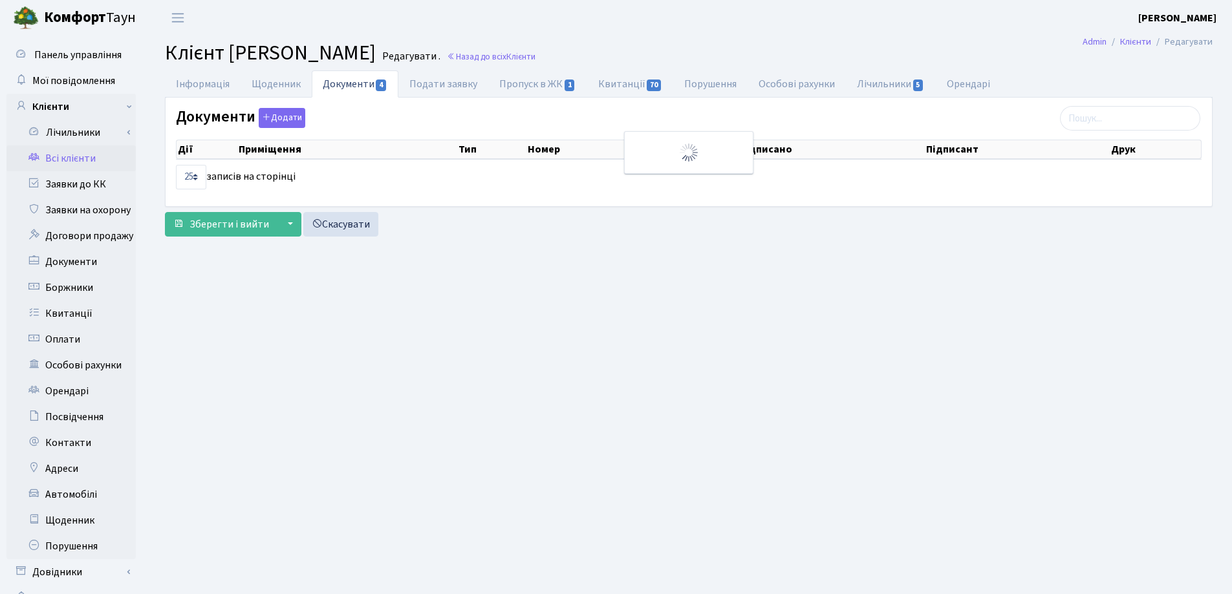
select select "25"
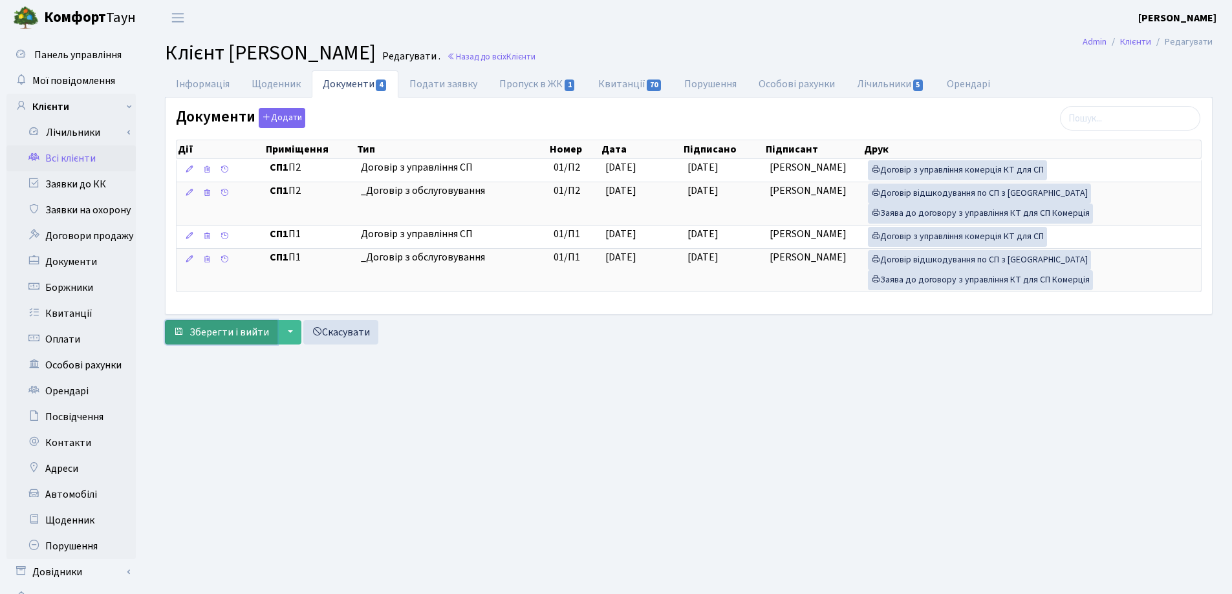
click at [235, 332] on span "Зберегти і вийти" at bounding box center [229, 332] width 80 height 14
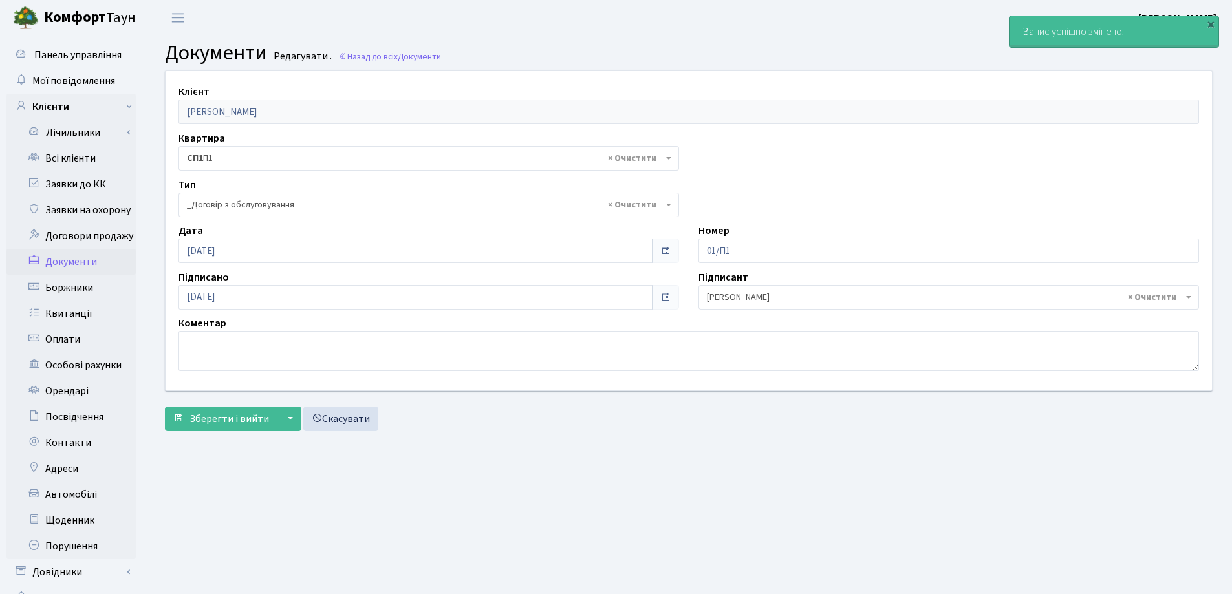
select select "289"
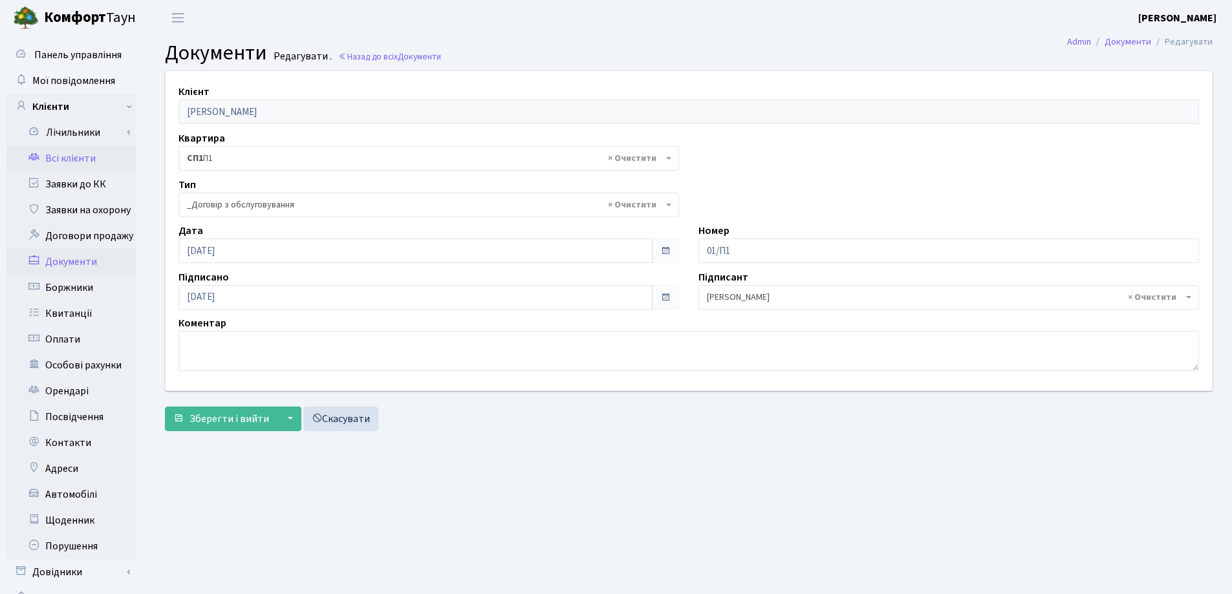
click at [60, 154] on link "Всі клієнти" at bounding box center [70, 159] width 129 height 26
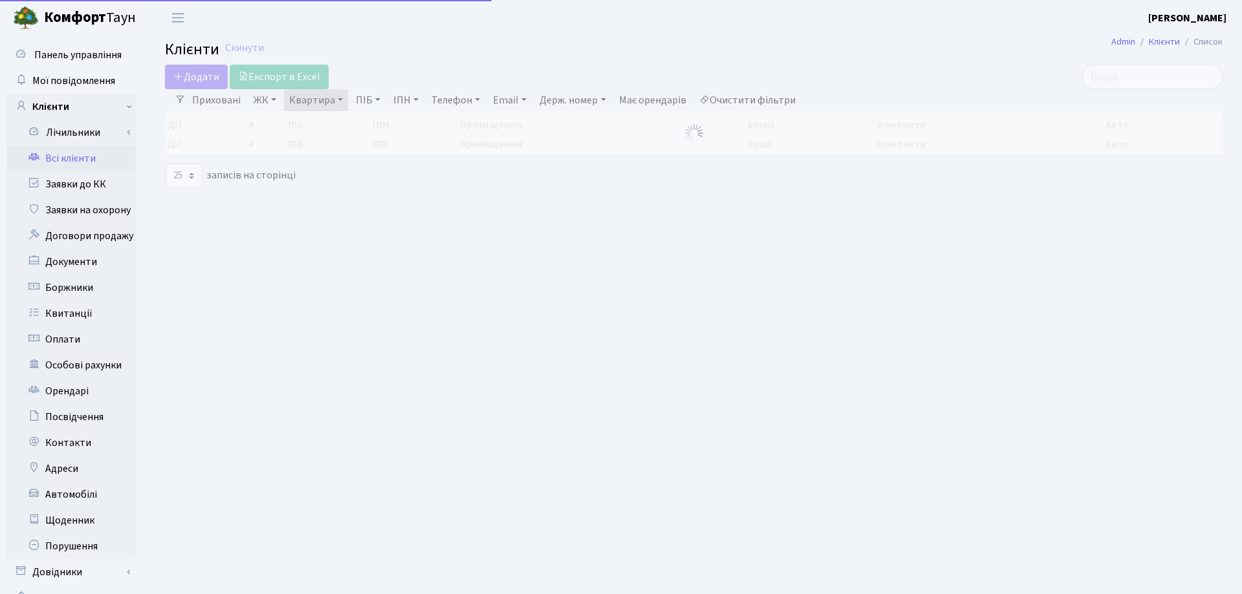
select select "25"
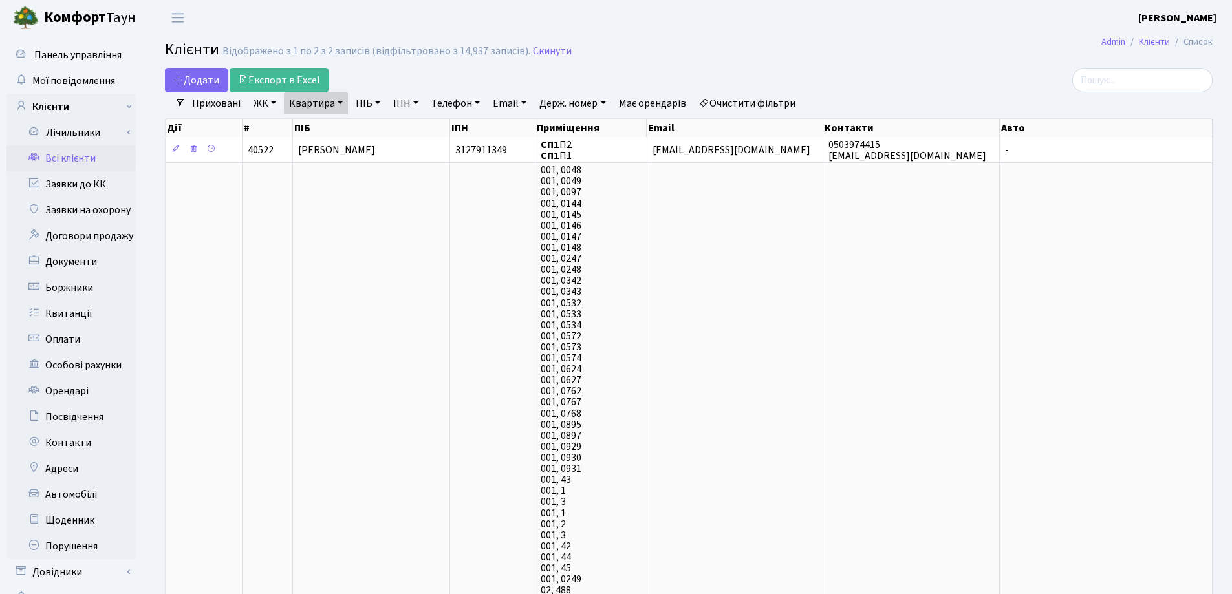
click at [341, 100] on link "Квартира" at bounding box center [316, 103] width 64 height 22
click at [370, 127] on icon at bounding box center [373, 129] width 10 height 10
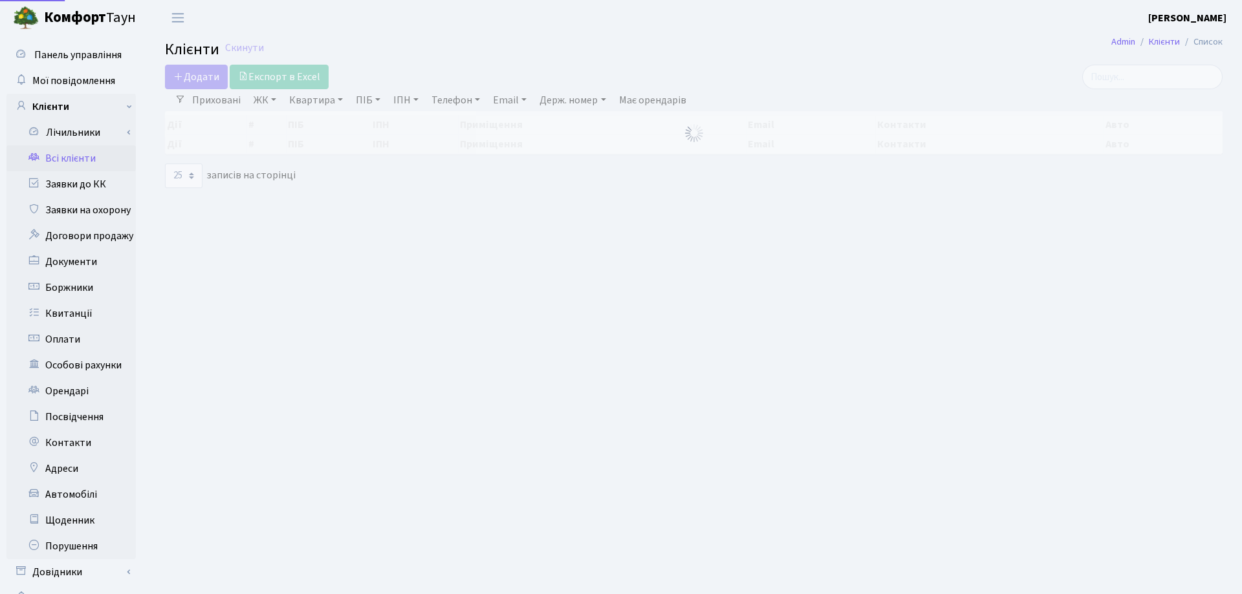
select select "25"
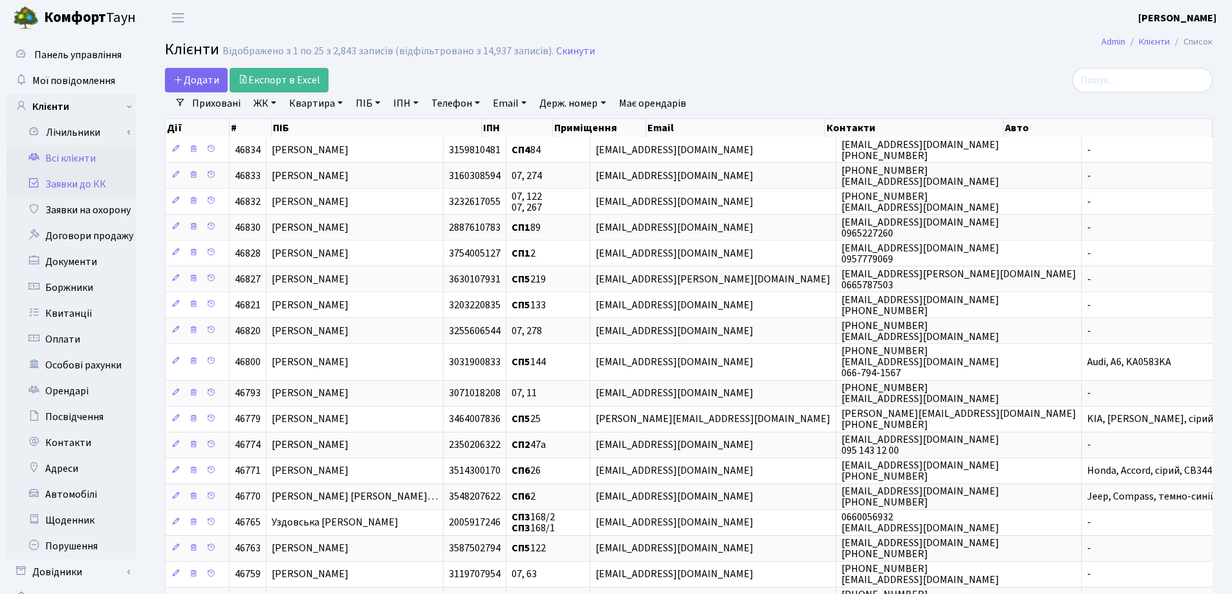
click at [57, 182] on link "Заявки до КК" at bounding box center [70, 184] width 129 height 26
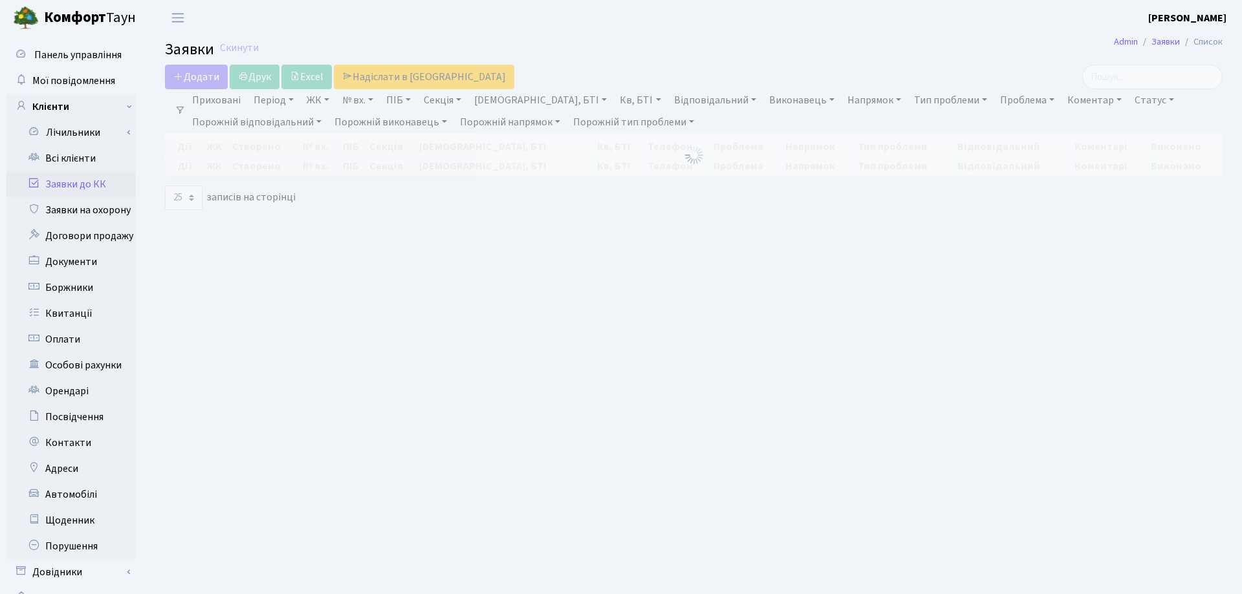
select select "25"
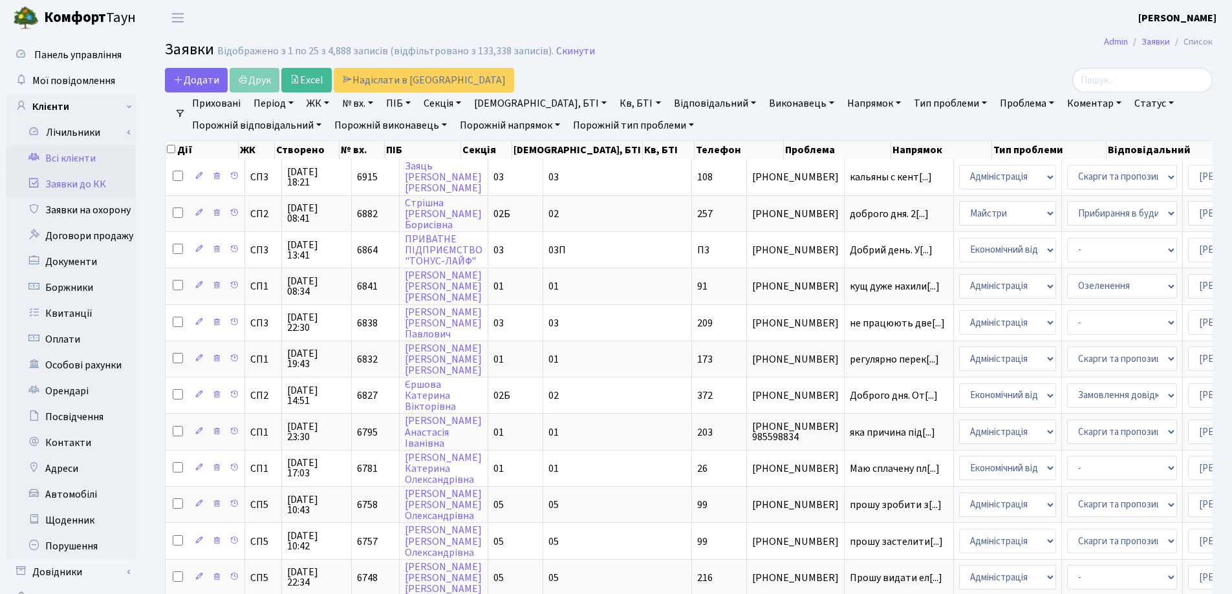
click at [61, 155] on link "Всі клієнти" at bounding box center [70, 159] width 129 height 26
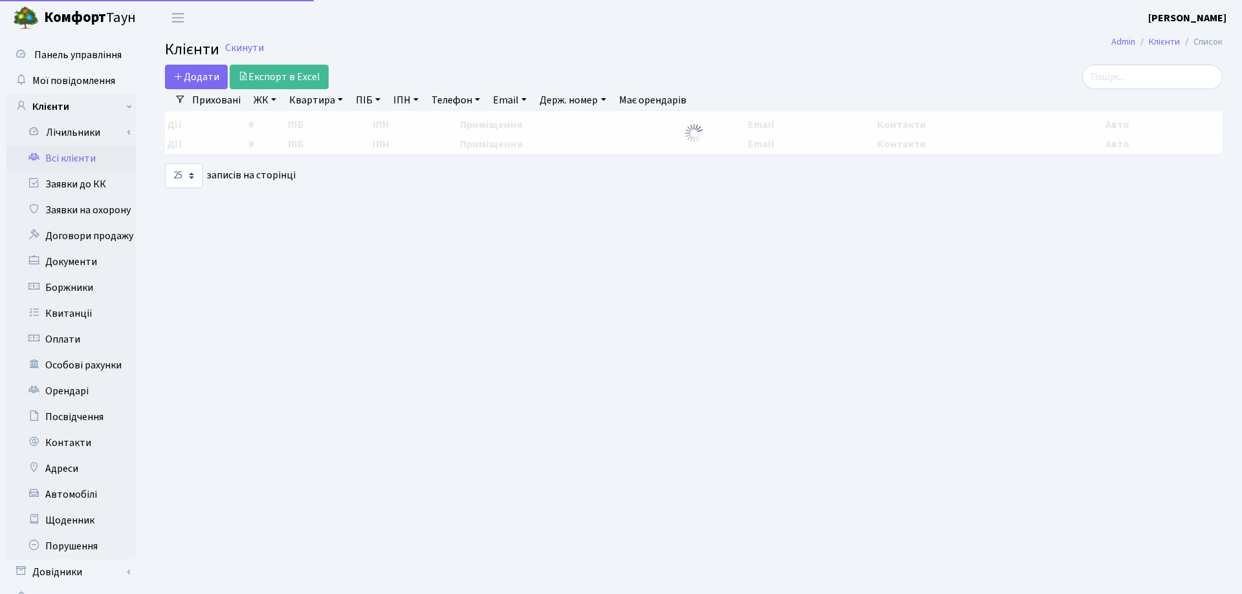
select select "25"
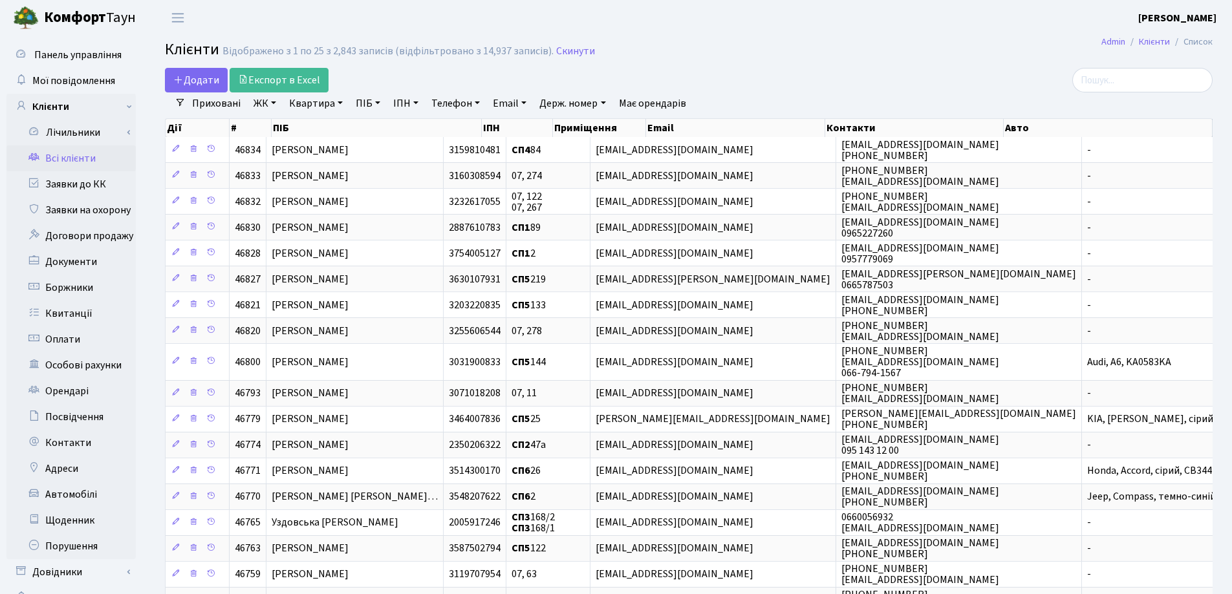
click at [338, 102] on link "Квартира" at bounding box center [316, 103] width 64 height 22
type input "183"
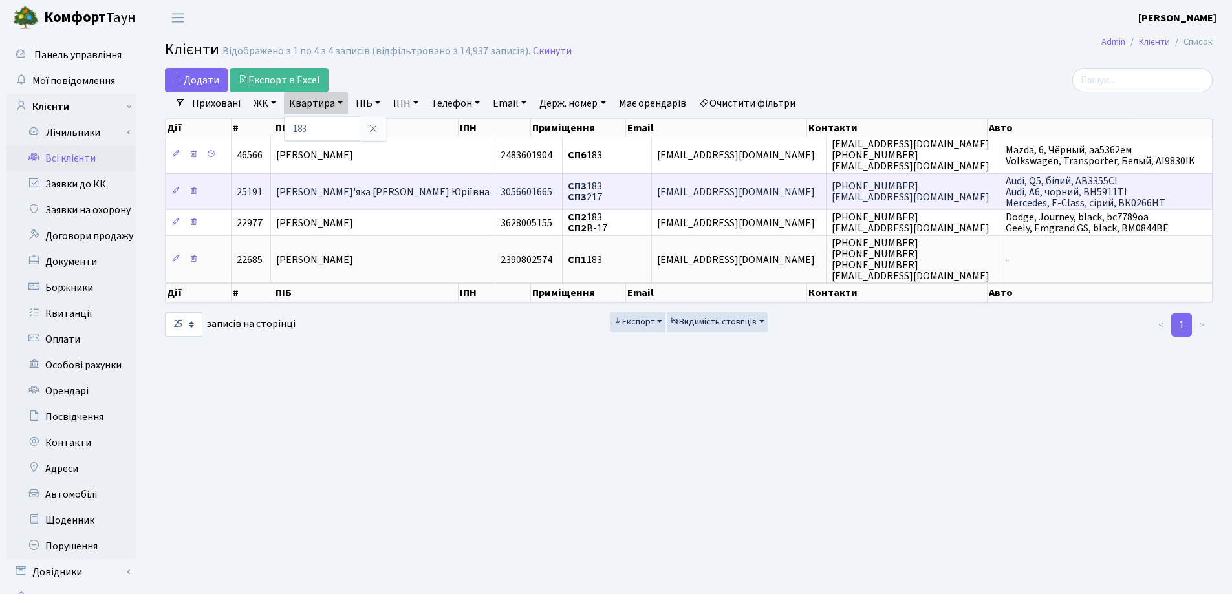
click at [402, 185] on span "Кожем'яка Ангеліна Юріївна" at bounding box center [382, 192] width 213 height 14
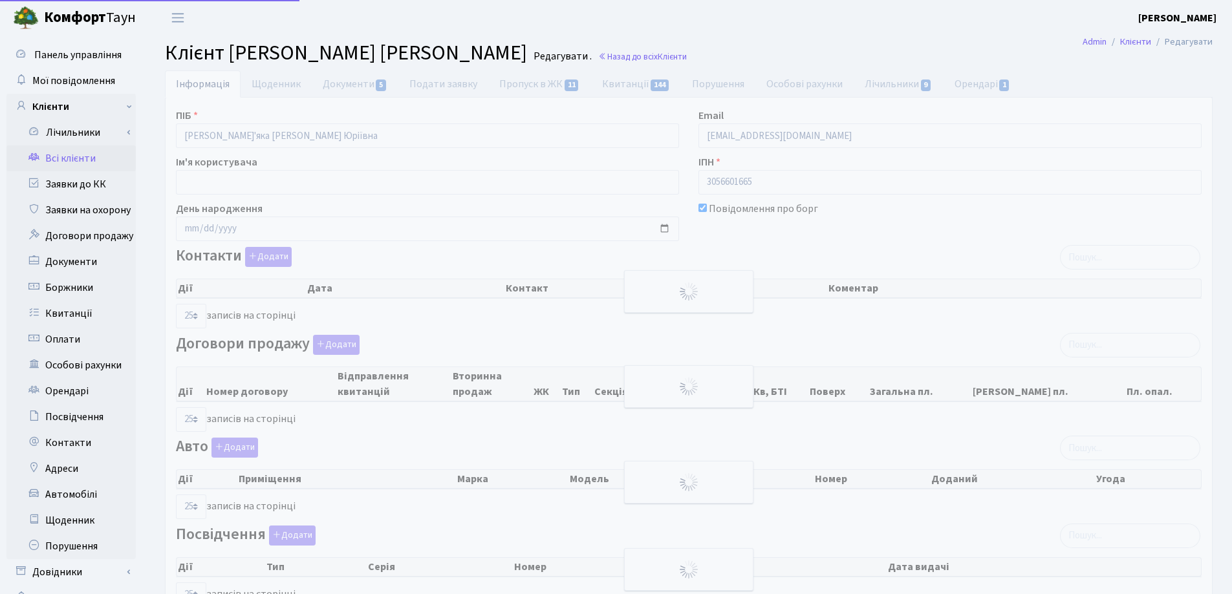
select select "25"
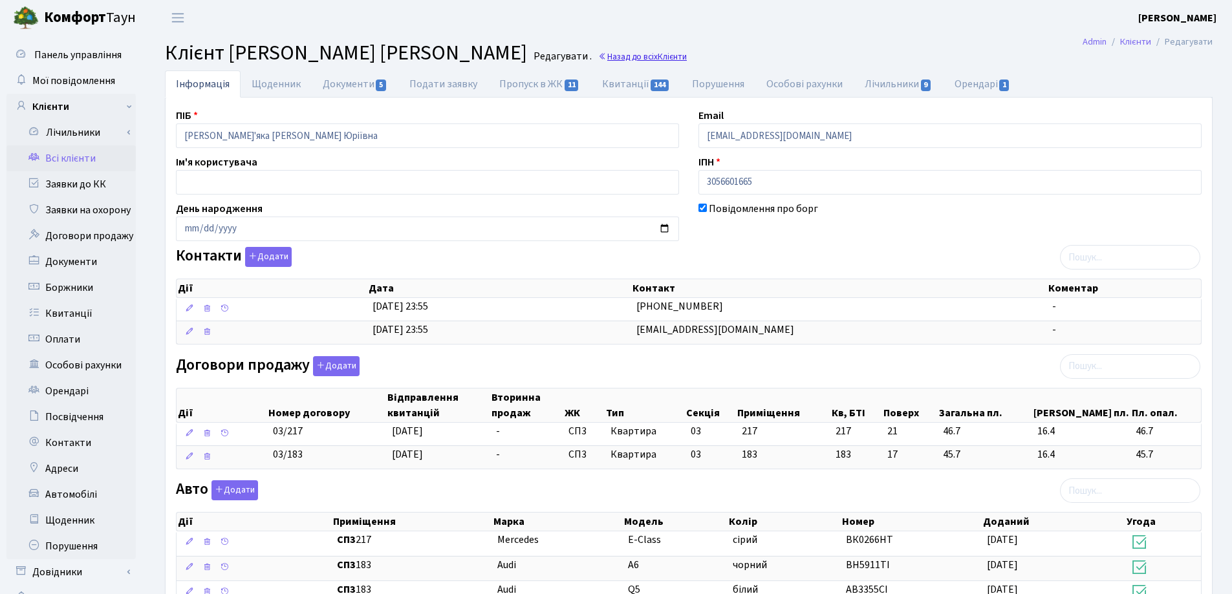
click at [598, 54] on link "Назад до всіх Клієнти" at bounding box center [642, 56] width 89 height 12
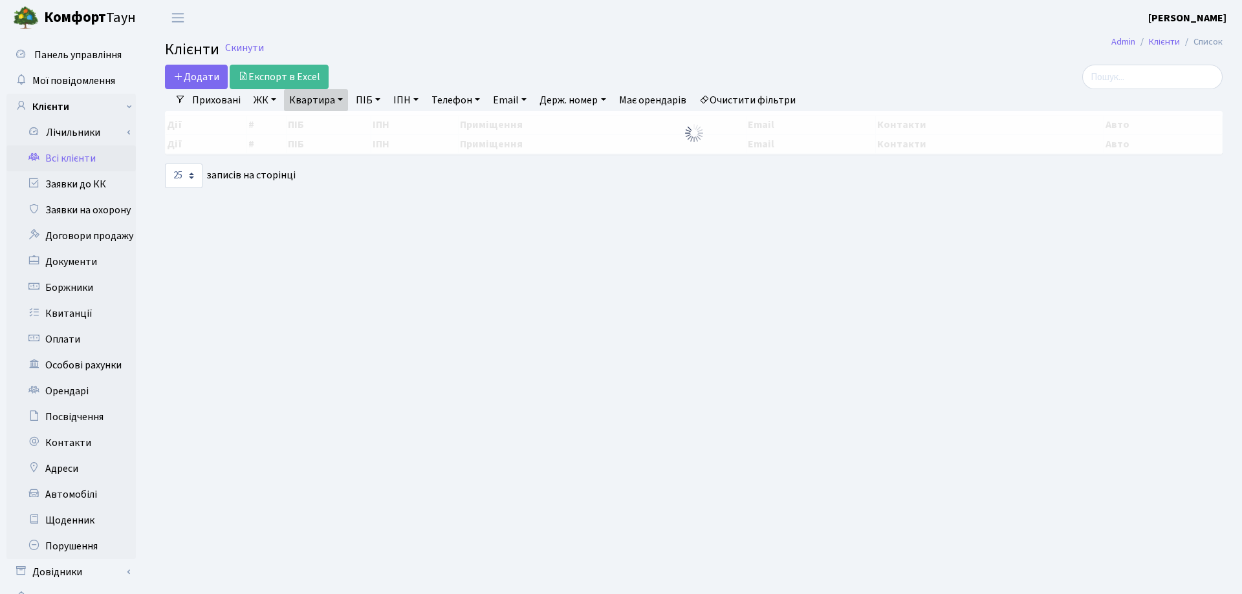
select select "25"
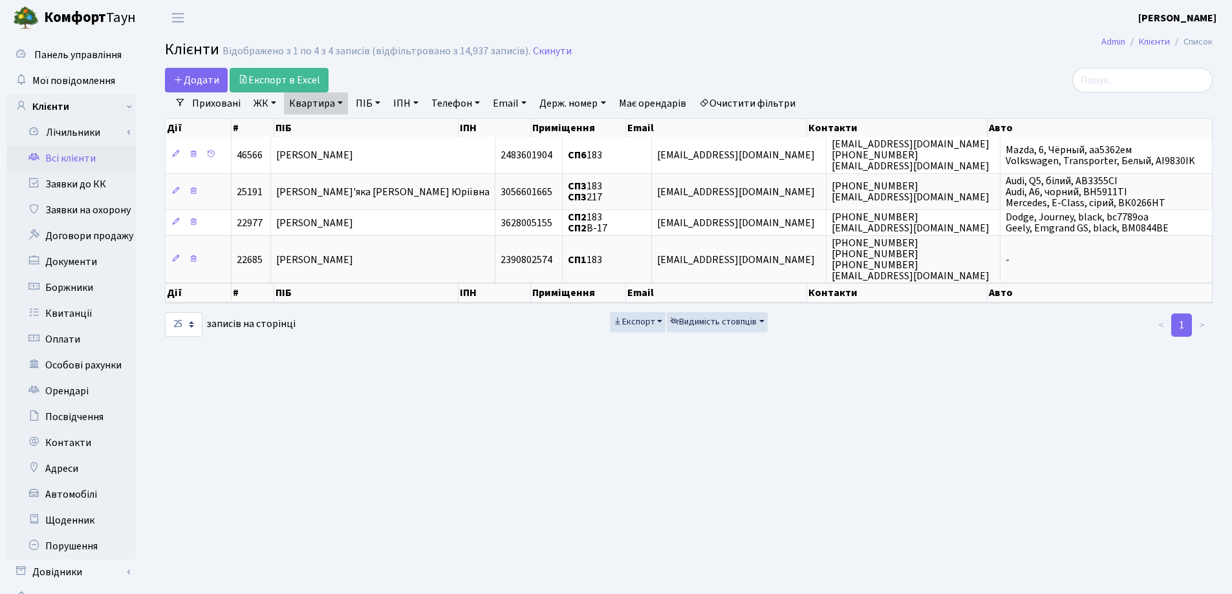
click at [552, 445] on main "Admin Клієнти Список Клієнти Відображено з 1 по 4 з 4 записів (відфільтровано з…" at bounding box center [689, 327] width 1086 height 582
click at [341, 103] on link "Квартира" at bounding box center [316, 103] width 64 height 22
click at [374, 129] on icon at bounding box center [373, 129] width 10 height 10
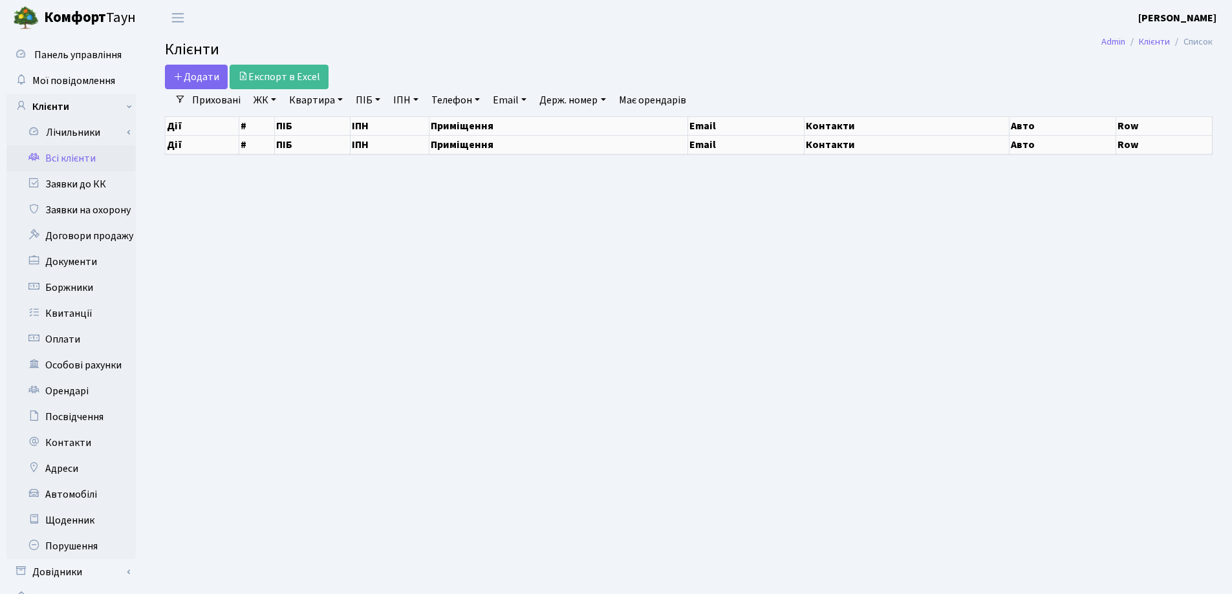
select select "25"
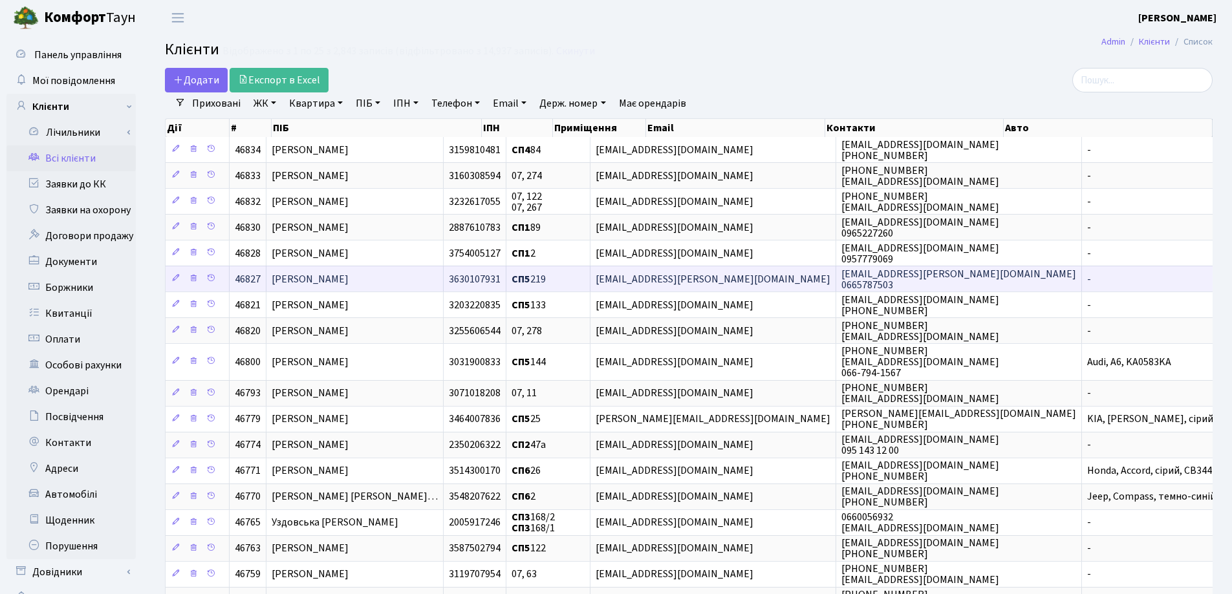
click at [444, 283] on td "[PERSON_NAME]" at bounding box center [354, 279] width 177 height 26
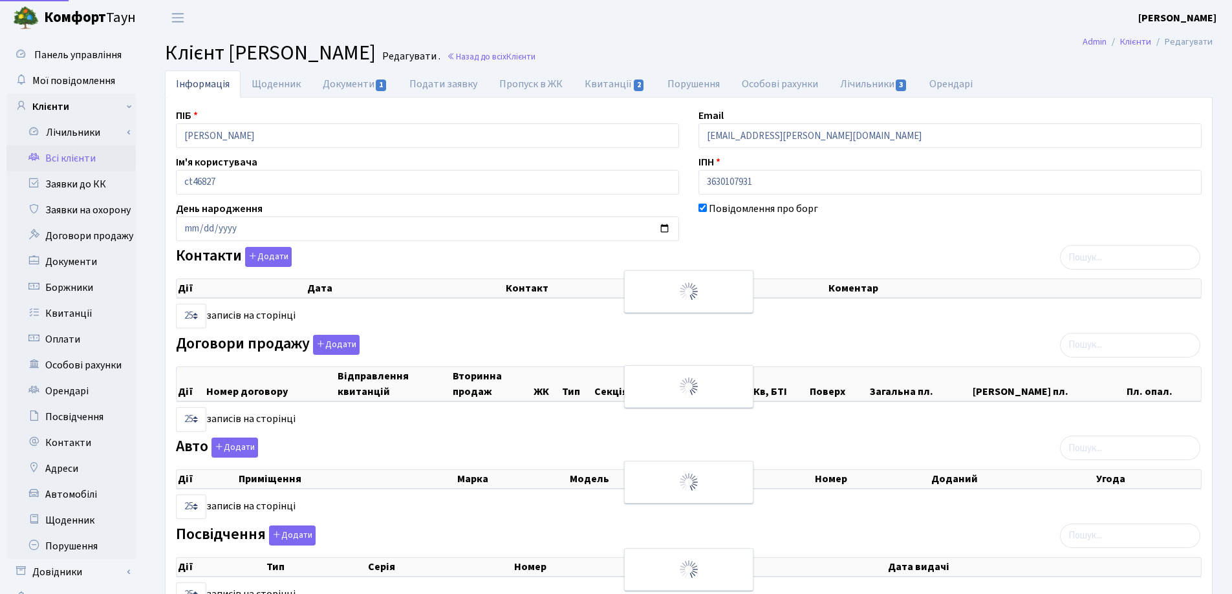
select select "25"
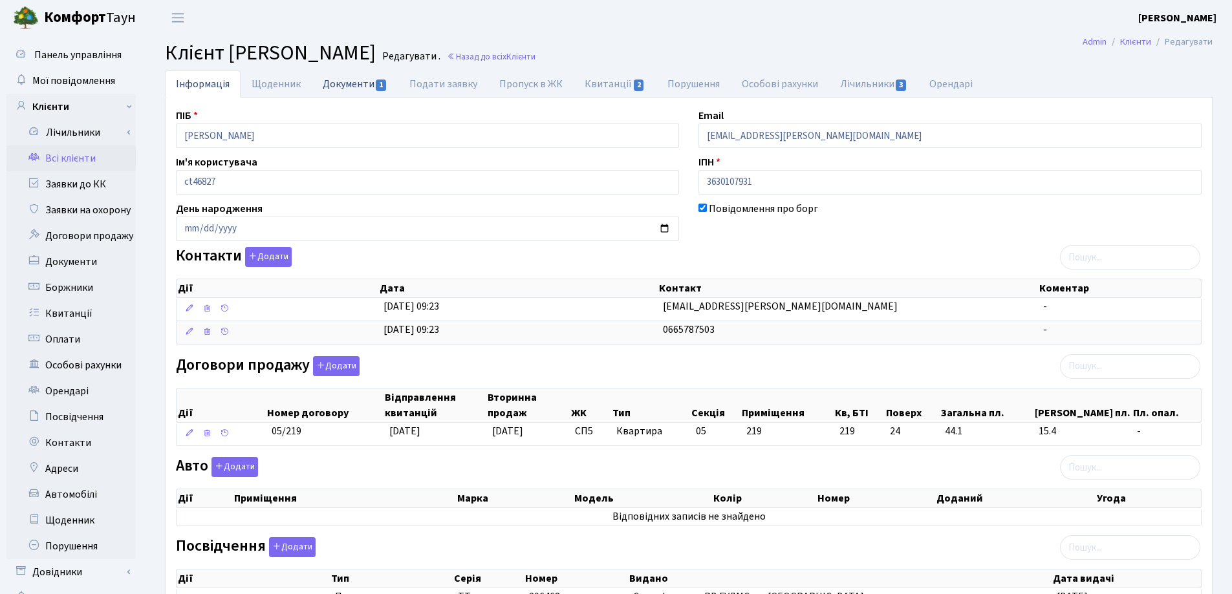
click at [358, 86] on link "Документи 1" at bounding box center [355, 83] width 87 height 27
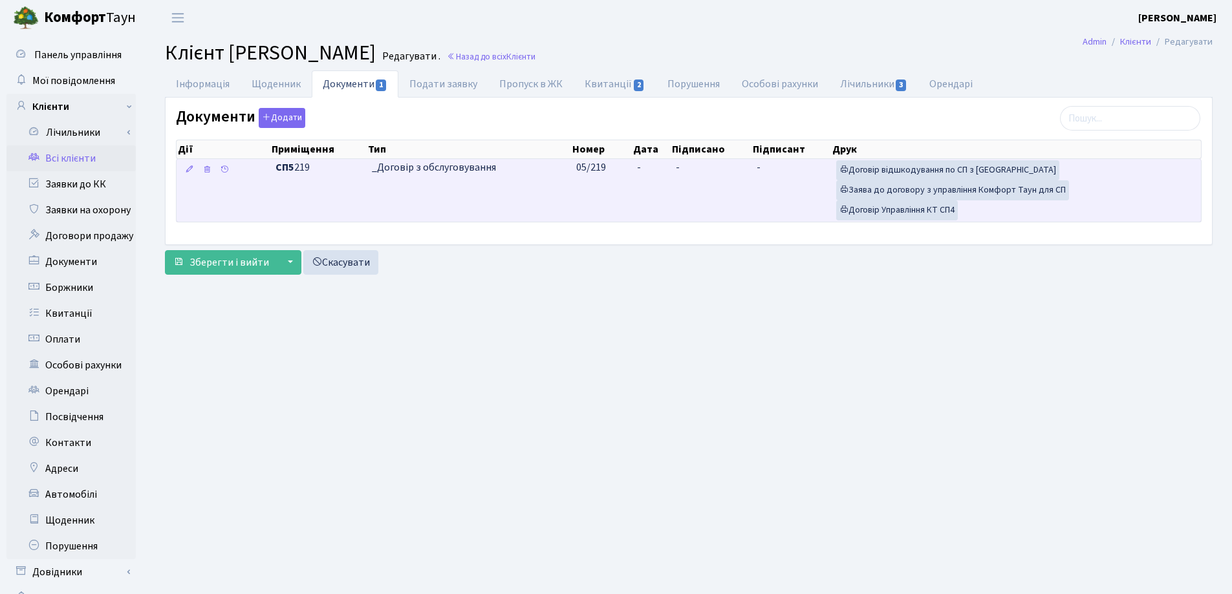
click at [652, 162] on td "-" at bounding box center [651, 190] width 39 height 63
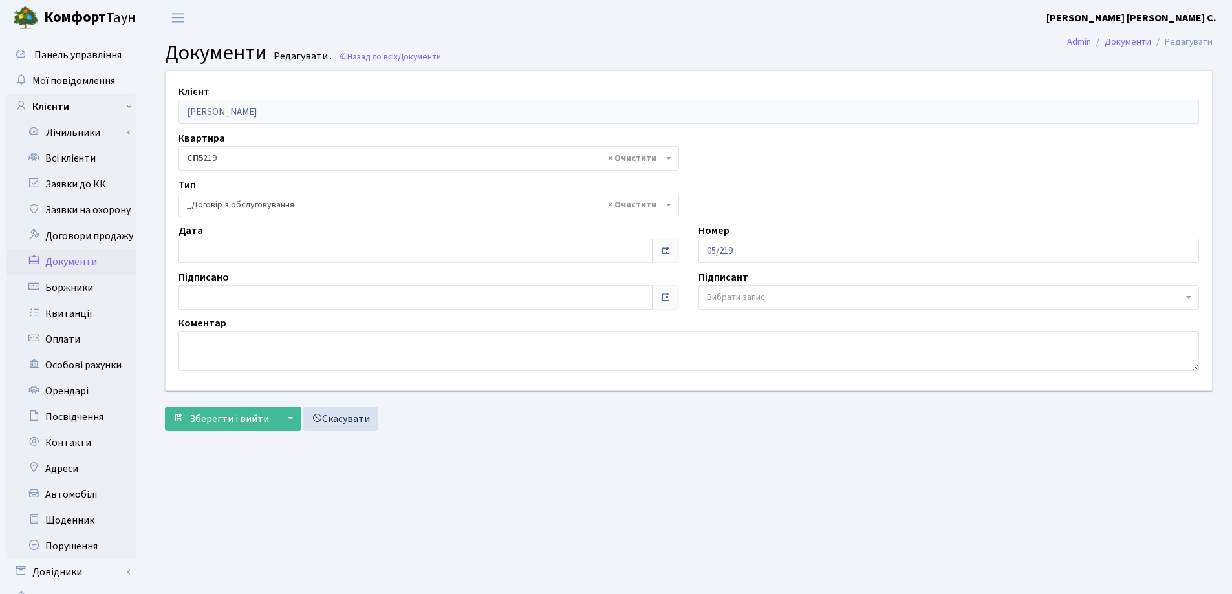
select select "289"
type input "[DATE]"
click at [387, 255] on input "[DATE]" at bounding box center [415, 251] width 474 height 25
type input "13.08.2025"
click at [360, 289] on input "13.08.2025" at bounding box center [415, 297] width 474 height 25
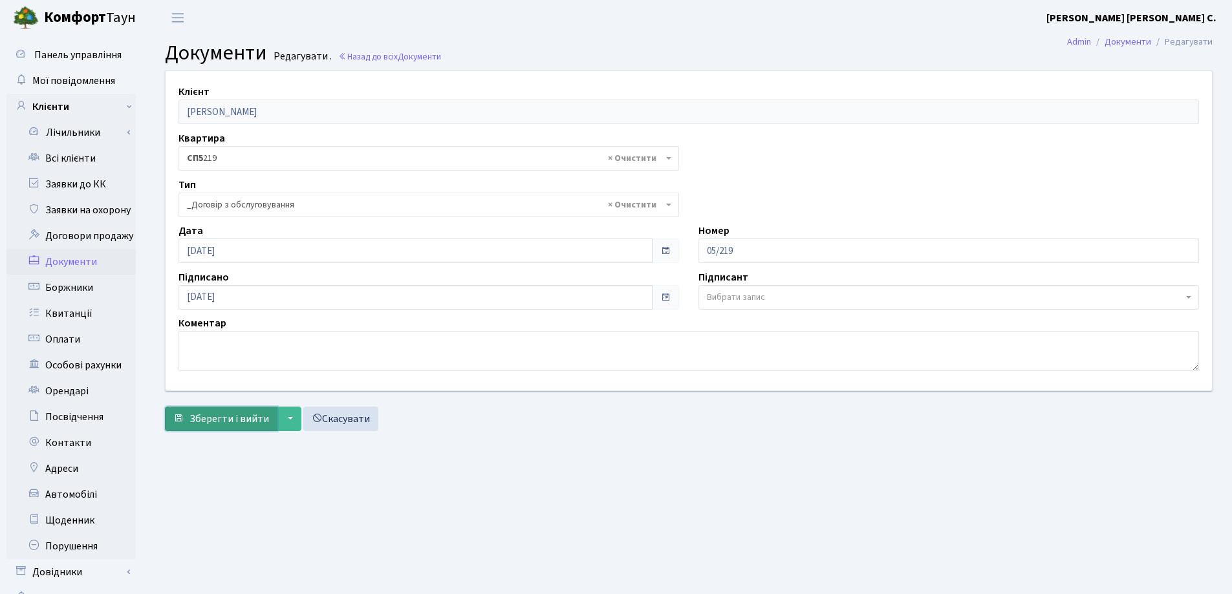
click at [238, 419] on span "Зберегти і вийти" at bounding box center [229, 419] width 80 height 14
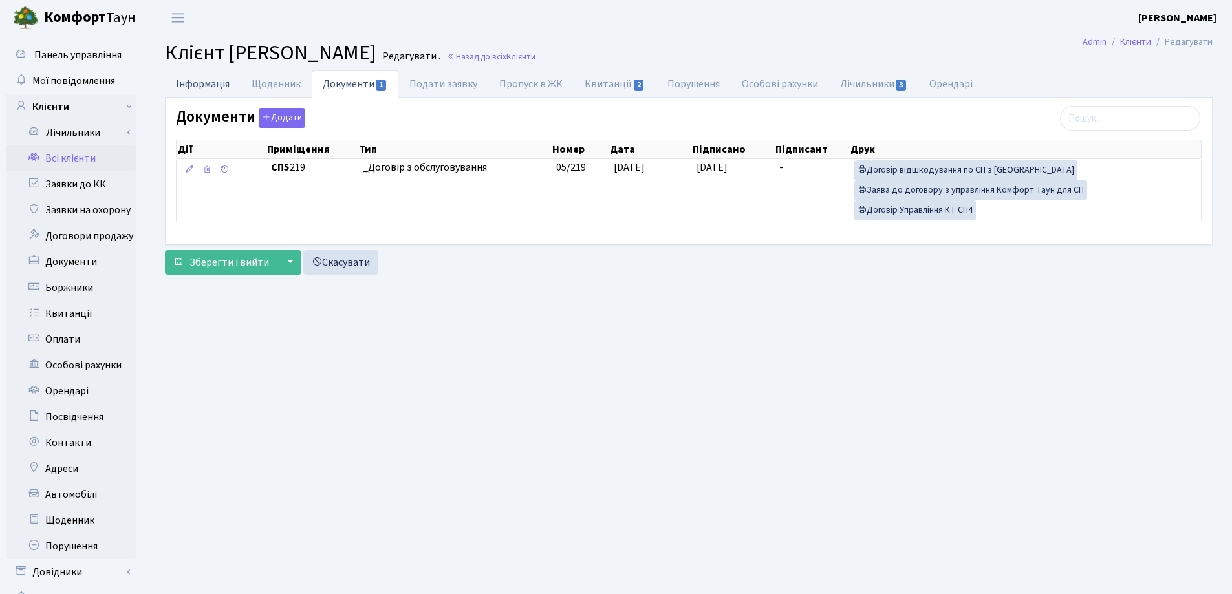
click at [193, 83] on link "Інформація" at bounding box center [203, 83] width 76 height 27
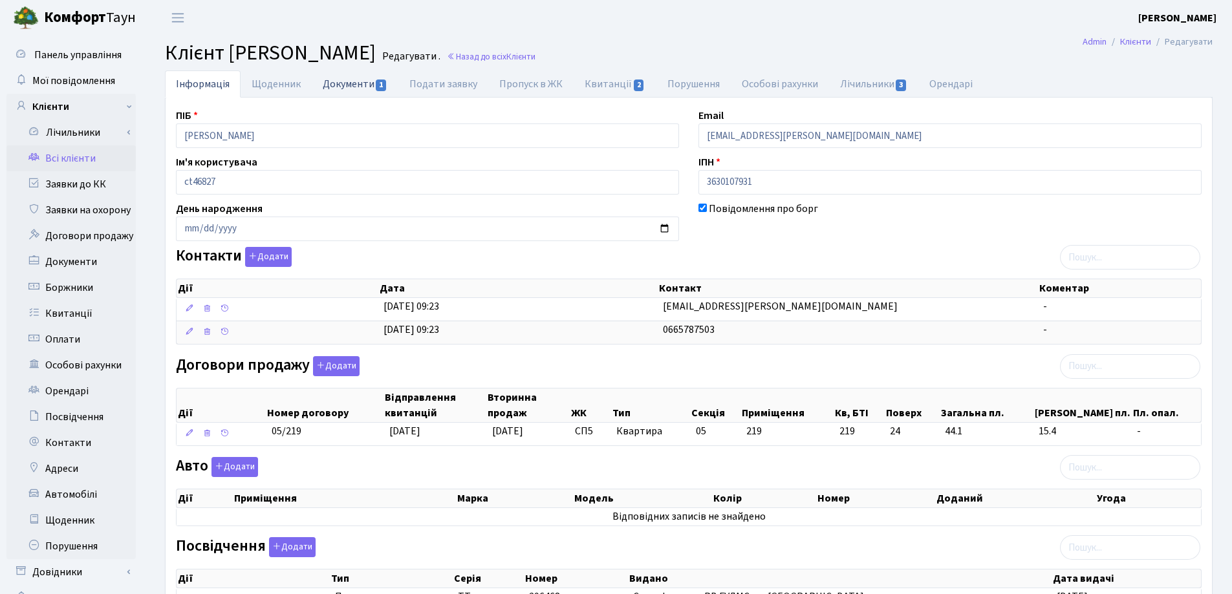
click at [353, 82] on link "Документи 1" at bounding box center [355, 83] width 87 height 27
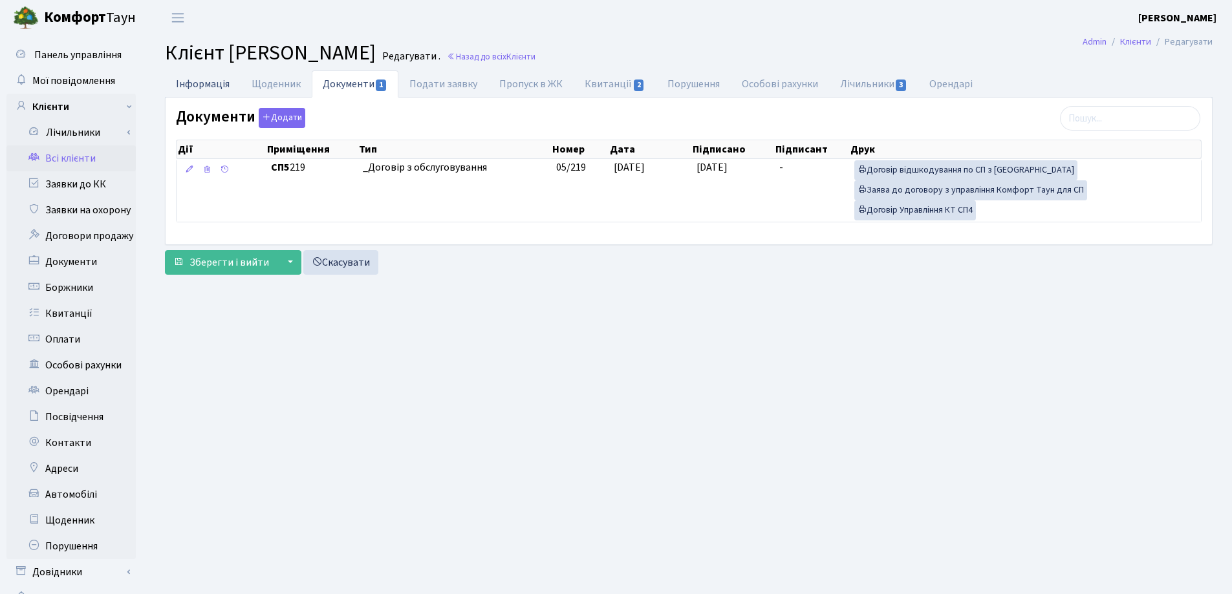
click at [217, 85] on link "Інформація" at bounding box center [203, 83] width 76 height 27
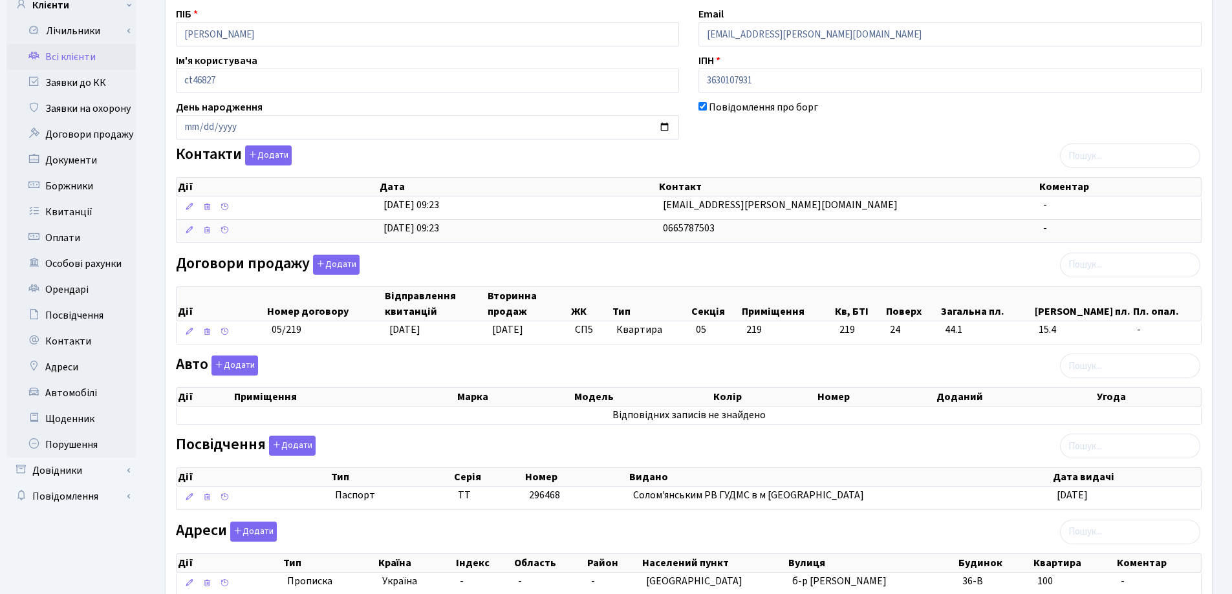
scroll to position [194, 0]
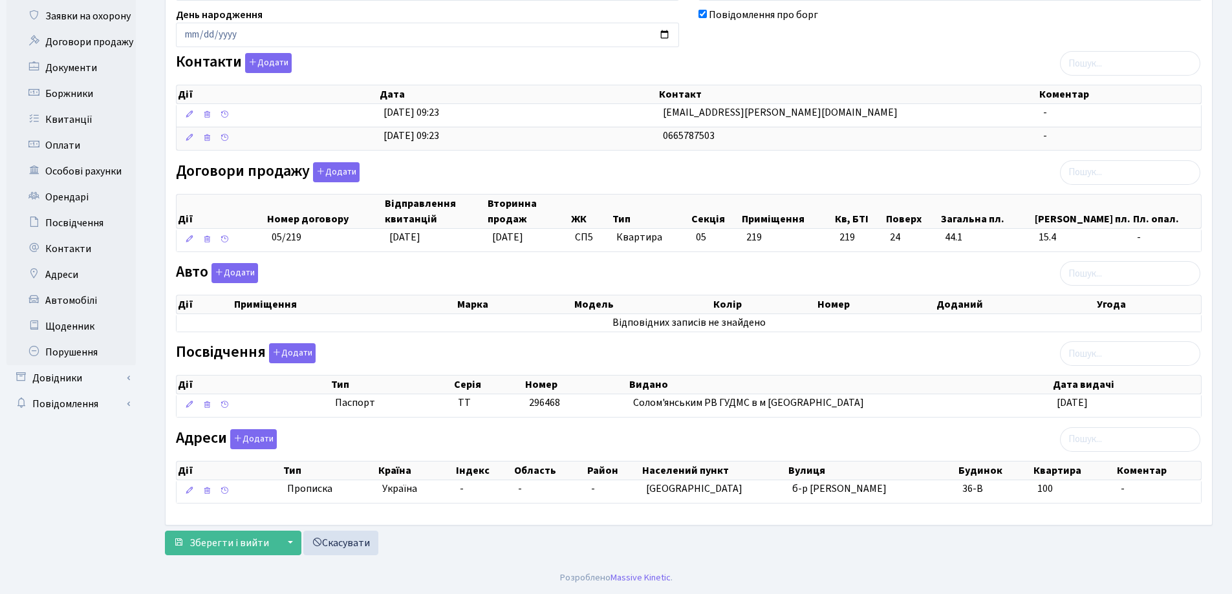
click at [230, 530] on form "Інформація Щоденник Документи 1 Подати заявку Пропуск в ЖК Квитанції 2 Порушенн…" at bounding box center [689, 215] width 1048 height 679
click at [230, 548] on span "Зберегти і вийти" at bounding box center [229, 543] width 80 height 14
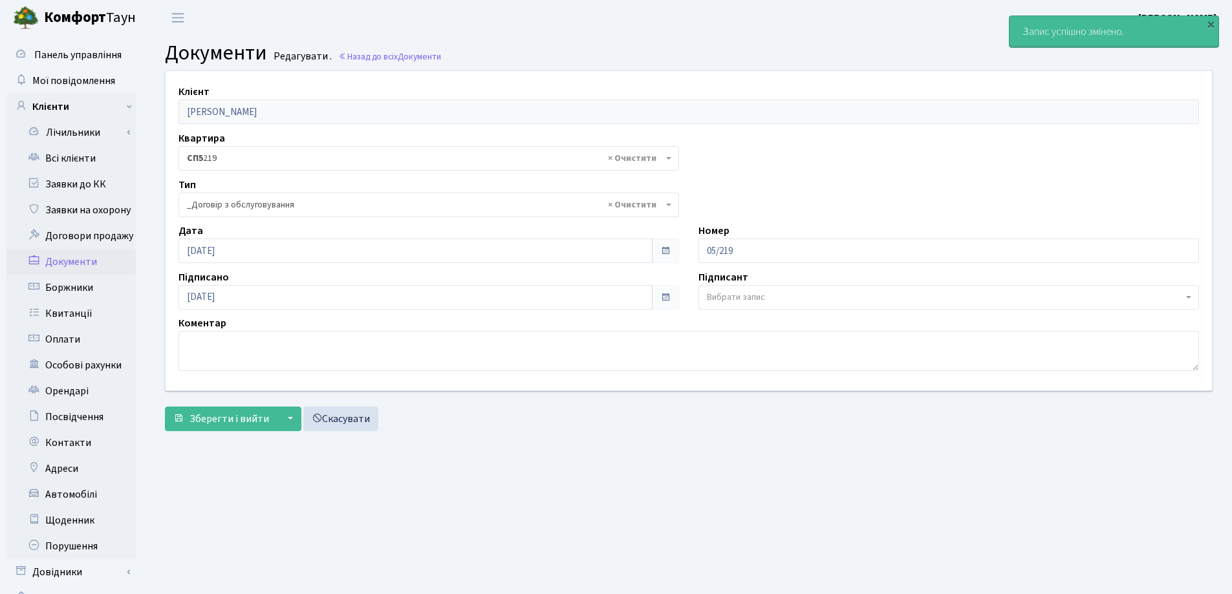
select select "289"
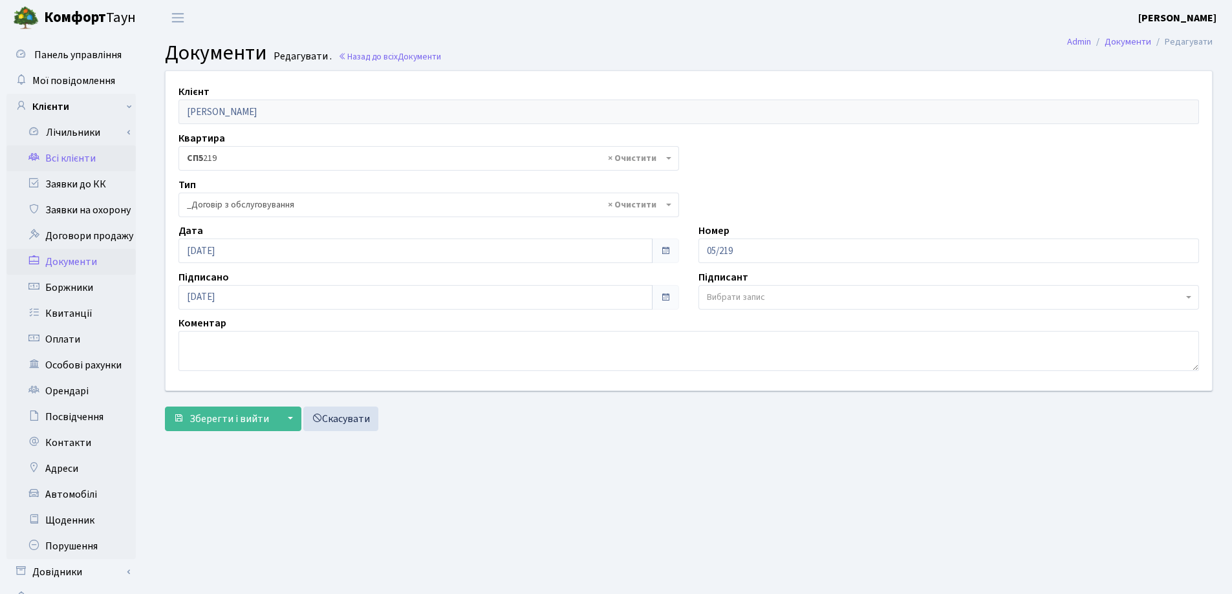
click at [81, 158] on link "Всі клієнти" at bounding box center [70, 159] width 129 height 26
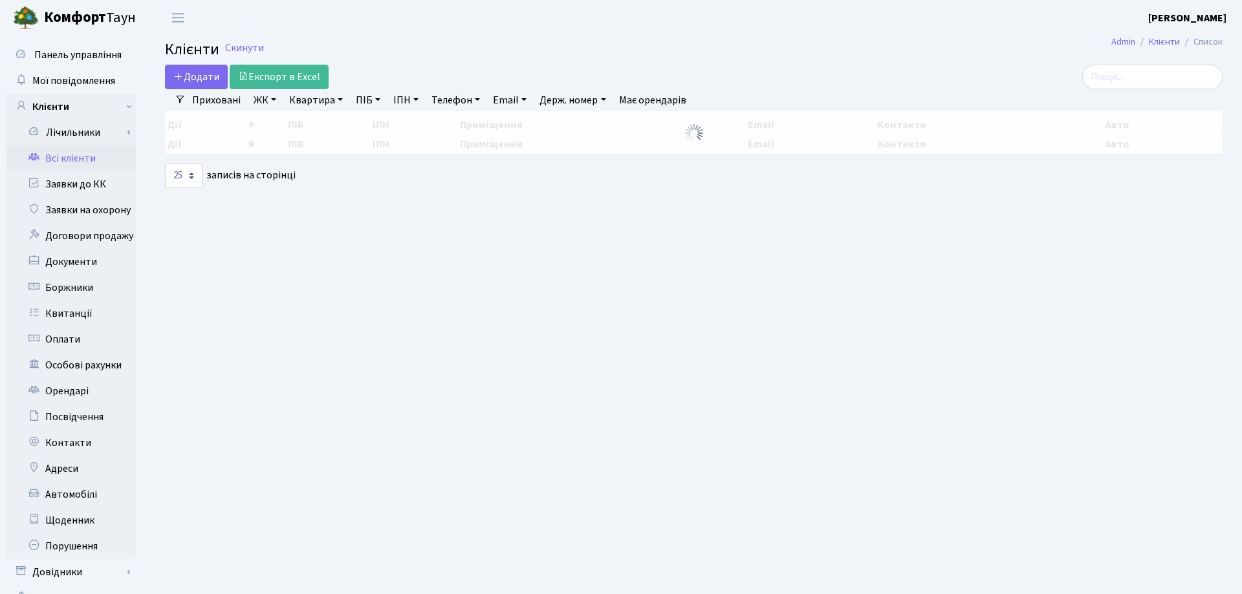
select select "25"
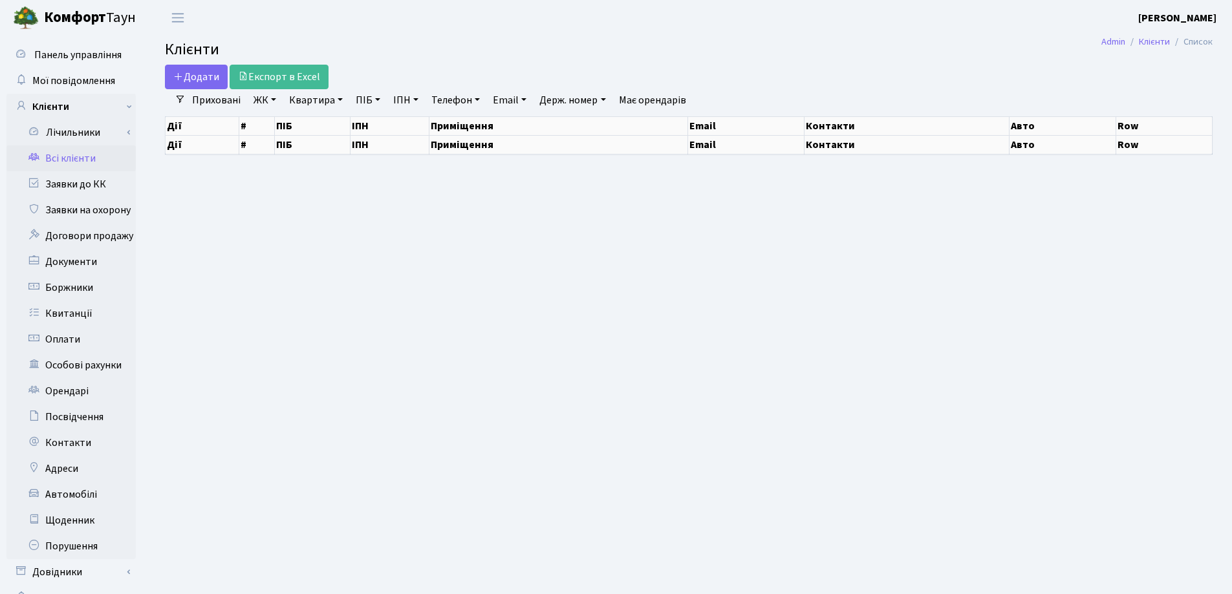
select select "25"
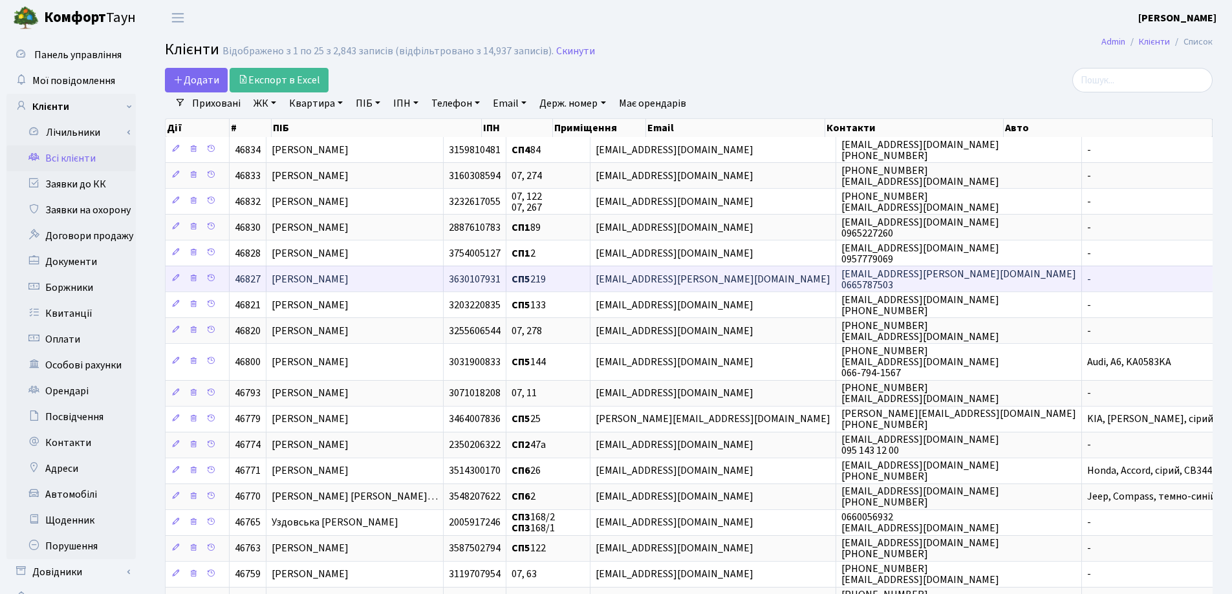
click at [349, 276] on span "[PERSON_NAME]" at bounding box center [310, 279] width 77 height 14
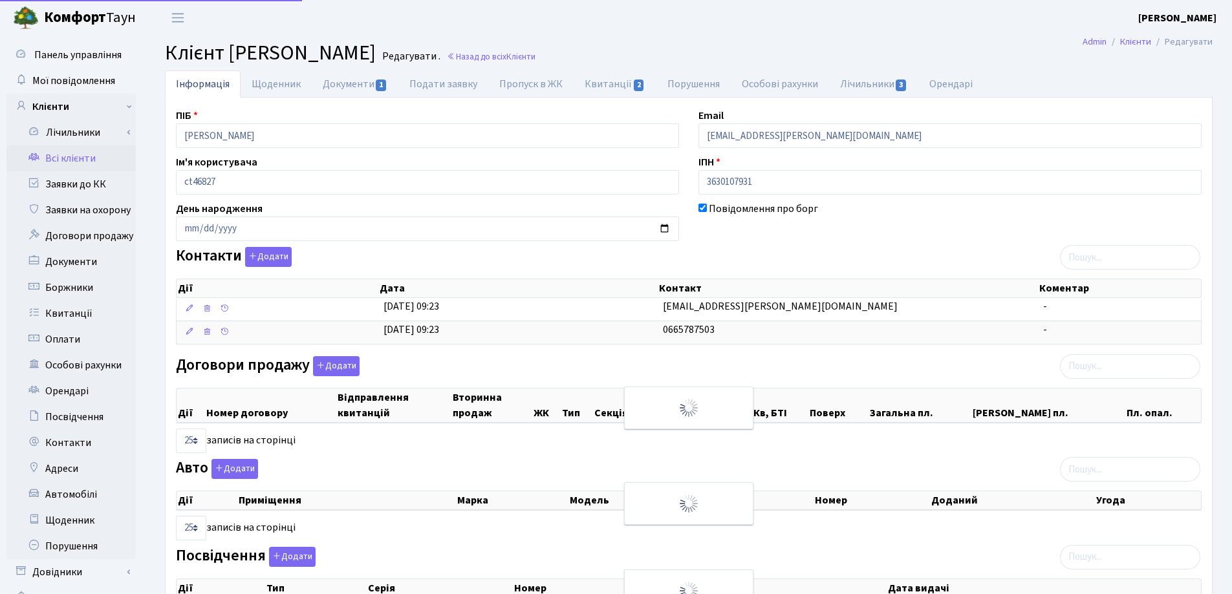
select select "25"
click at [599, 86] on link "Квитанції 2" at bounding box center [615, 83] width 82 height 27
select select "25"
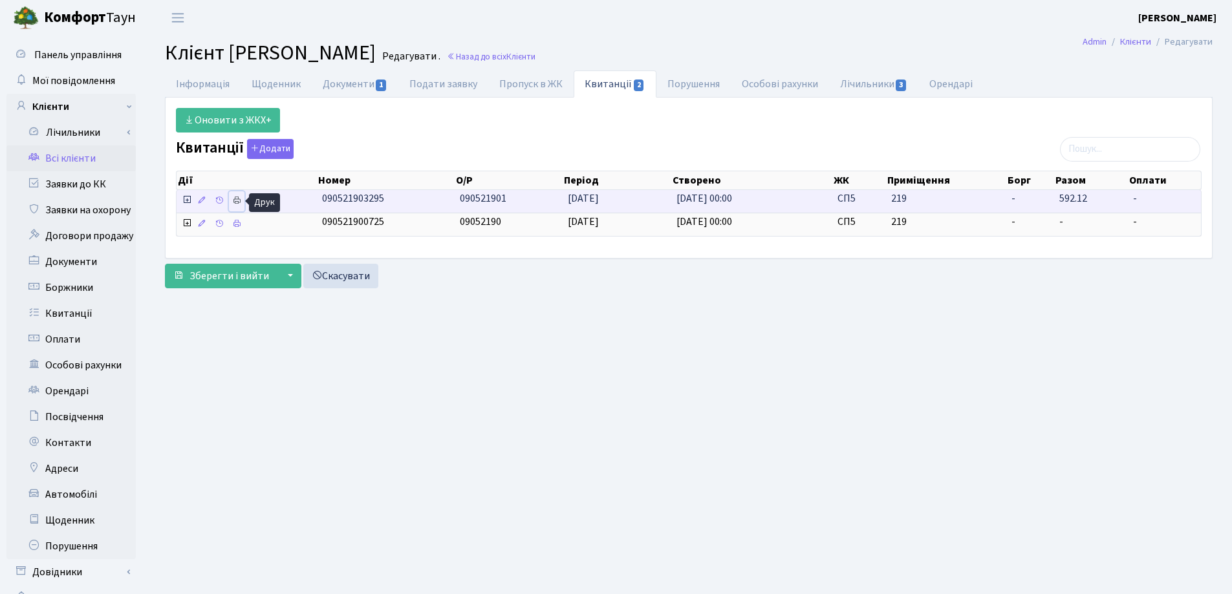
click at [237, 201] on icon at bounding box center [236, 200] width 9 height 9
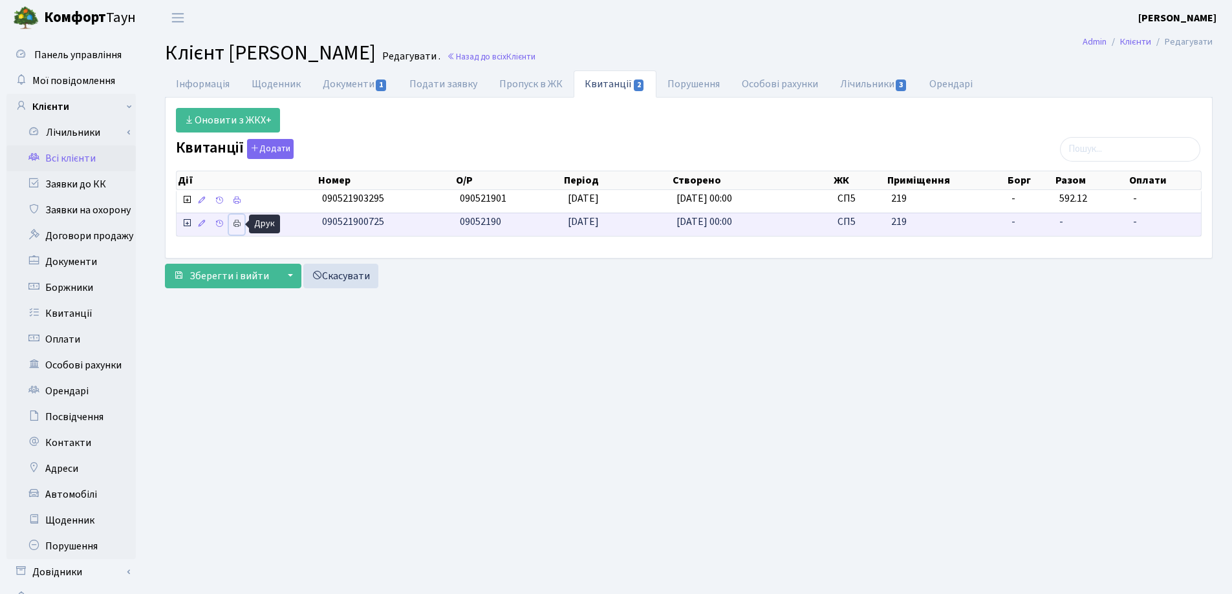
click at [240, 225] on icon at bounding box center [236, 223] width 9 height 9
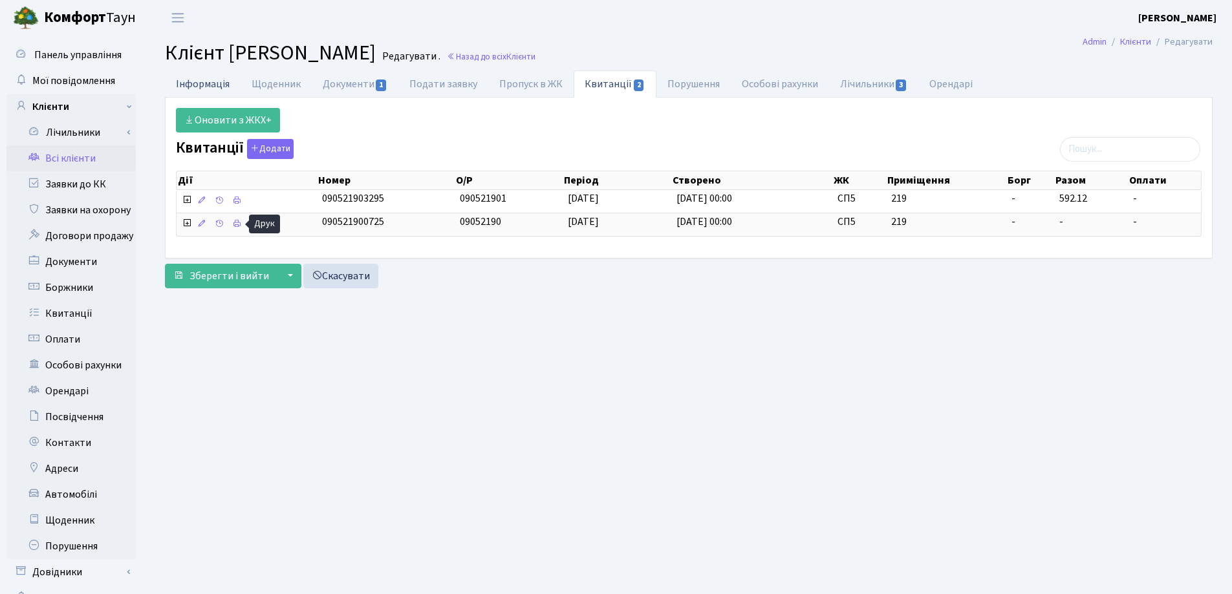
click at [204, 83] on link "Інформація" at bounding box center [203, 83] width 76 height 27
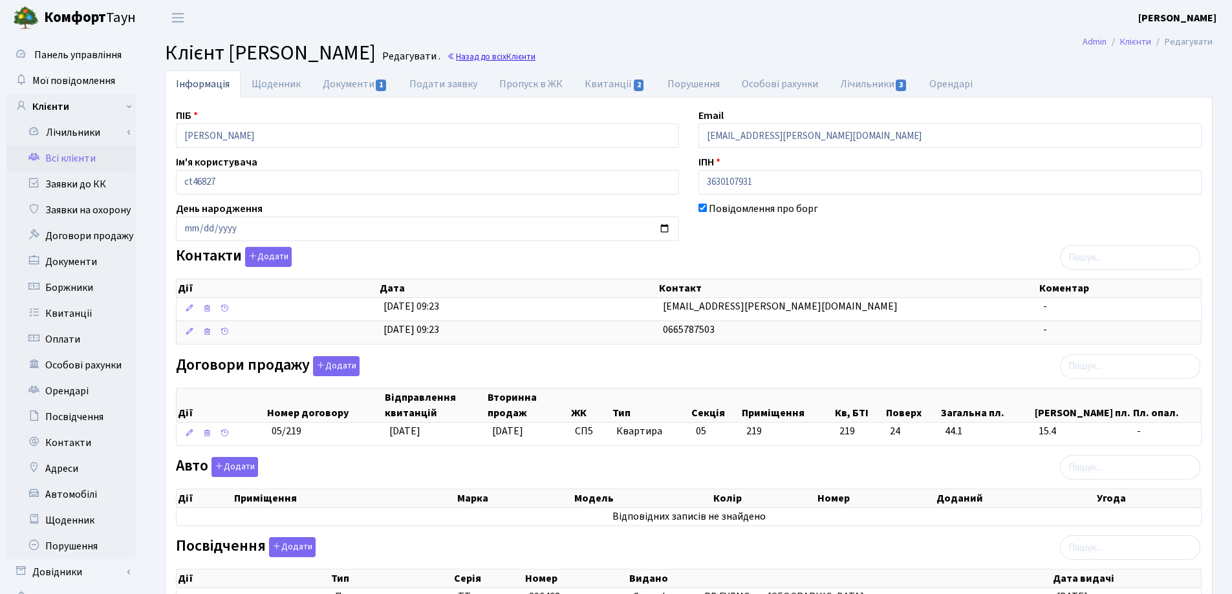
click at [535, 56] on link "Назад до всіх Клієнти" at bounding box center [491, 56] width 89 height 12
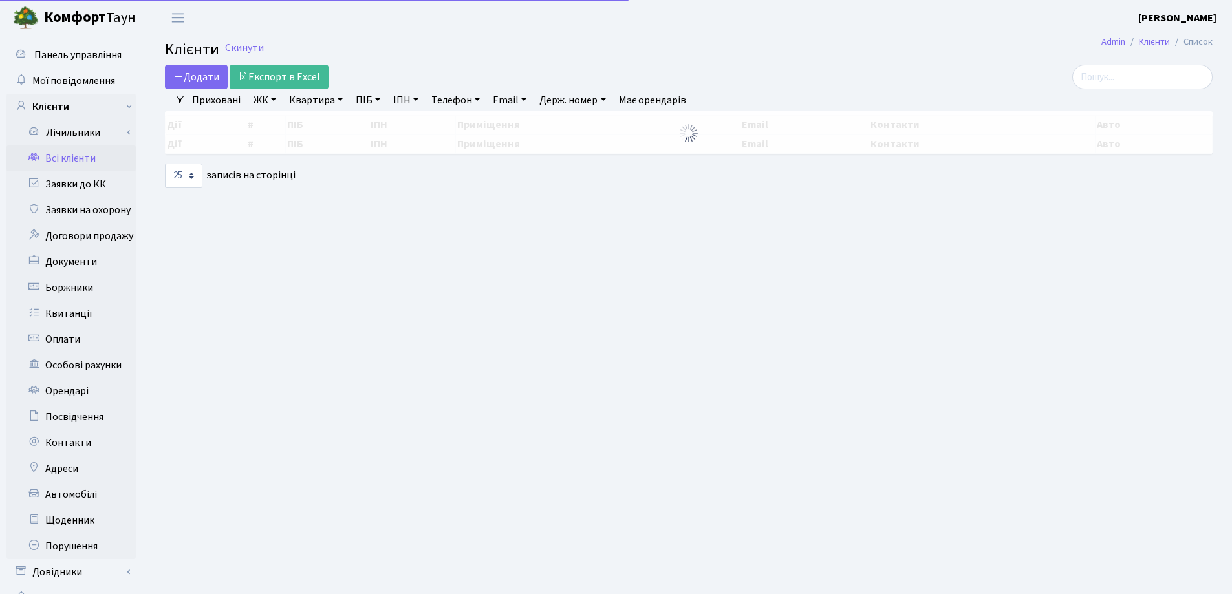
select select "25"
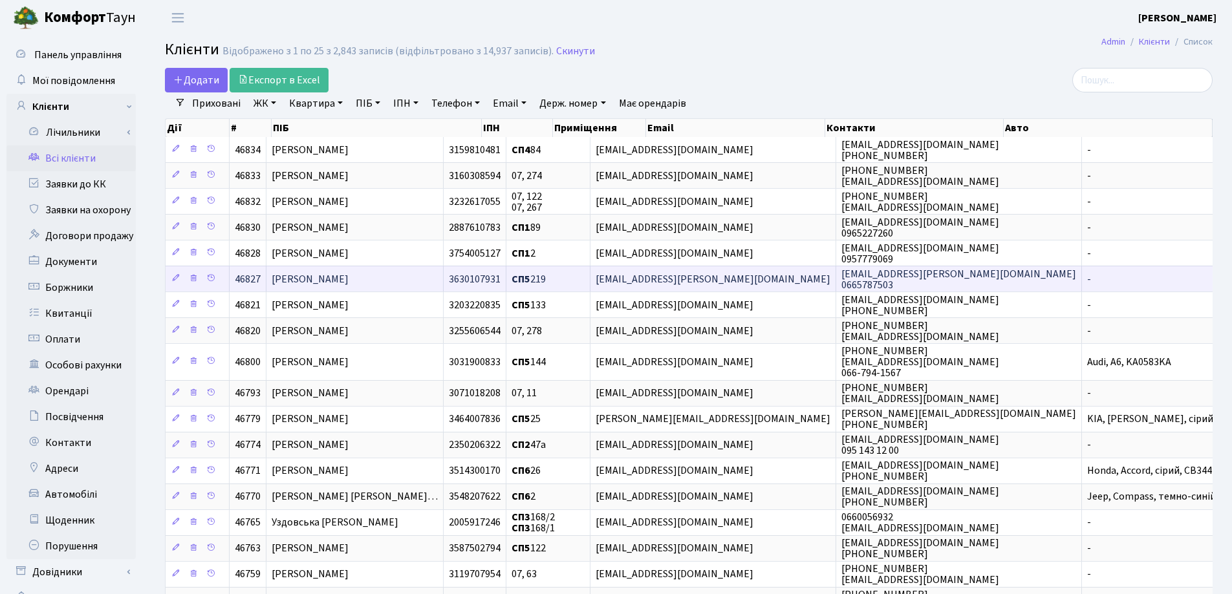
click at [374, 270] on td "[PERSON_NAME]" at bounding box center [354, 279] width 177 height 26
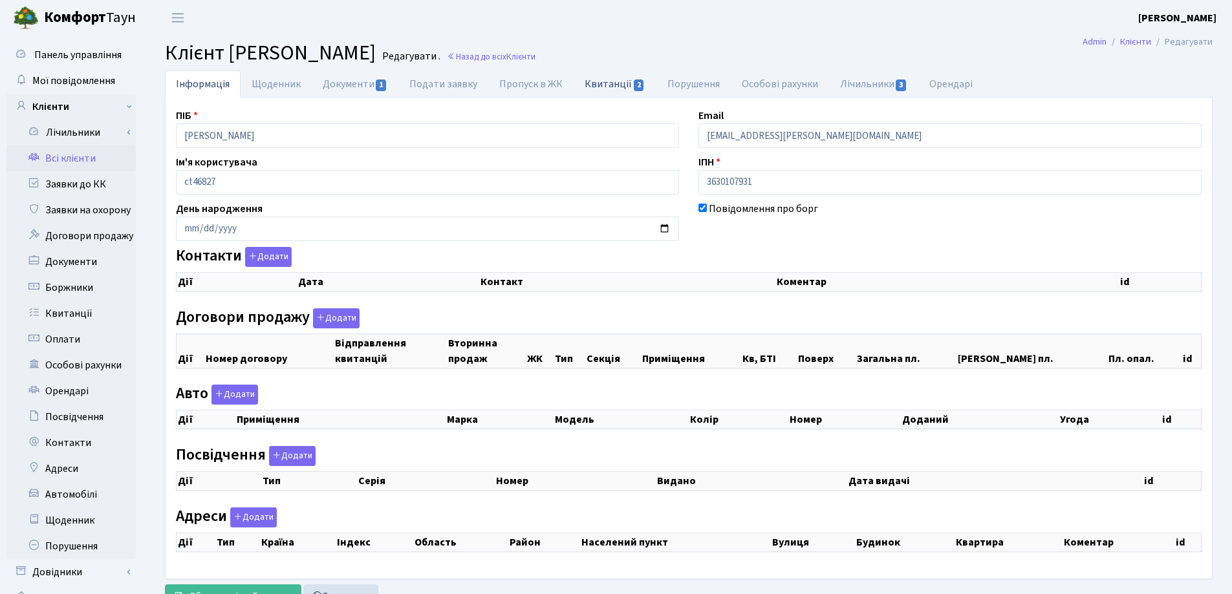
click at [599, 86] on link "Квитанції 2" at bounding box center [615, 83] width 82 height 27
select select "25"
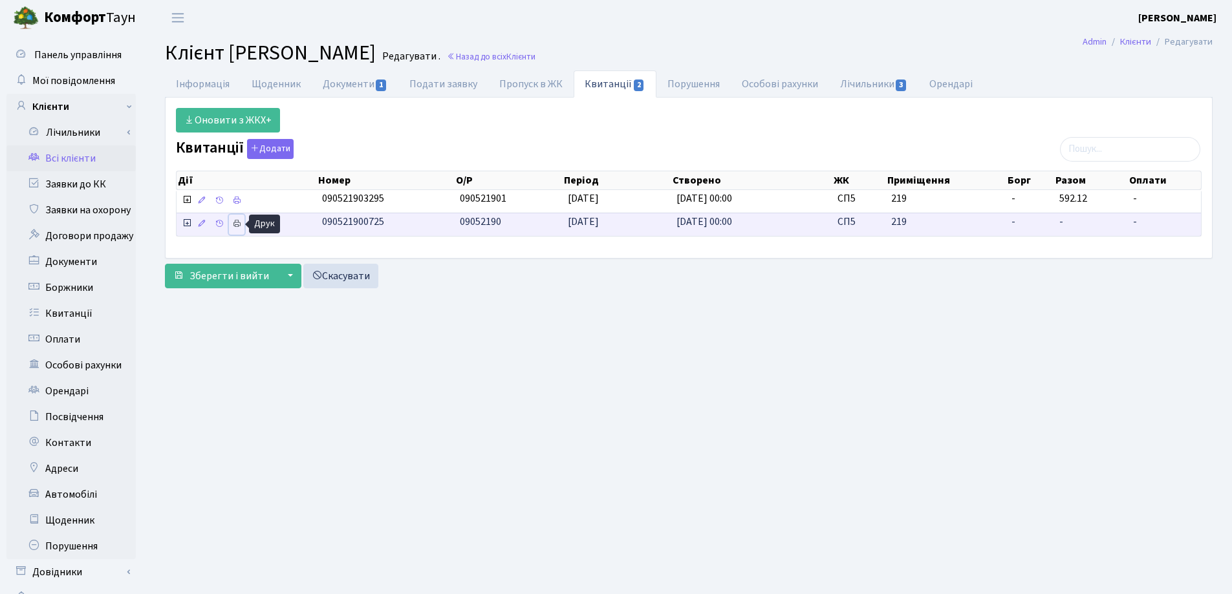
click at [239, 224] on icon at bounding box center [236, 223] width 9 height 9
